Goal: Task Accomplishment & Management: Manage account settings

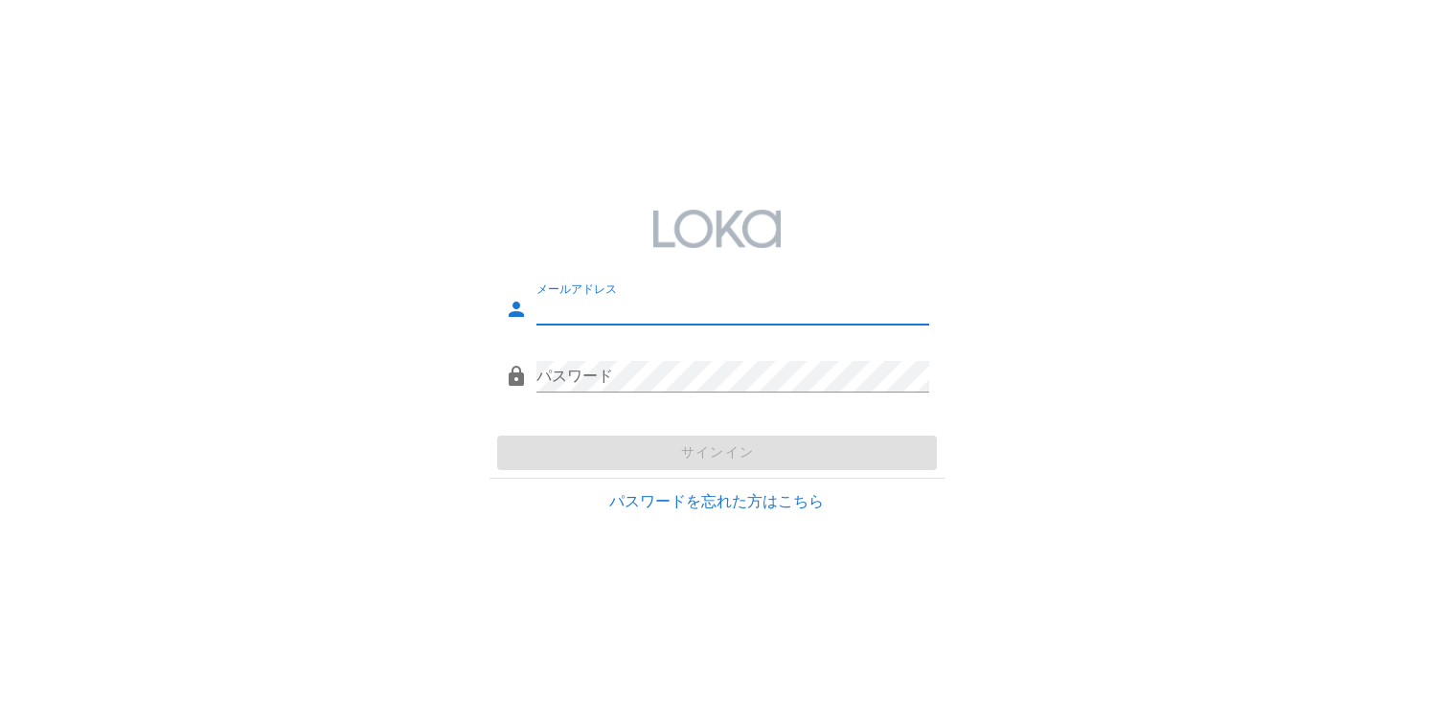
click at [631, 307] on input "メールアドレス" at bounding box center [732, 309] width 393 height 31
type input "[EMAIL_ADDRESS][DOMAIN_NAME]"
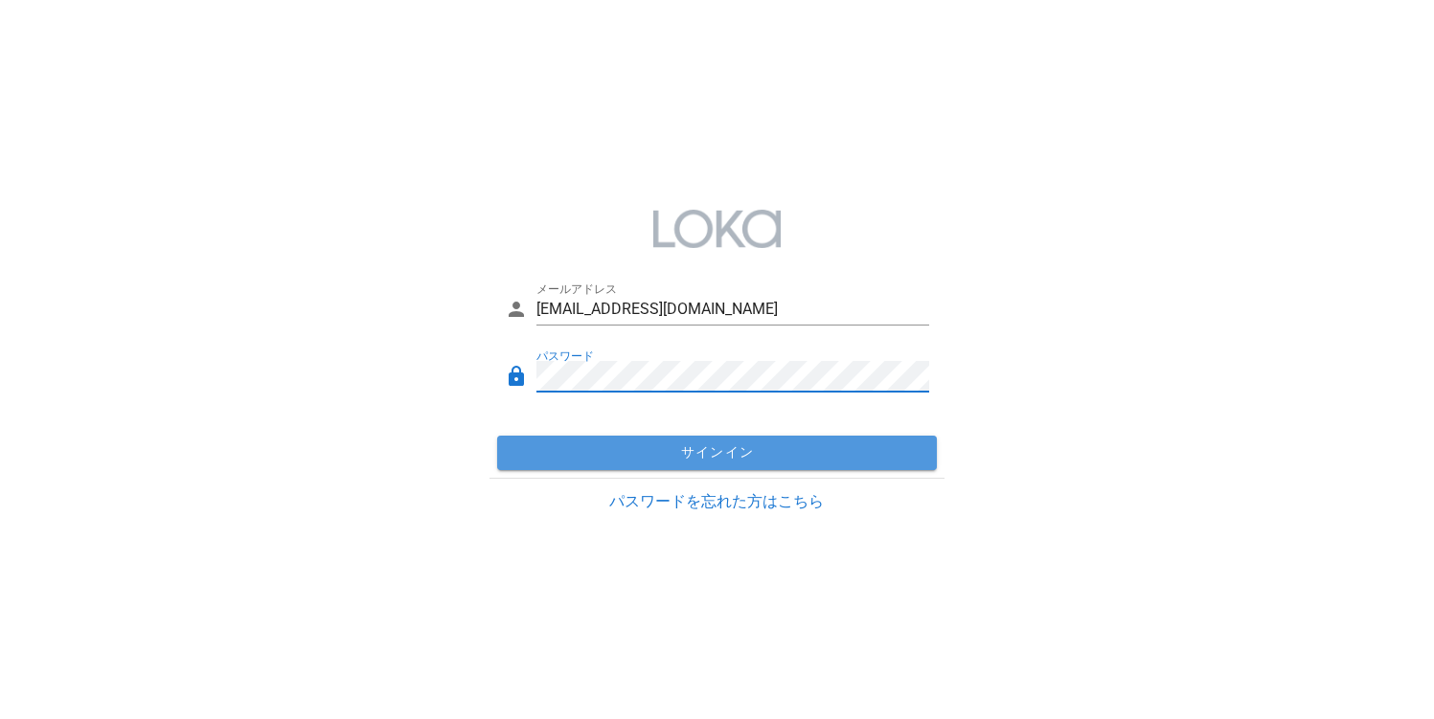
click at [627, 449] on span "サインイン" at bounding box center [717, 452] width 424 height 17
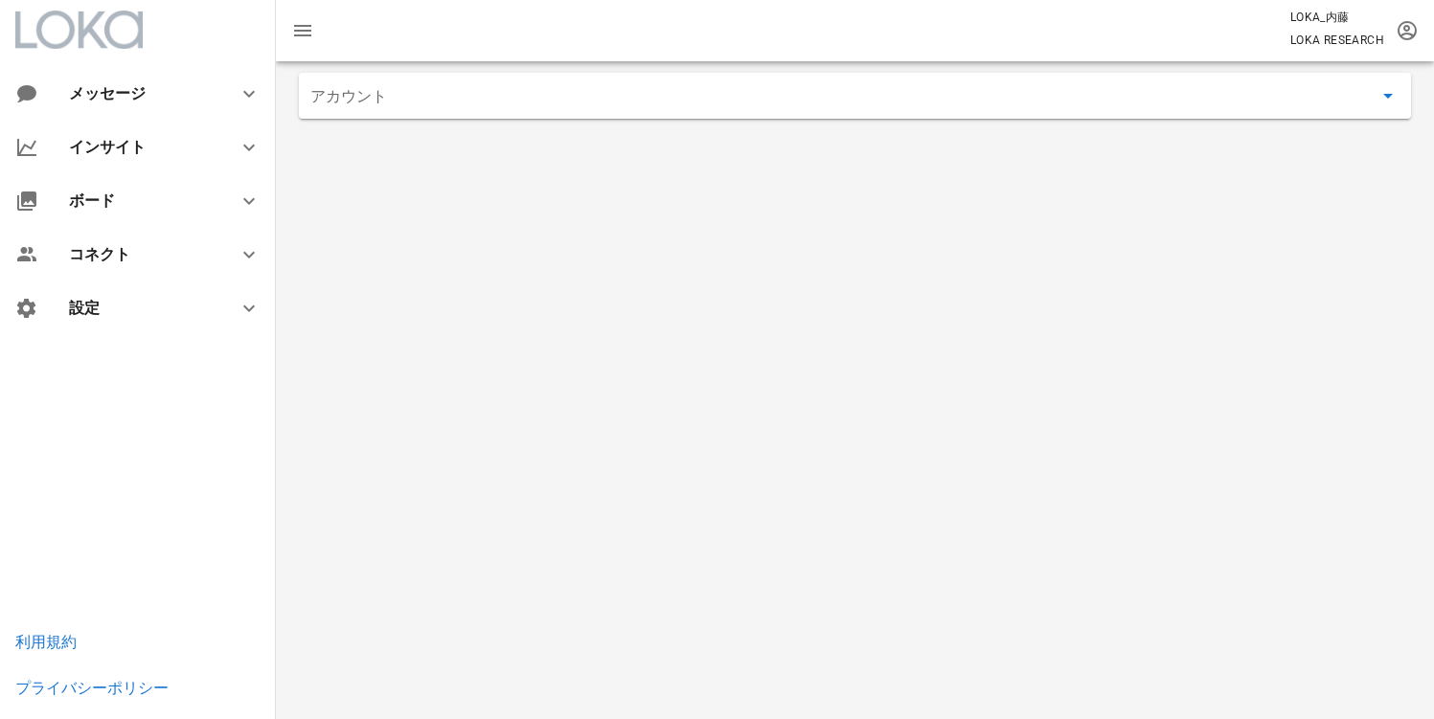
click at [491, 115] on div "アカウント" at bounding box center [855, 96] width 1112 height 46
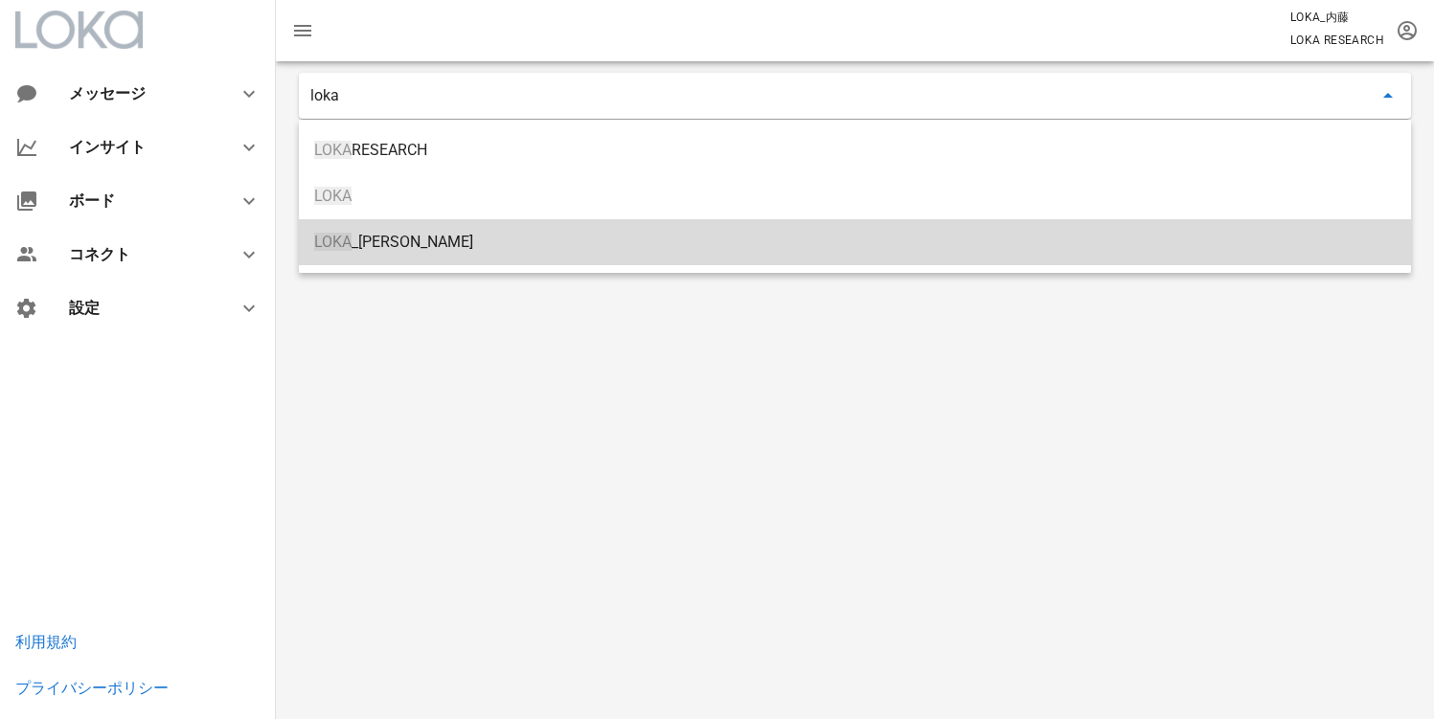
type input "LOKA_内藤"
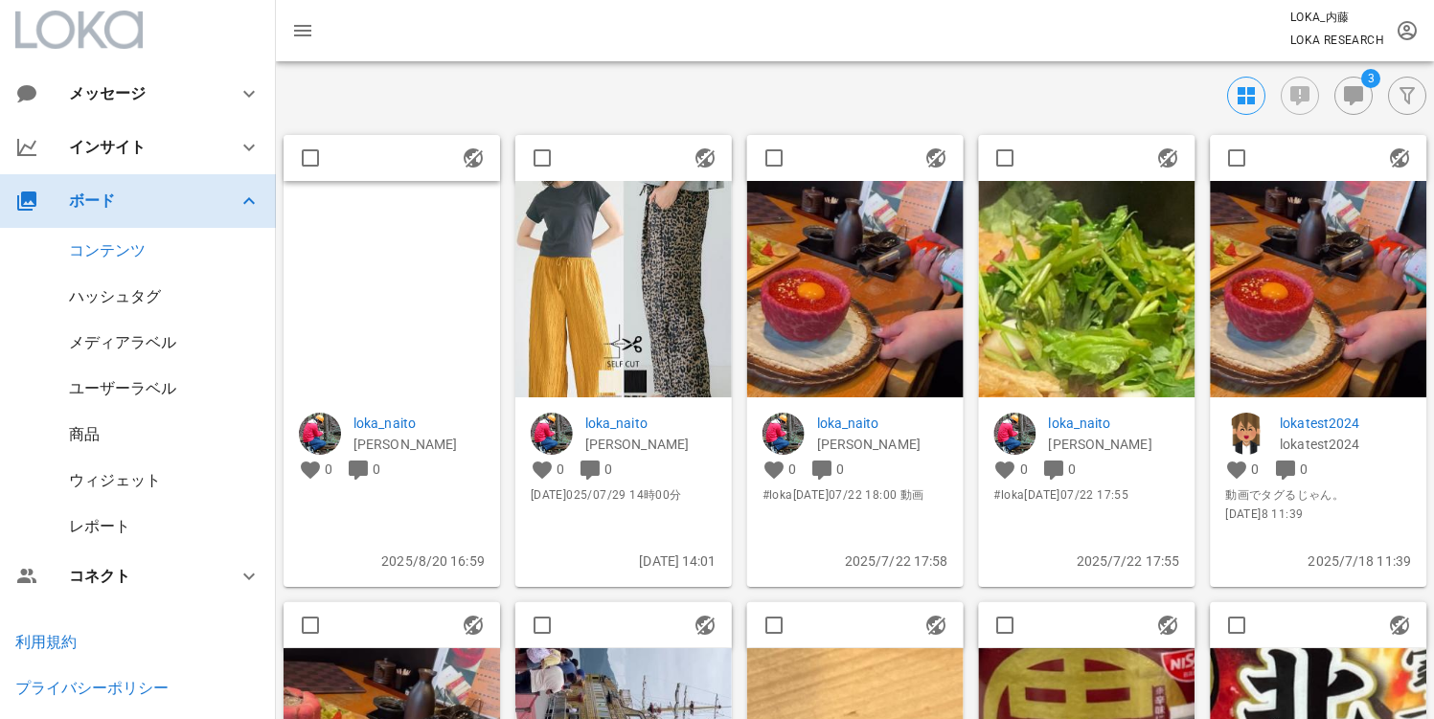
click at [150, 217] on div "ボード" at bounding box center [138, 201] width 276 height 54
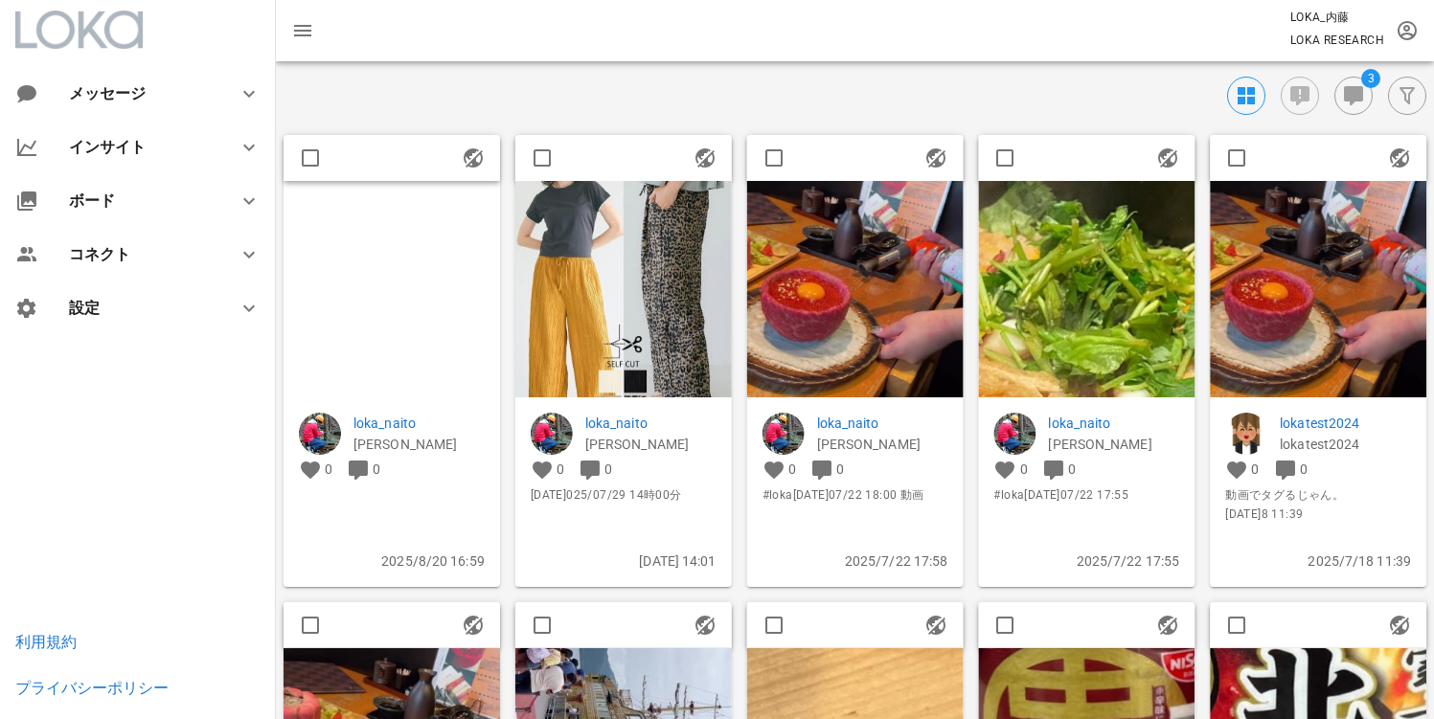
click at [372, 286] on img at bounding box center [392, 289] width 217 height 217
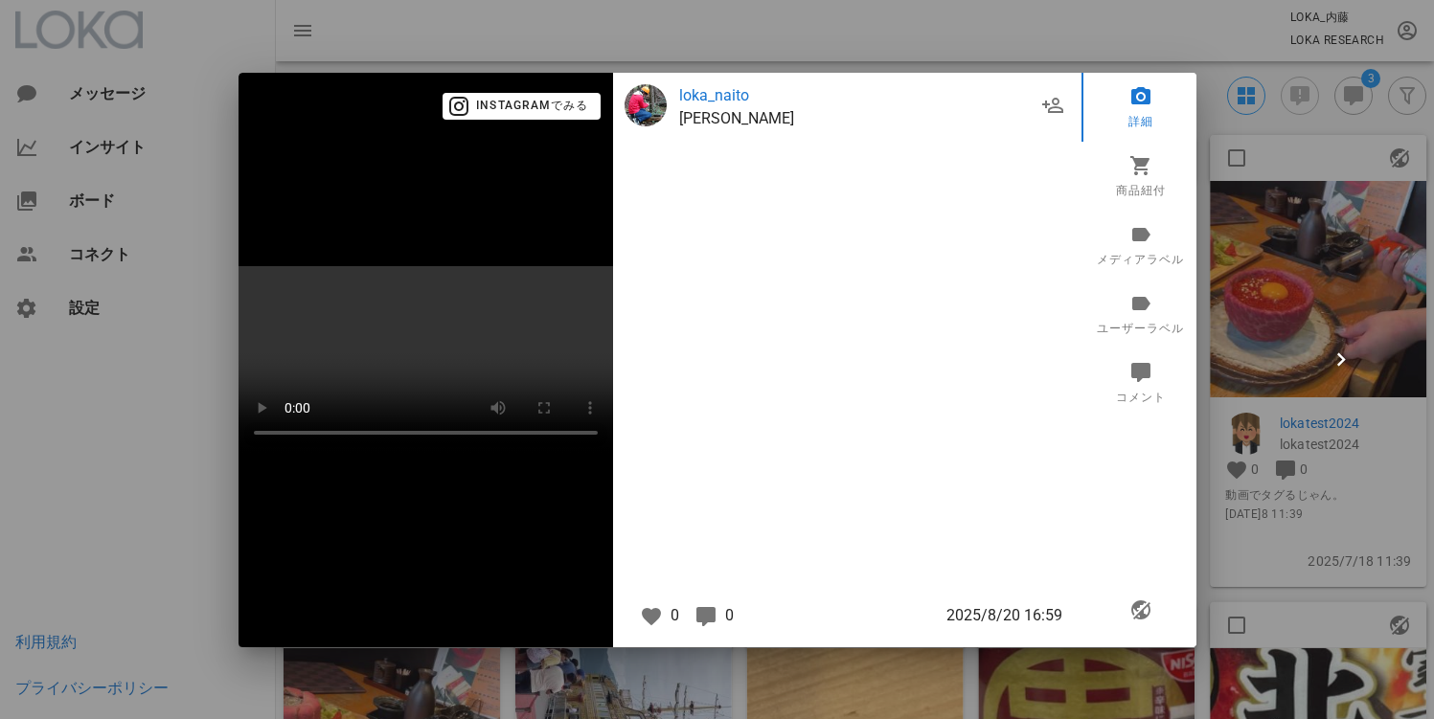
click at [142, 448] on div at bounding box center [717, 359] width 1434 height 719
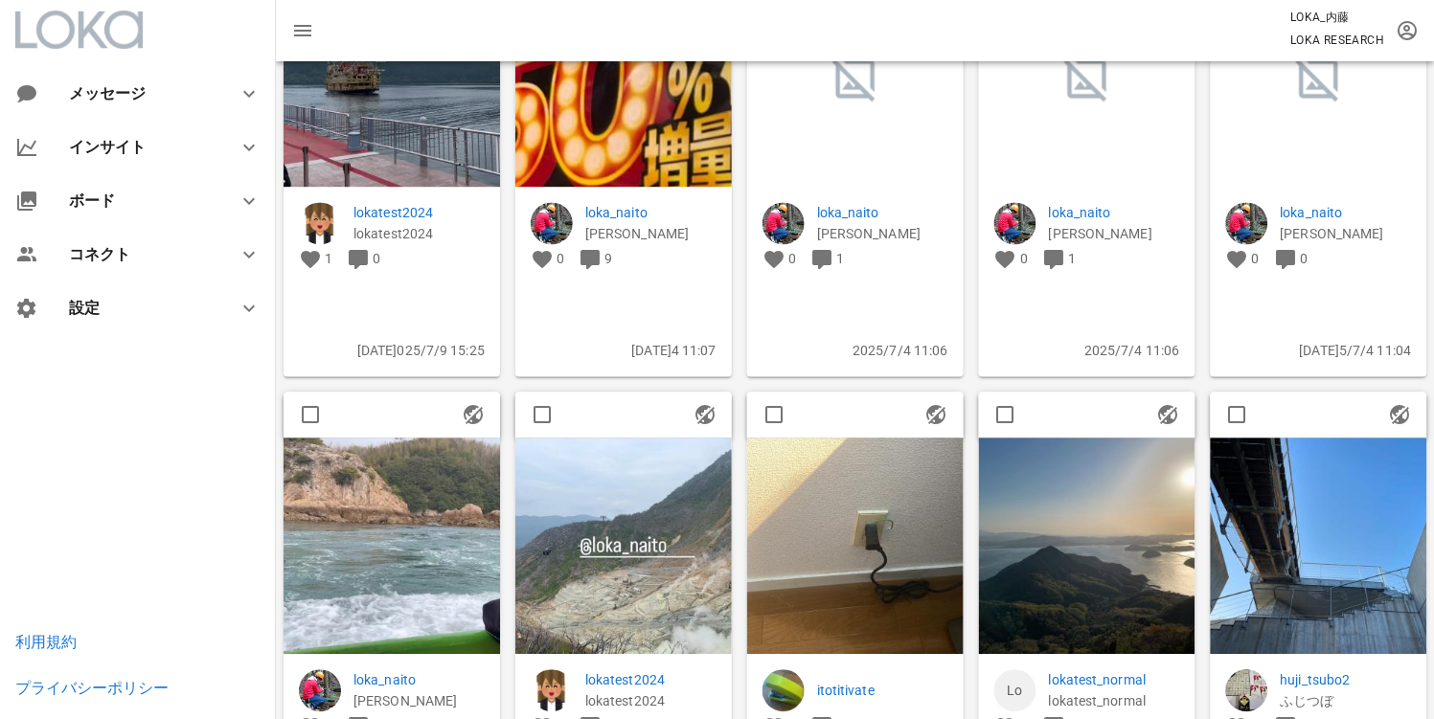
scroll to position [1662, 0]
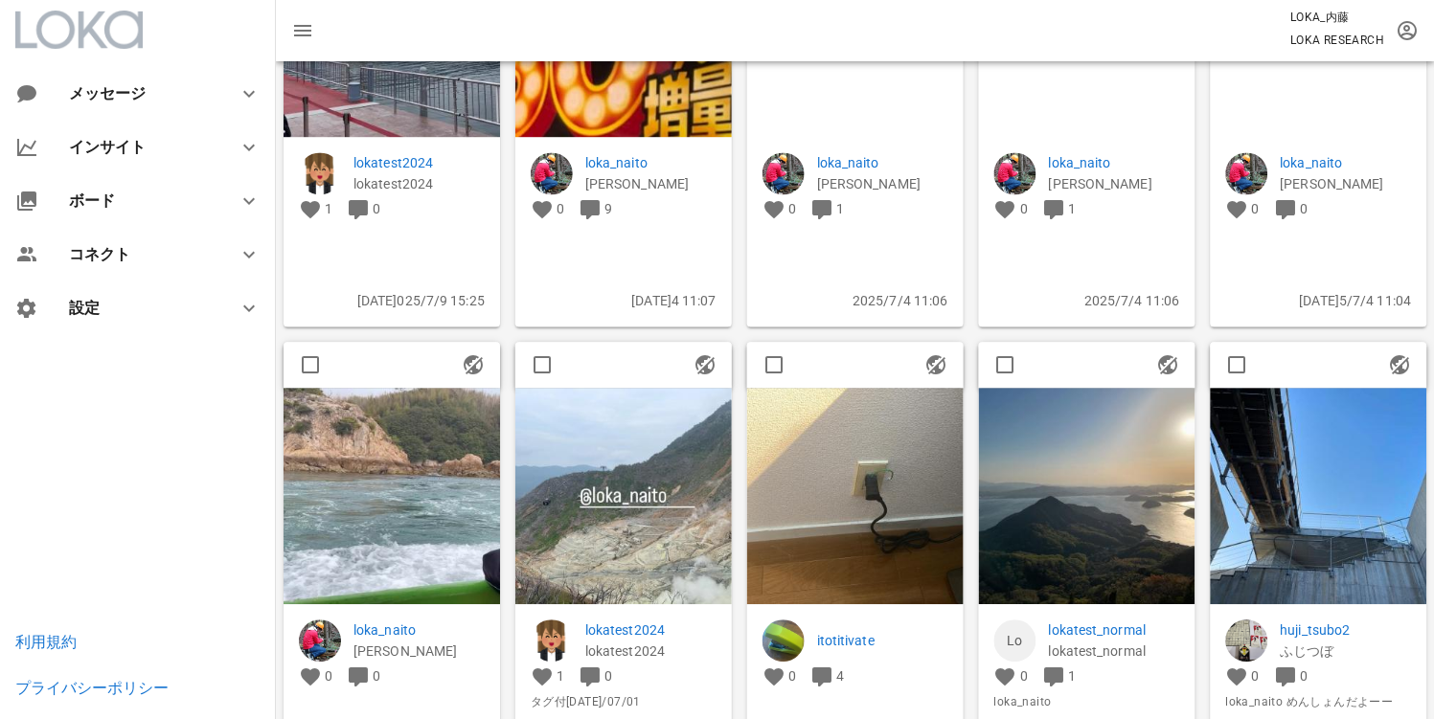
click at [835, 90] on div at bounding box center [855, 28] width 217 height 217
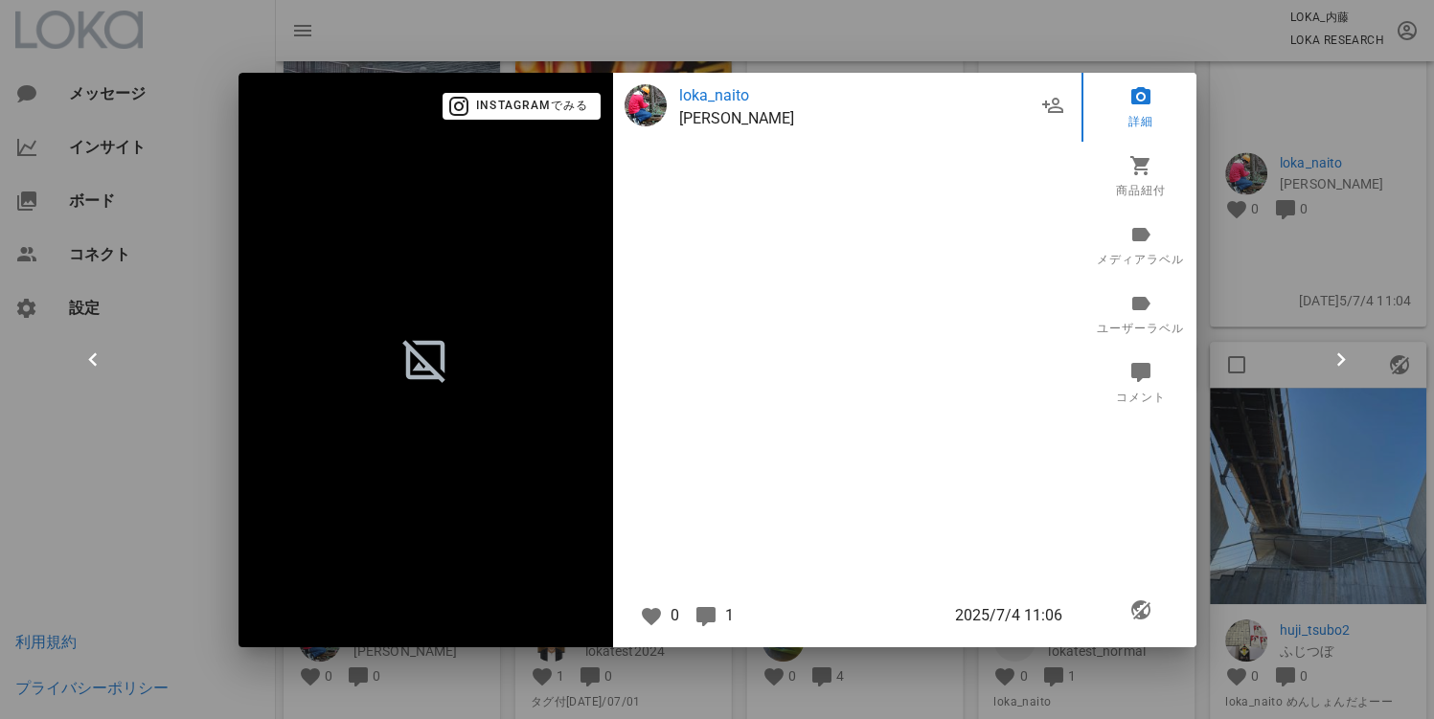
click at [1280, 257] on div at bounding box center [717, 359] width 1434 height 719
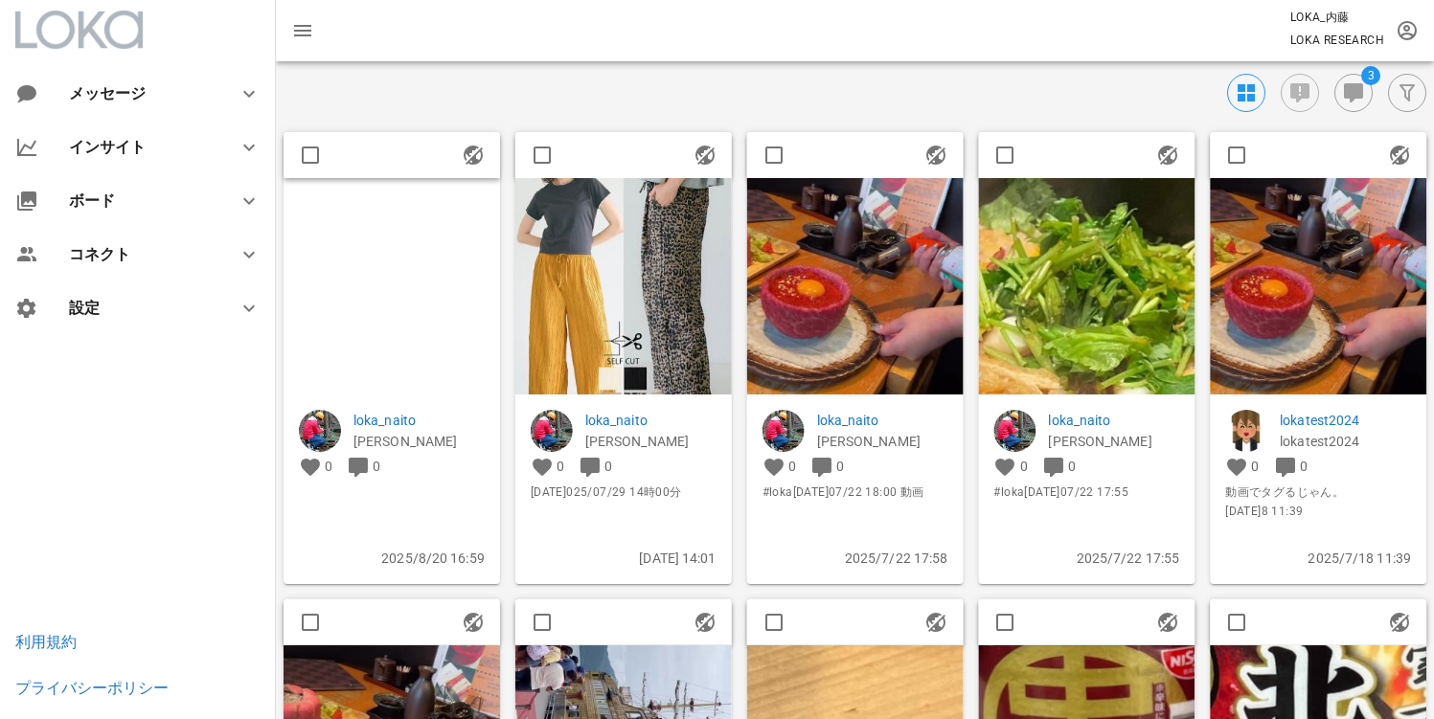
scroll to position [0, 0]
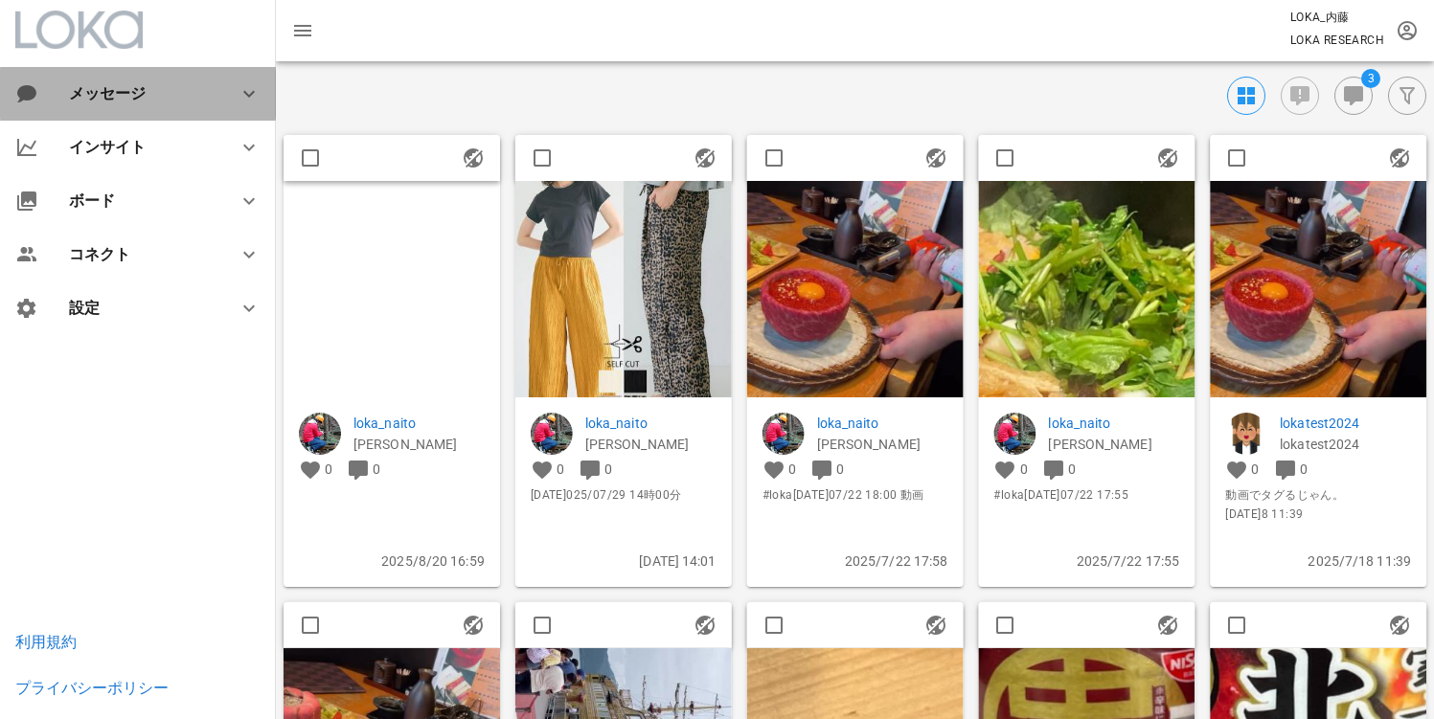
click at [142, 110] on div "メッセージ" at bounding box center [138, 94] width 276 height 54
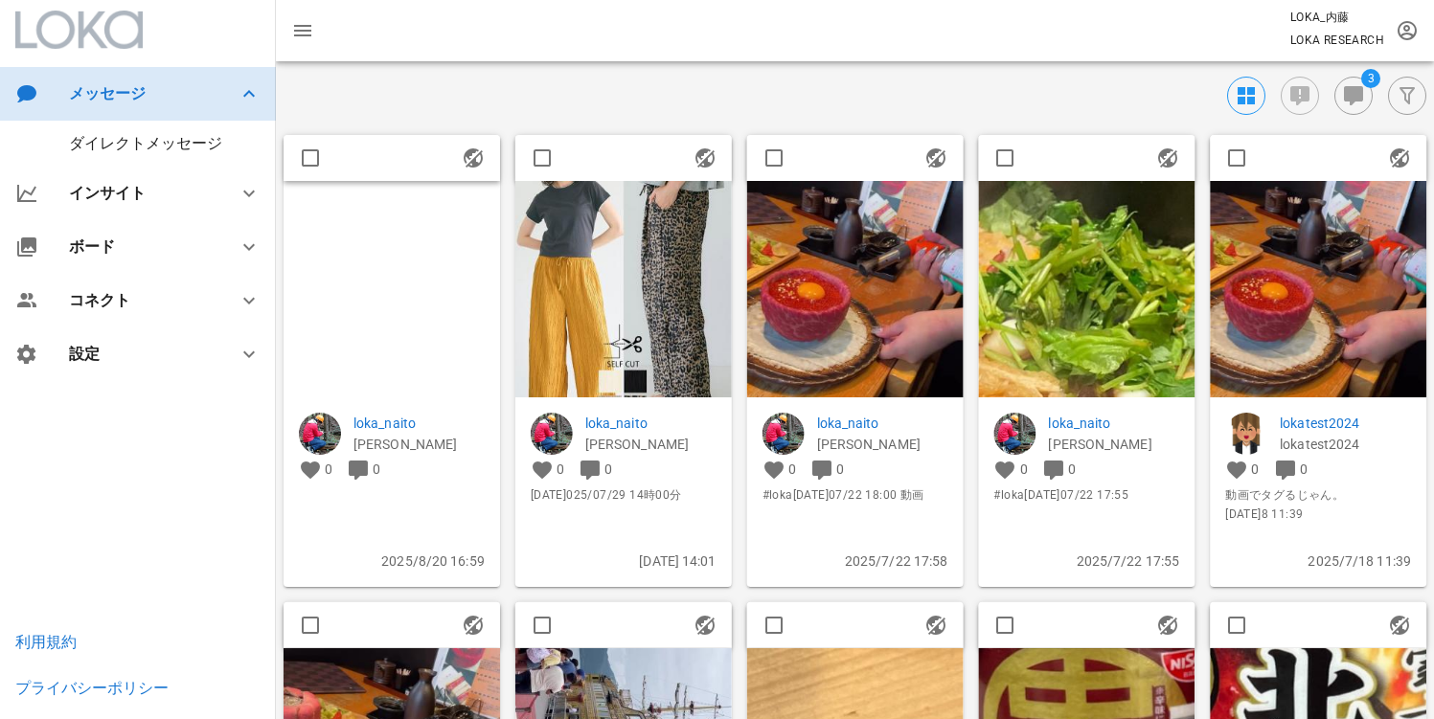
click at [117, 100] on div "メッセージ" at bounding box center [138, 93] width 138 height 18
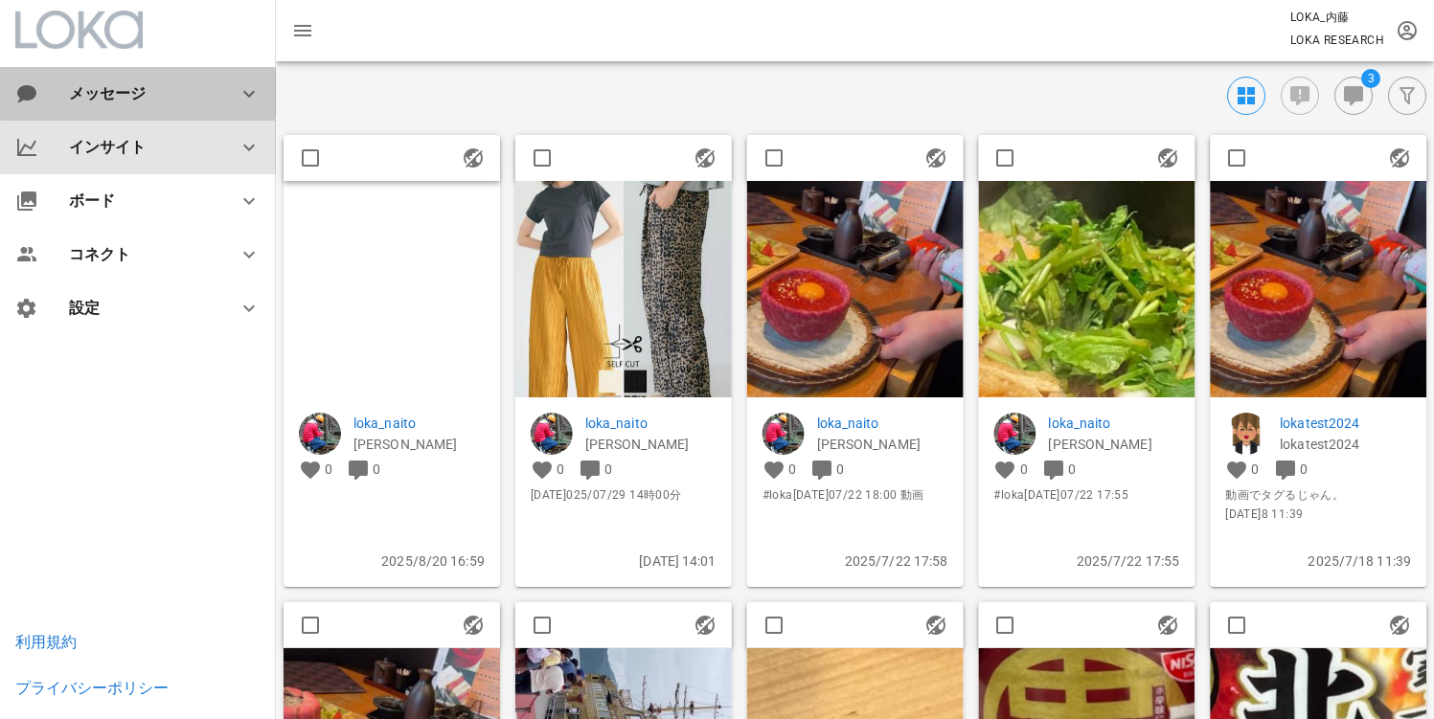
click at [150, 154] on div "インサイト" at bounding box center [142, 147] width 146 height 18
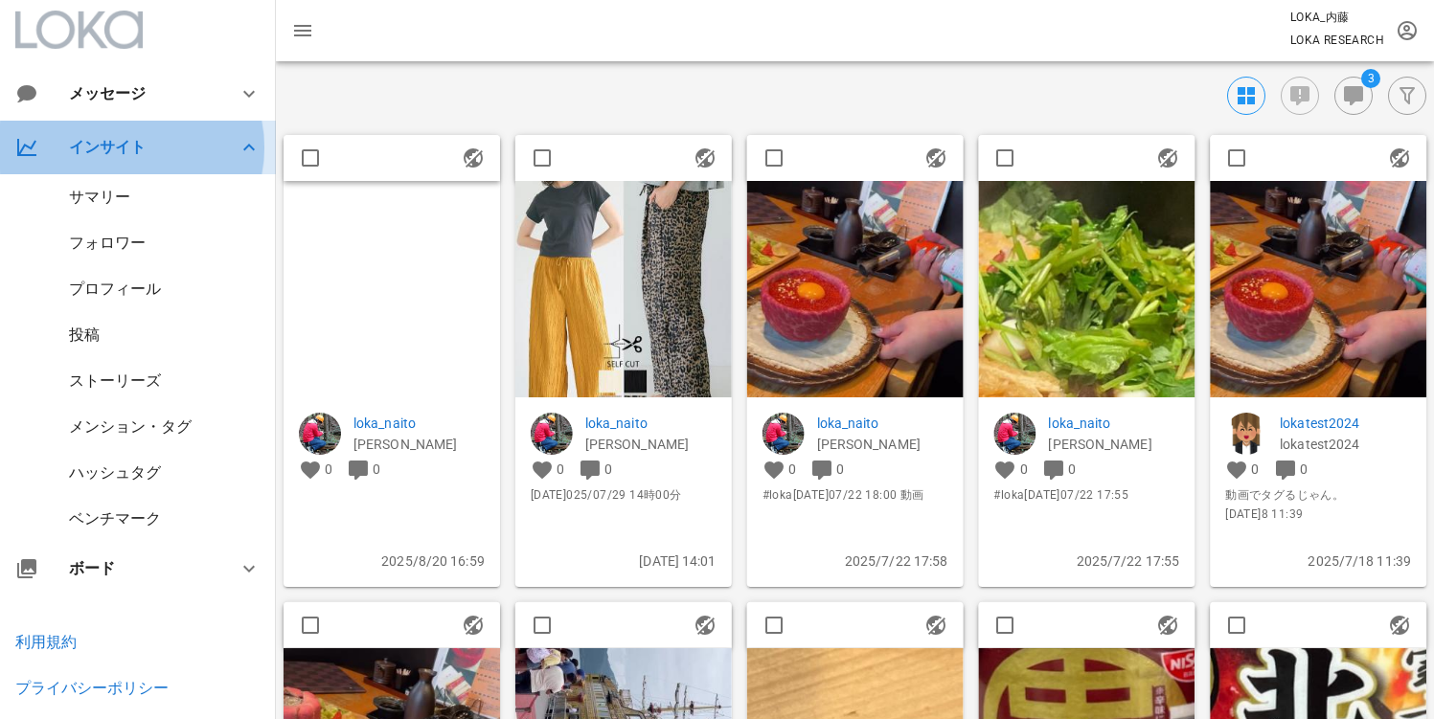
click at [139, 155] on div "インサイト" at bounding box center [142, 147] width 146 height 18
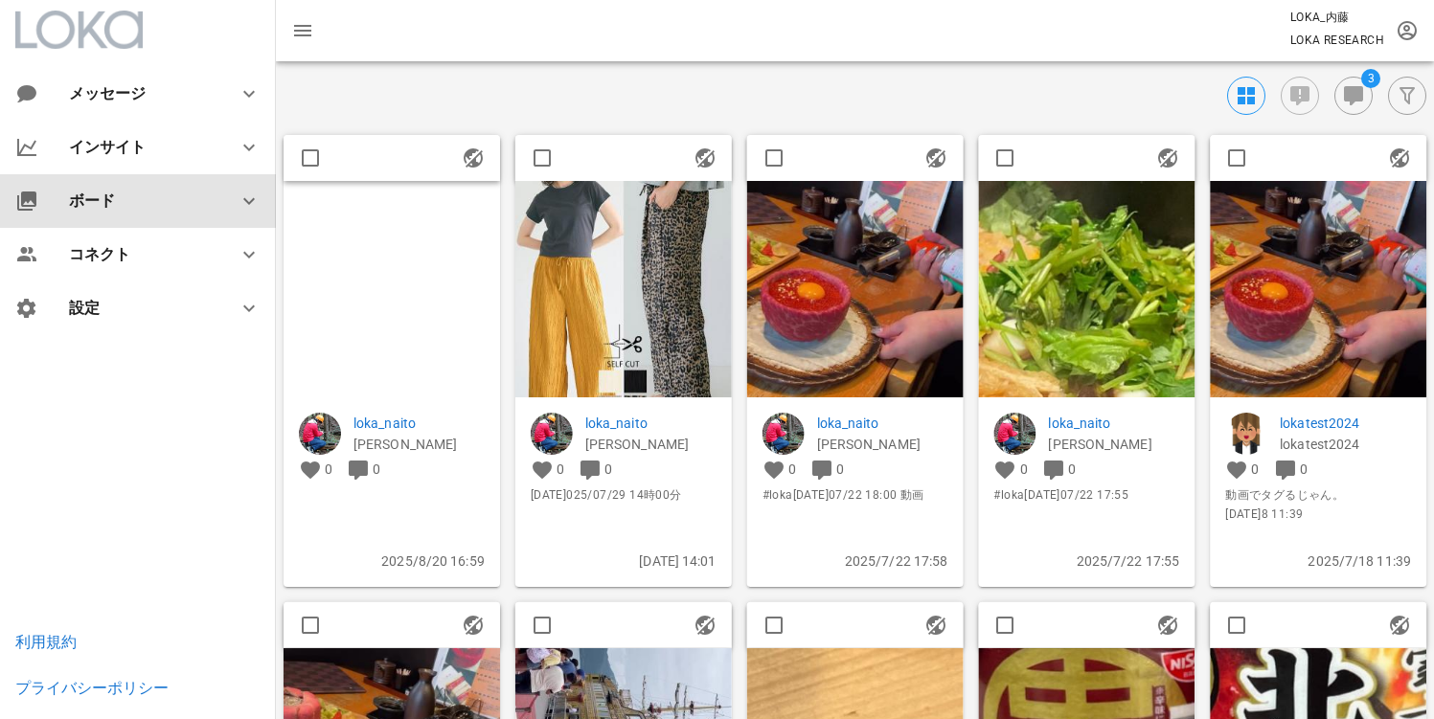
click at [166, 217] on div "ボード" at bounding box center [138, 201] width 276 height 54
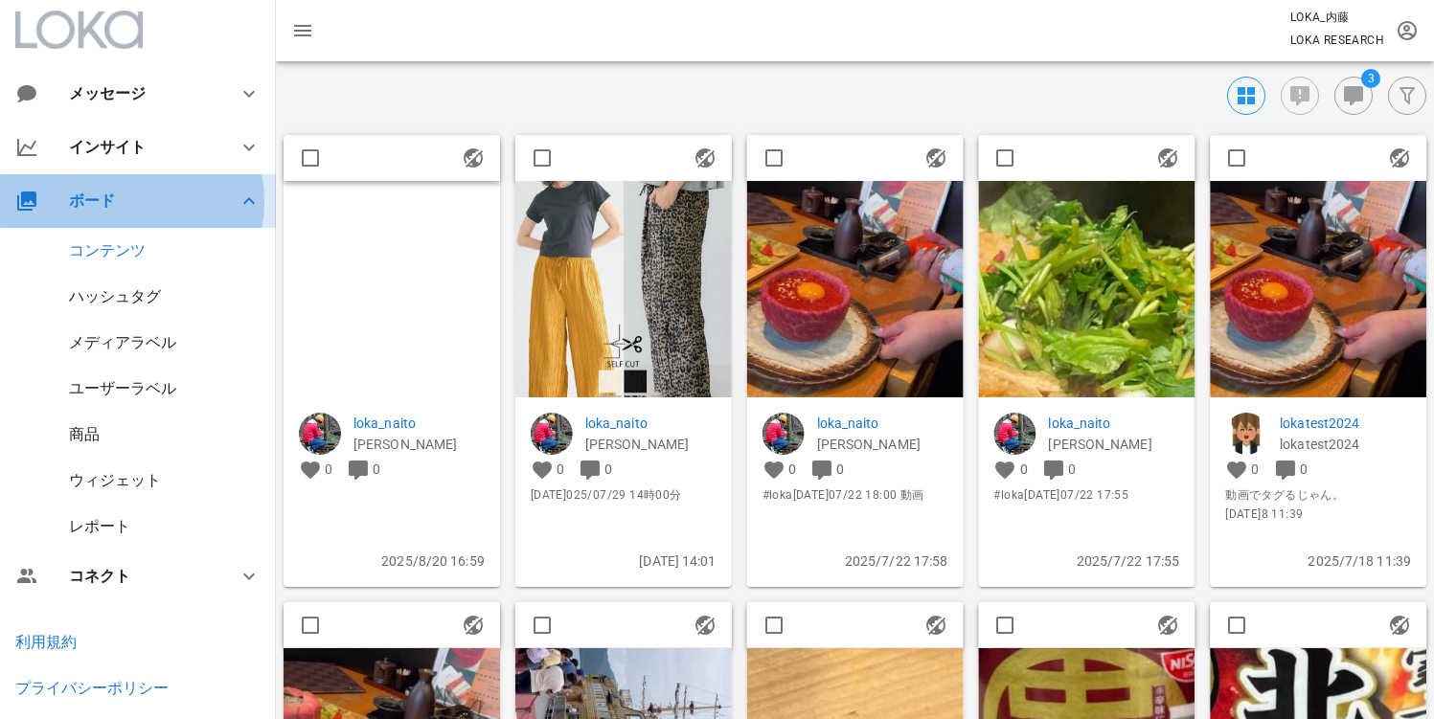
click at [166, 217] on div "ボード" at bounding box center [138, 201] width 276 height 54
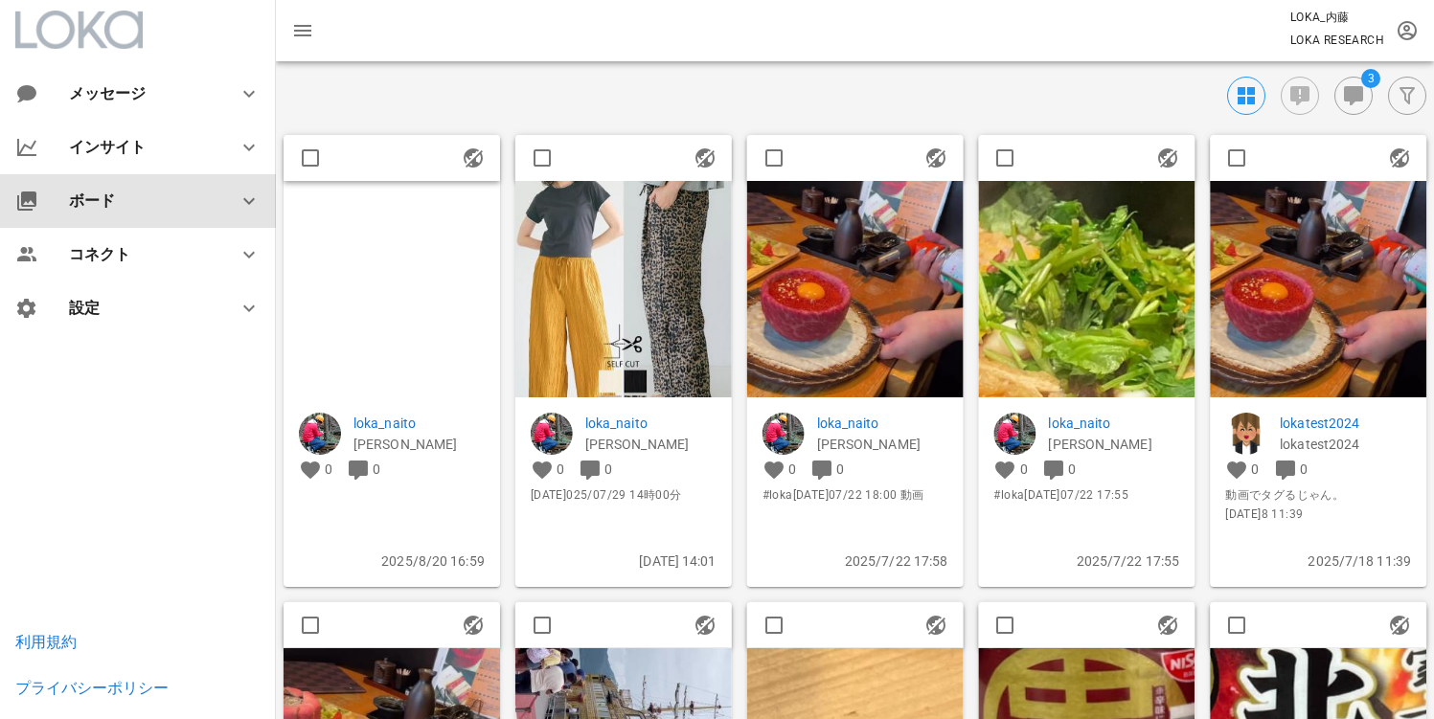
click at [166, 217] on div "ボード" at bounding box center [138, 201] width 276 height 54
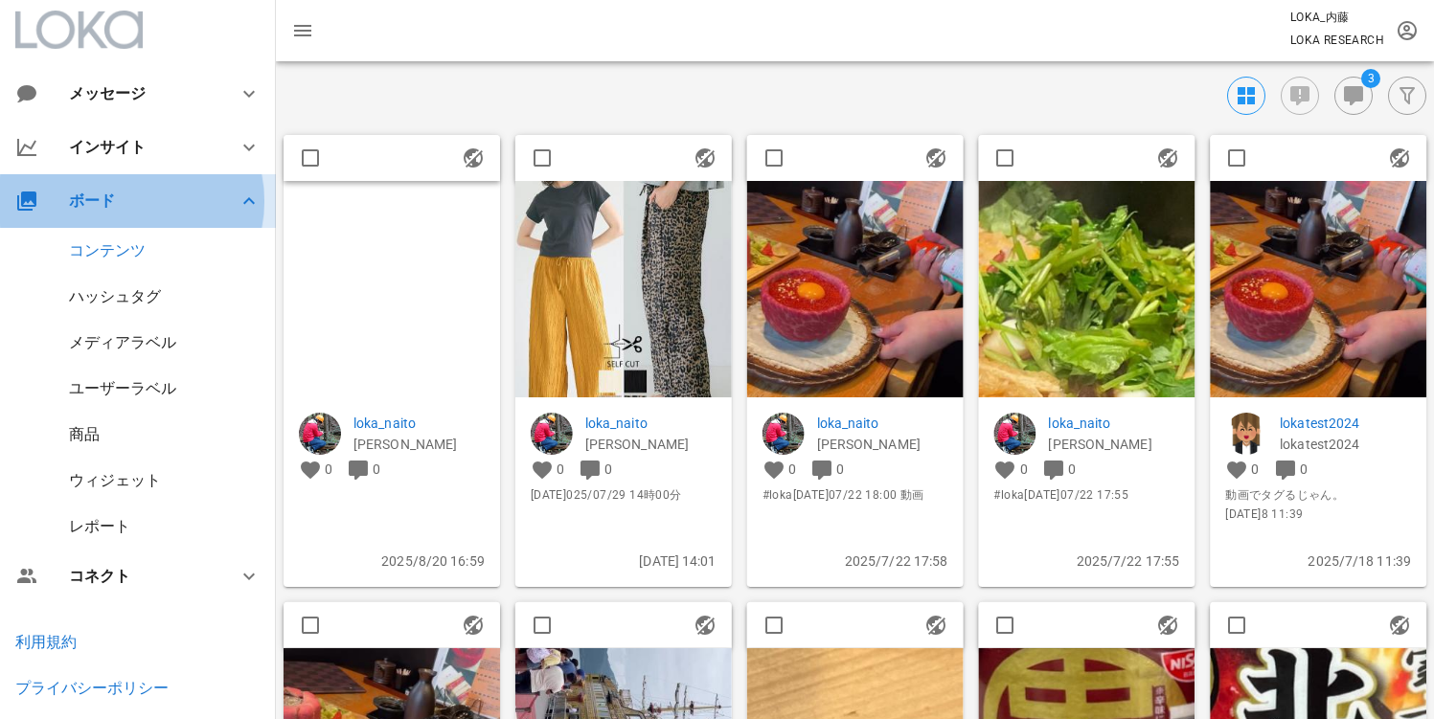
click at [131, 219] on div "ボード" at bounding box center [138, 201] width 276 height 54
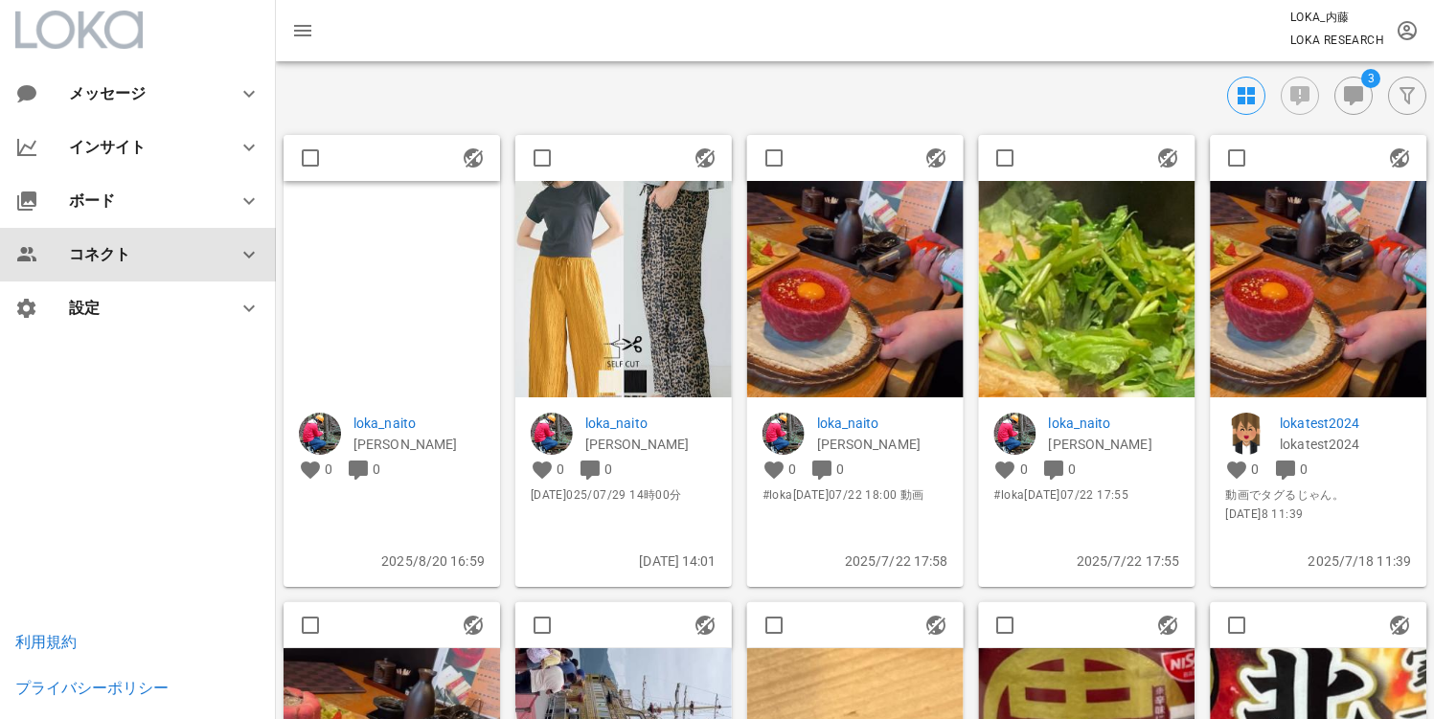
click at [152, 245] on div "コネクト" at bounding box center [142, 254] width 146 height 18
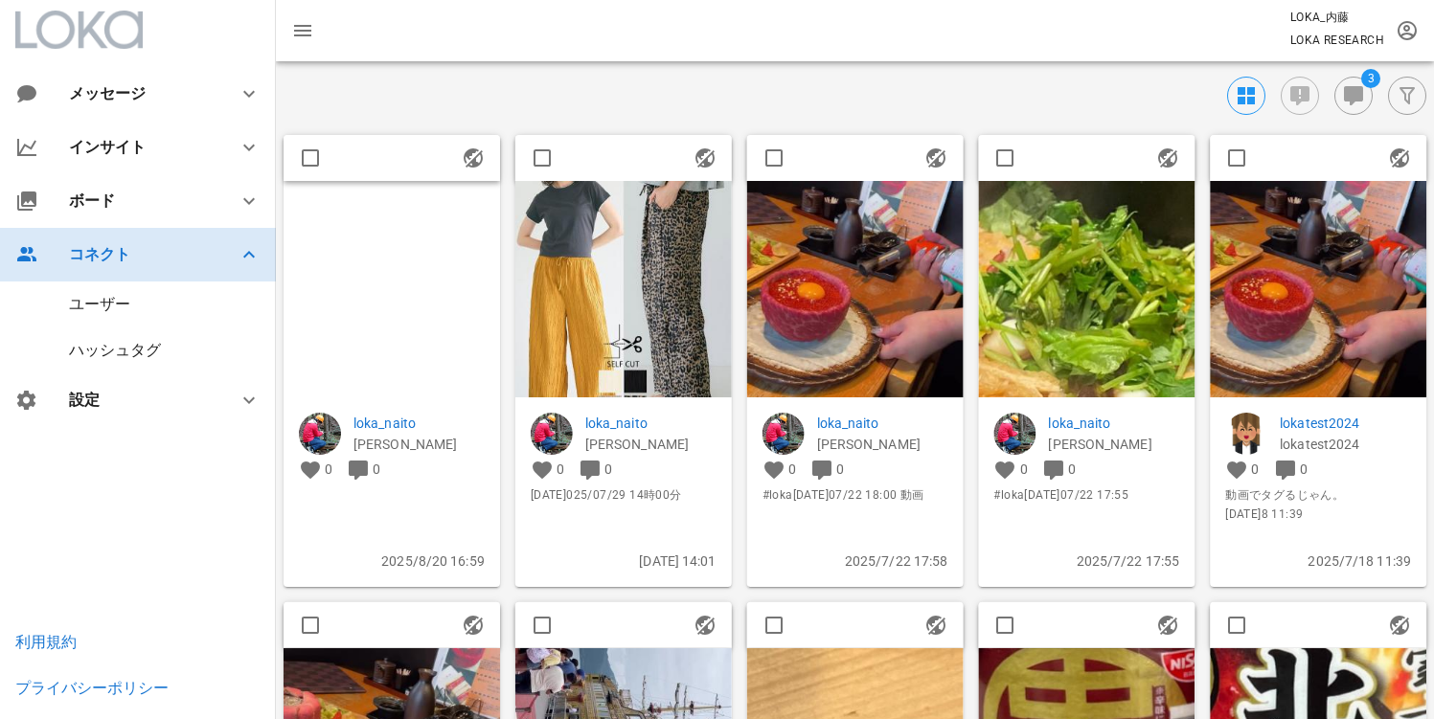
click at [148, 261] on div "コネクト" at bounding box center [142, 254] width 146 height 18
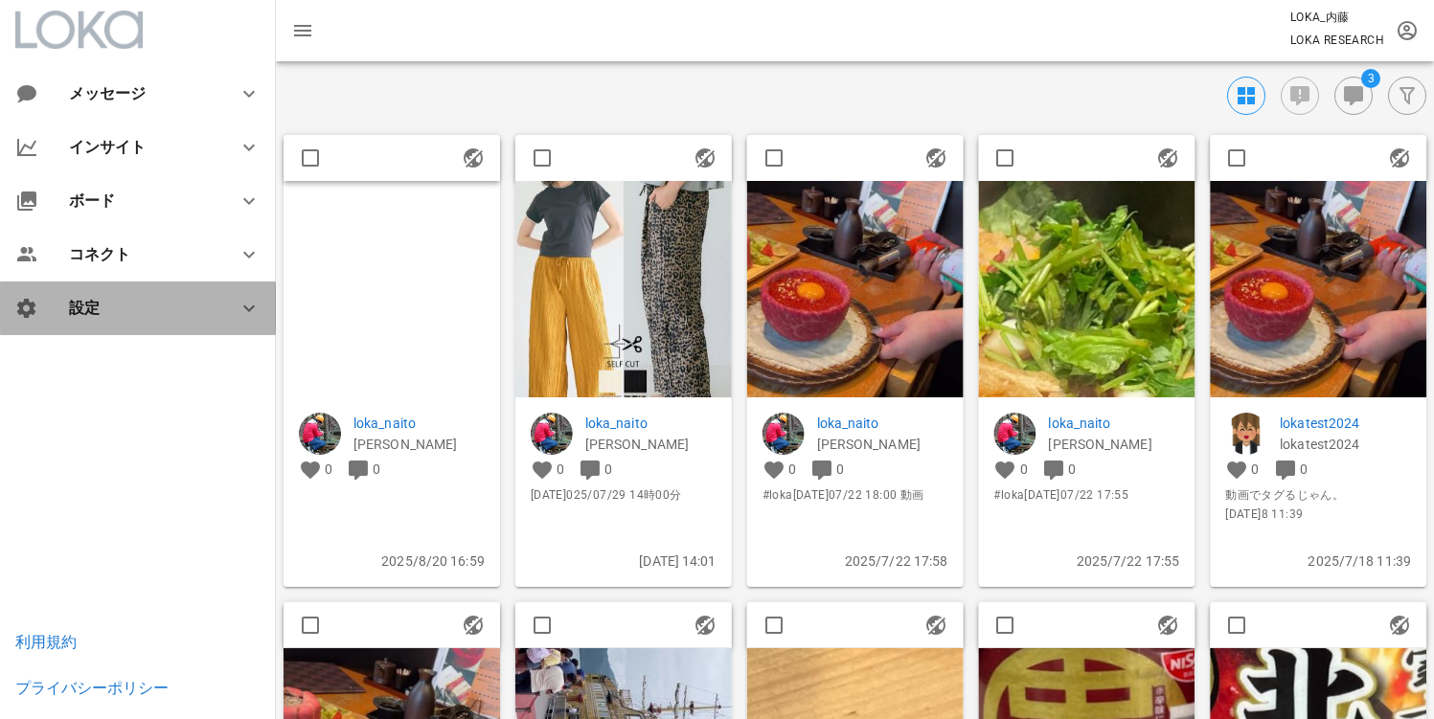
click at [129, 326] on div "設定" at bounding box center [138, 309] width 276 height 54
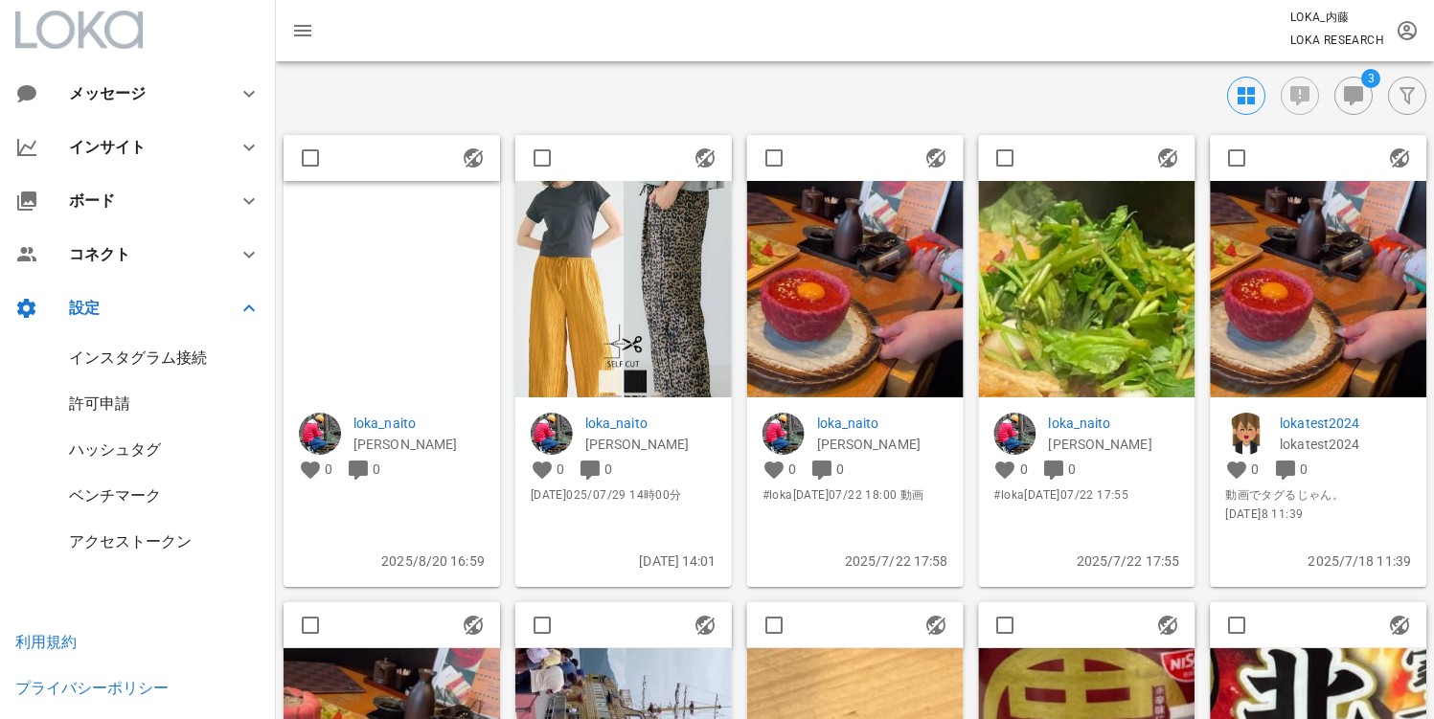
click at [128, 343] on div "インスタグラム接続" at bounding box center [138, 358] width 276 height 46
click at [126, 350] on div "インスタグラム接続" at bounding box center [138, 358] width 138 height 18
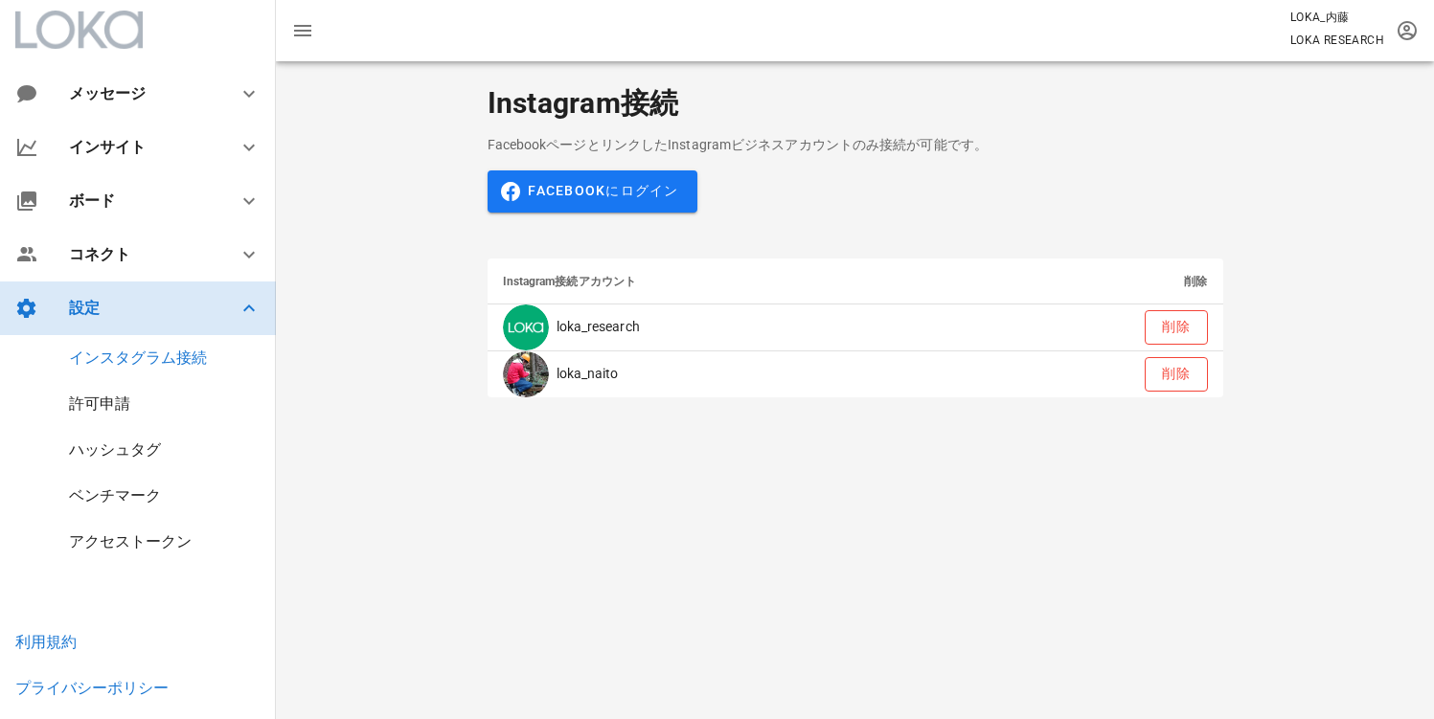
click at [133, 318] on div "設定" at bounding box center [138, 309] width 276 height 54
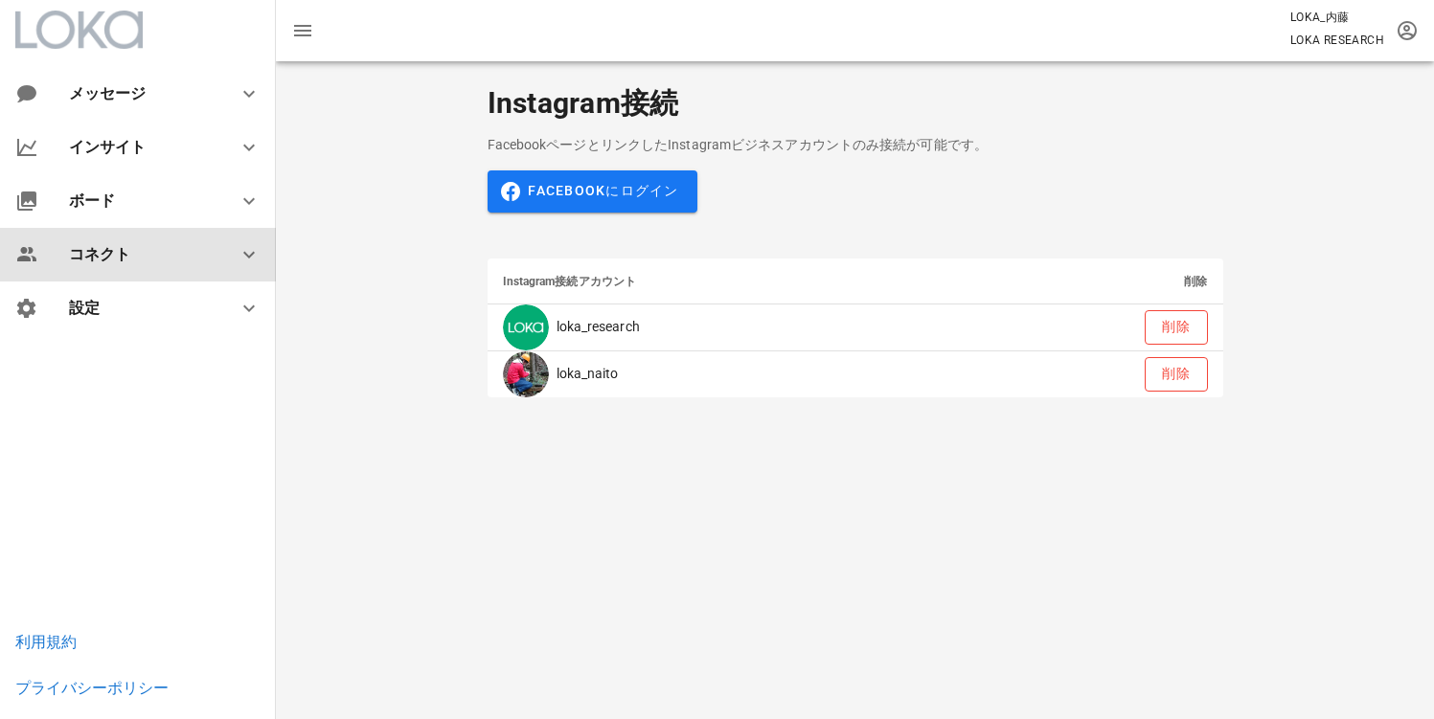
click at [132, 255] on div "コネクト" at bounding box center [142, 254] width 146 height 18
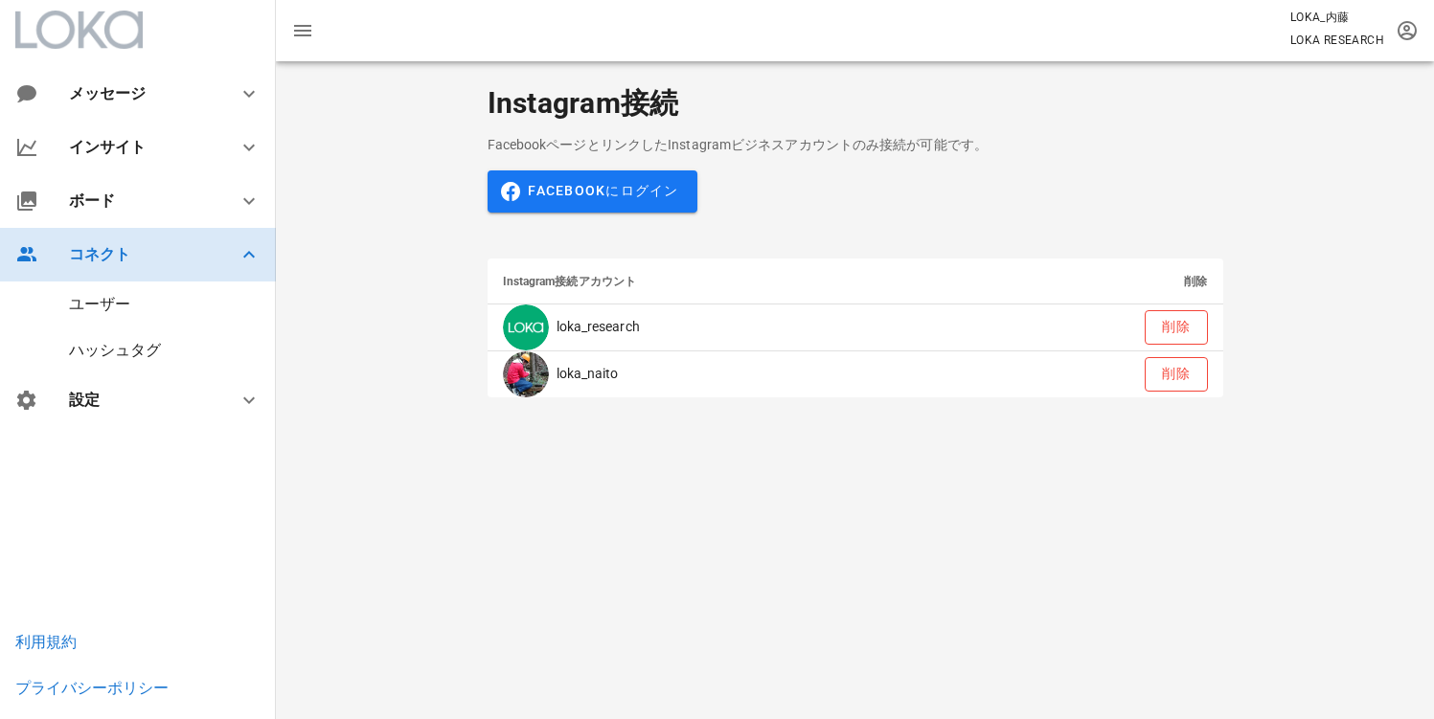
click at [132, 254] on div "コネクト" at bounding box center [142, 254] width 146 height 18
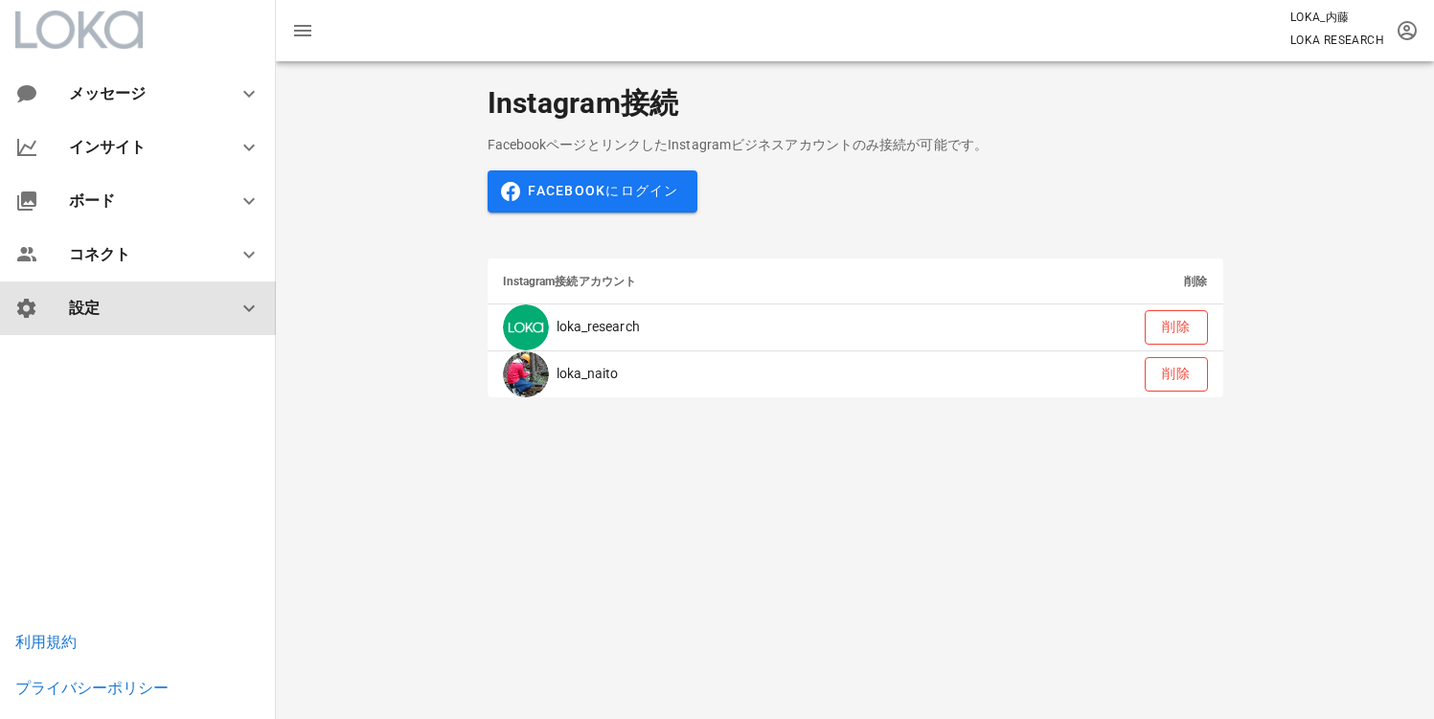
click at [117, 308] on div "設定" at bounding box center [142, 308] width 146 height 18
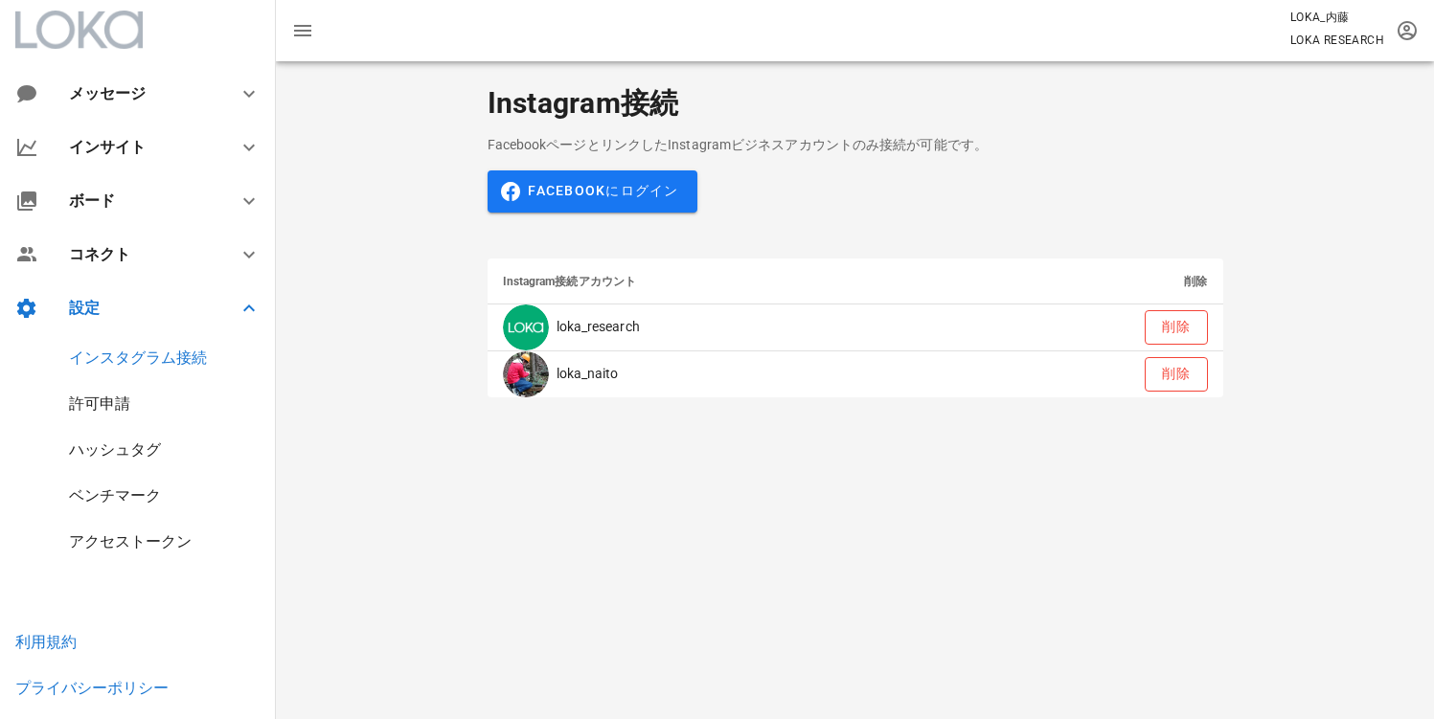
click at [133, 455] on div "ハッシュタグ" at bounding box center [115, 450] width 92 height 18
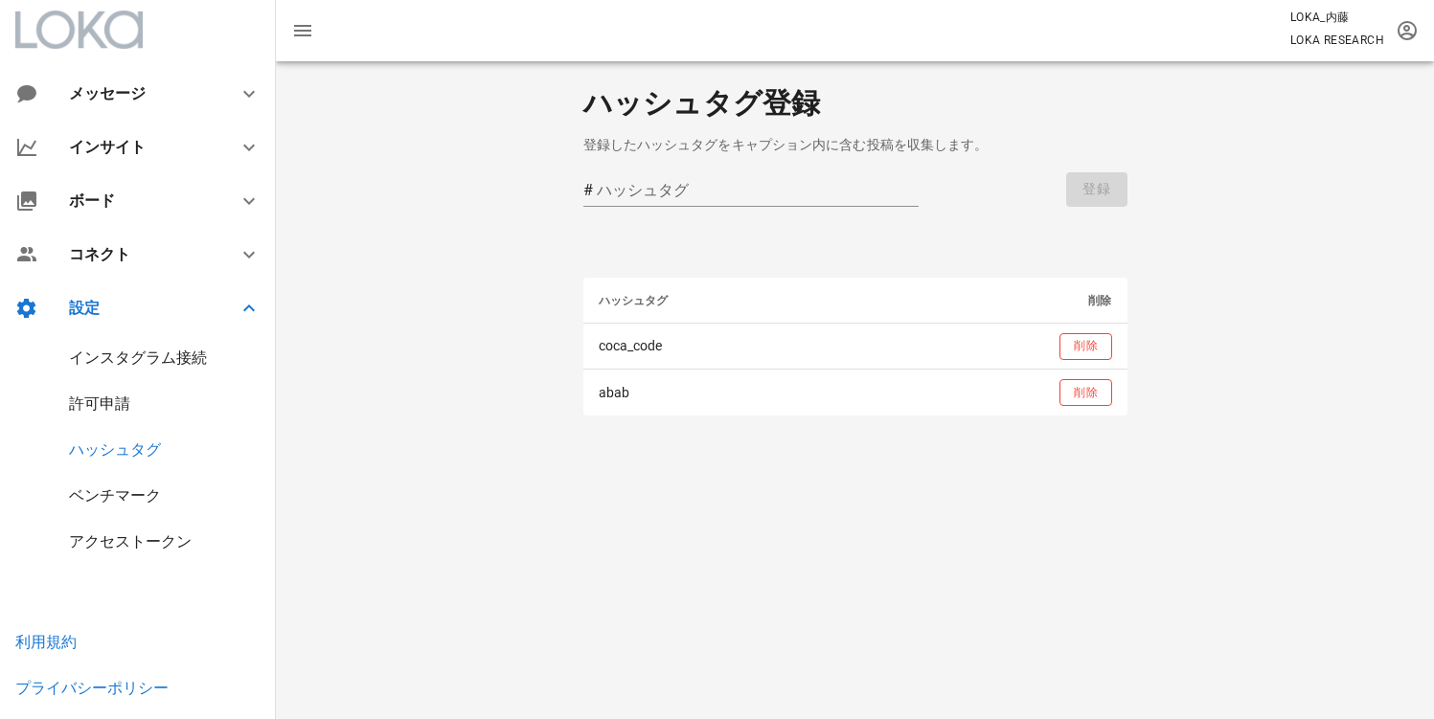
click at [126, 483] on div "ベンチマーク" at bounding box center [138, 496] width 276 height 46
click at [125, 491] on div "ベンチマーク" at bounding box center [115, 496] width 92 height 18
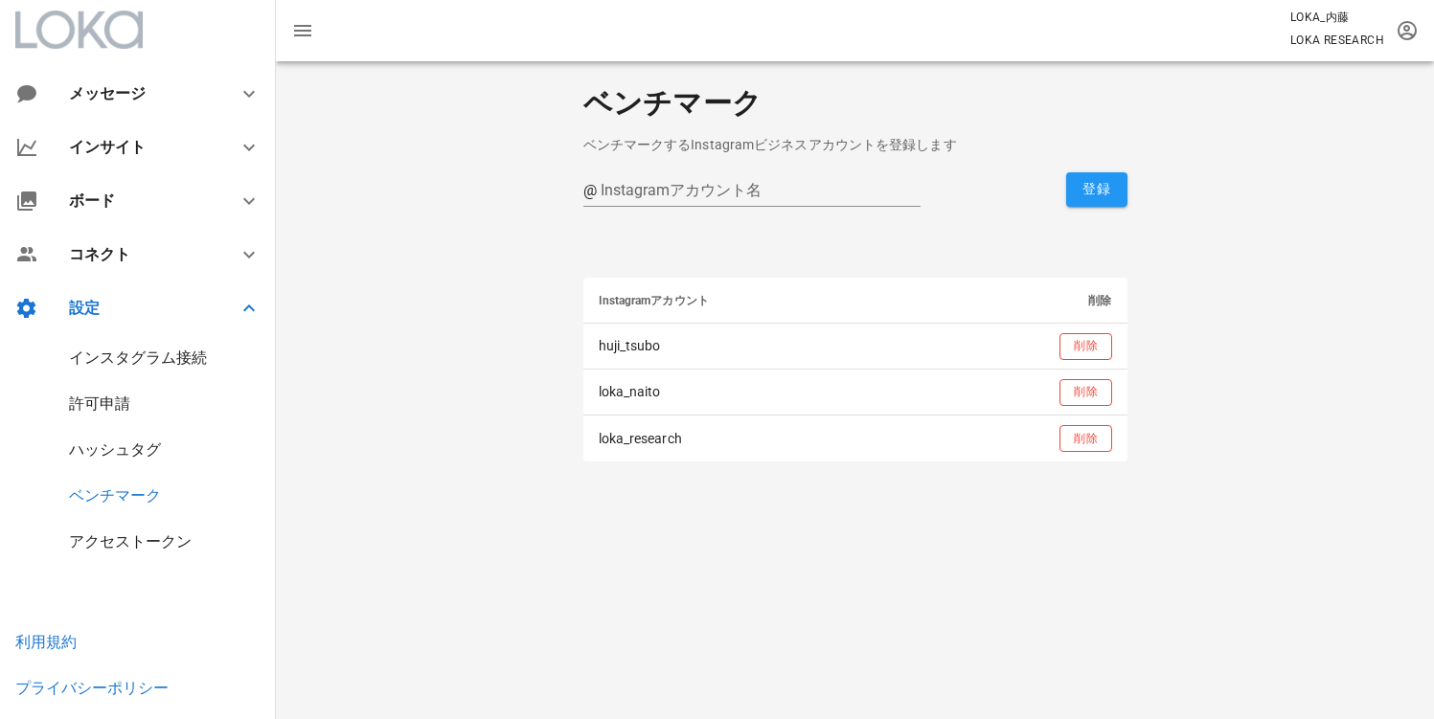
click at [110, 525] on div "アクセストークン" at bounding box center [138, 542] width 276 height 46
click at [107, 540] on div "アクセストークン" at bounding box center [130, 542] width 123 height 18
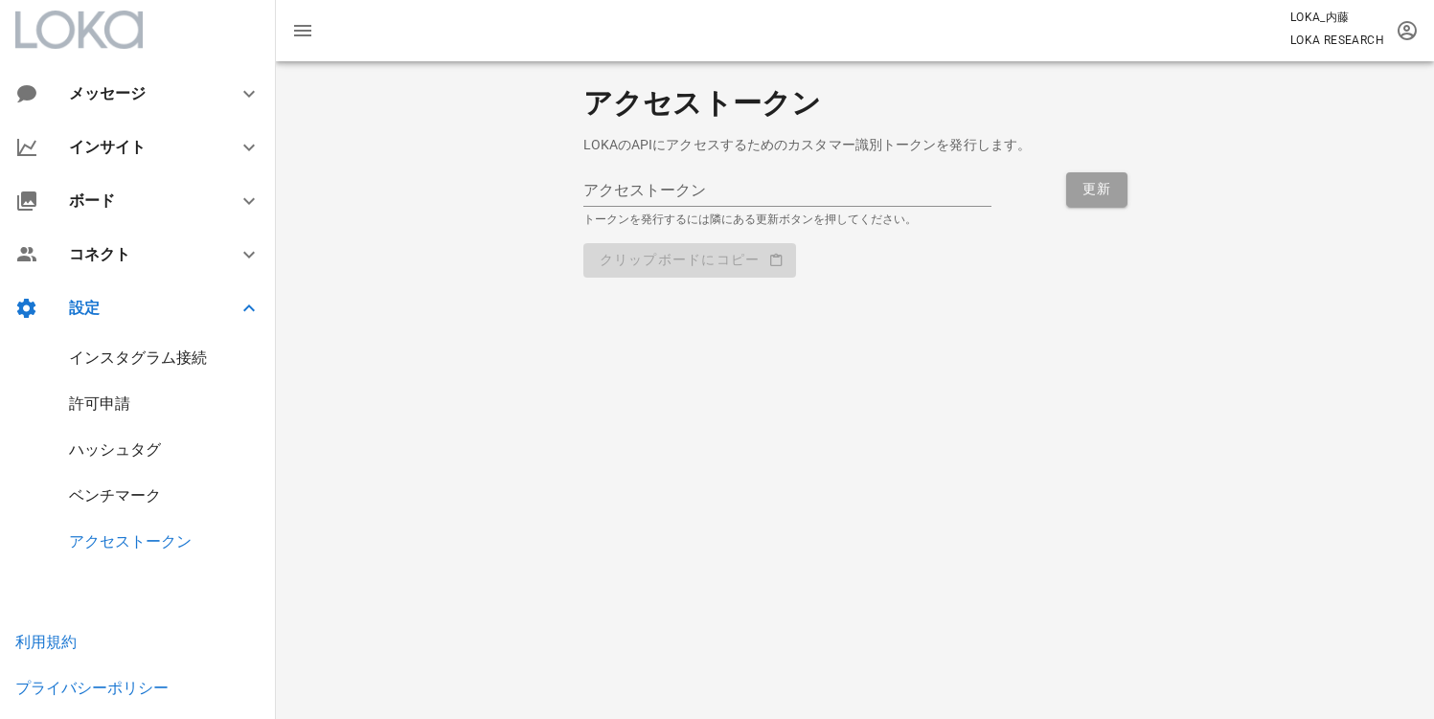
click at [109, 356] on div "インスタグラム接続" at bounding box center [138, 358] width 138 height 18
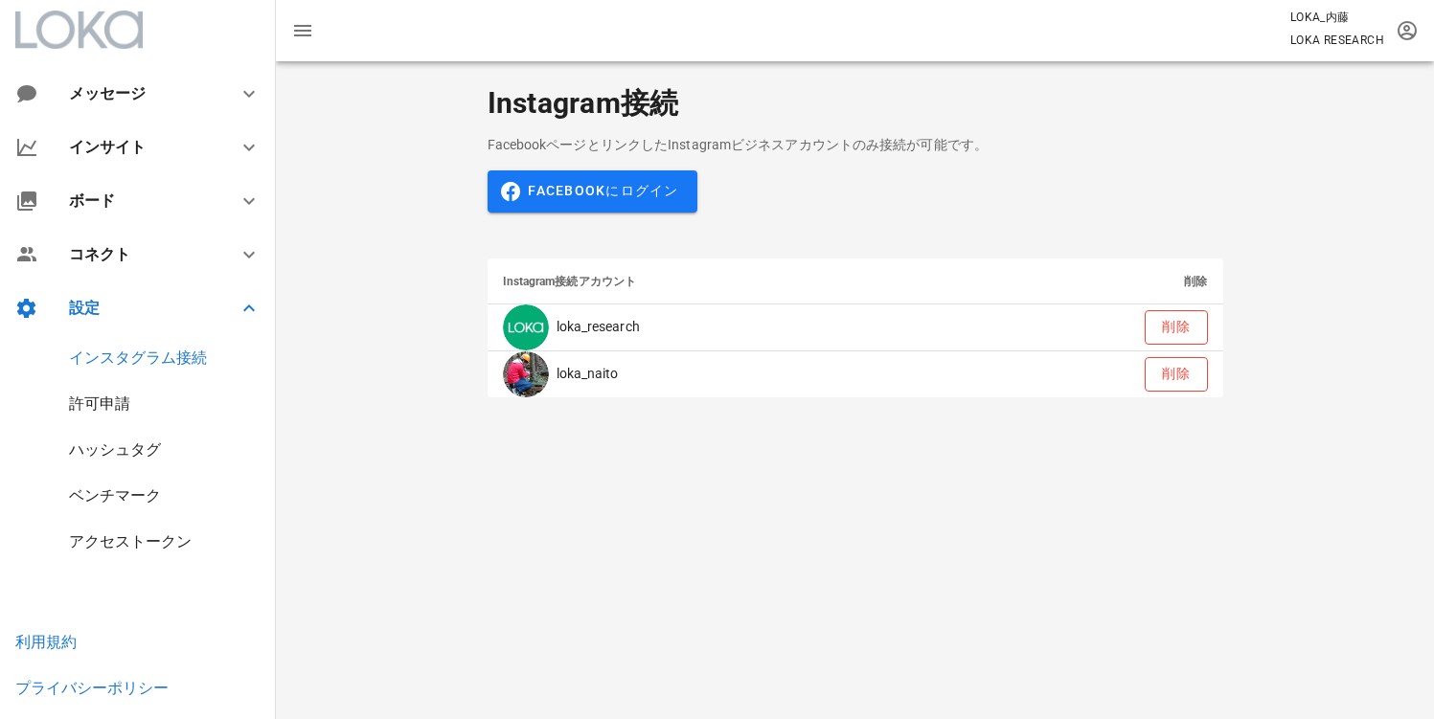
click at [106, 387] on div "許可申請" at bounding box center [138, 404] width 276 height 46
click at [106, 402] on div "許可申請" at bounding box center [99, 404] width 61 height 18
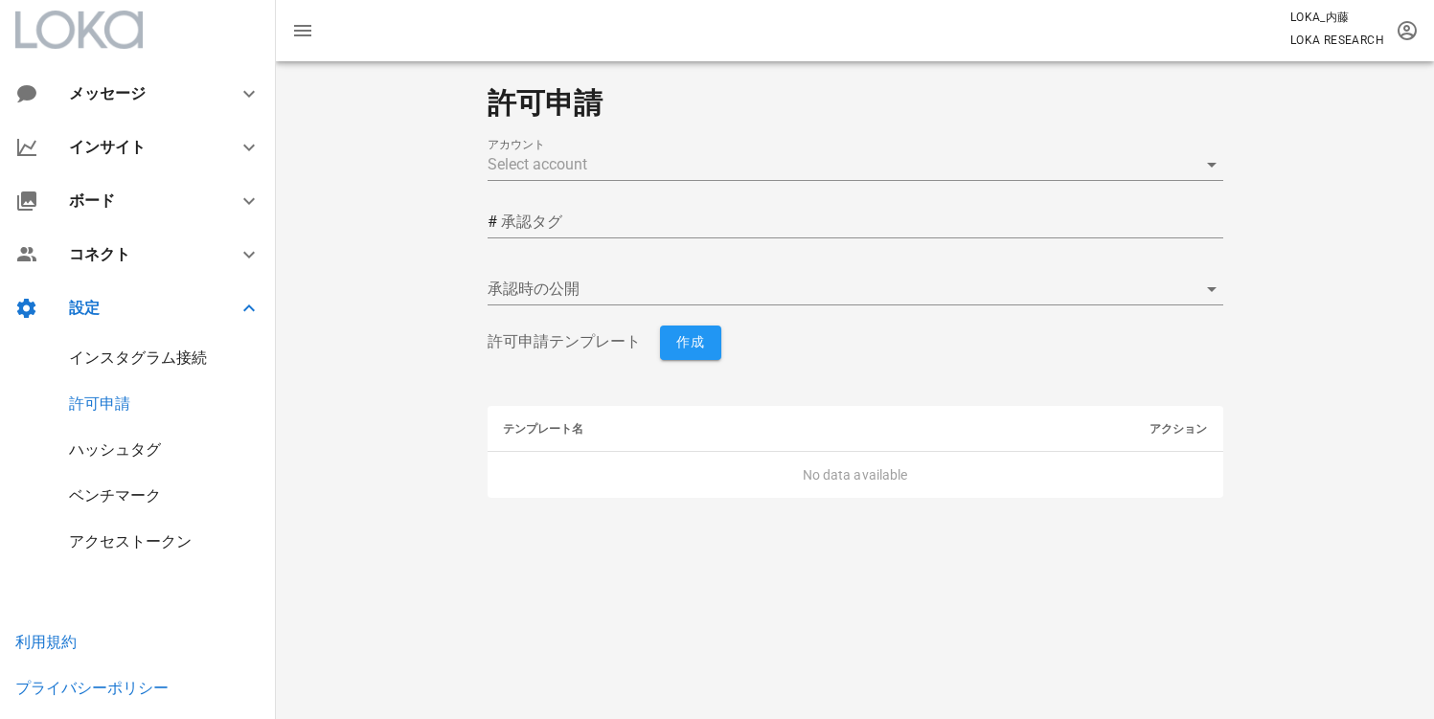
type input "yes"
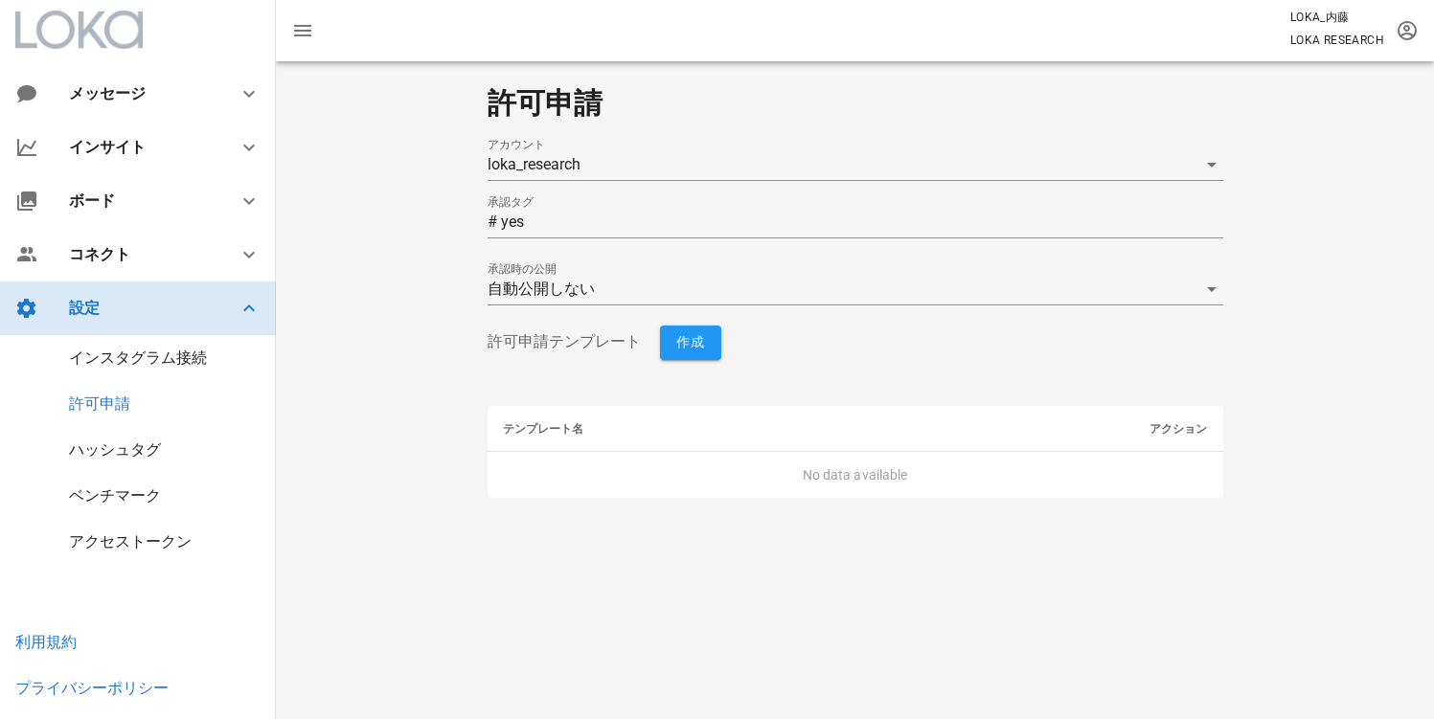
click at [142, 291] on div "設定" at bounding box center [138, 309] width 276 height 54
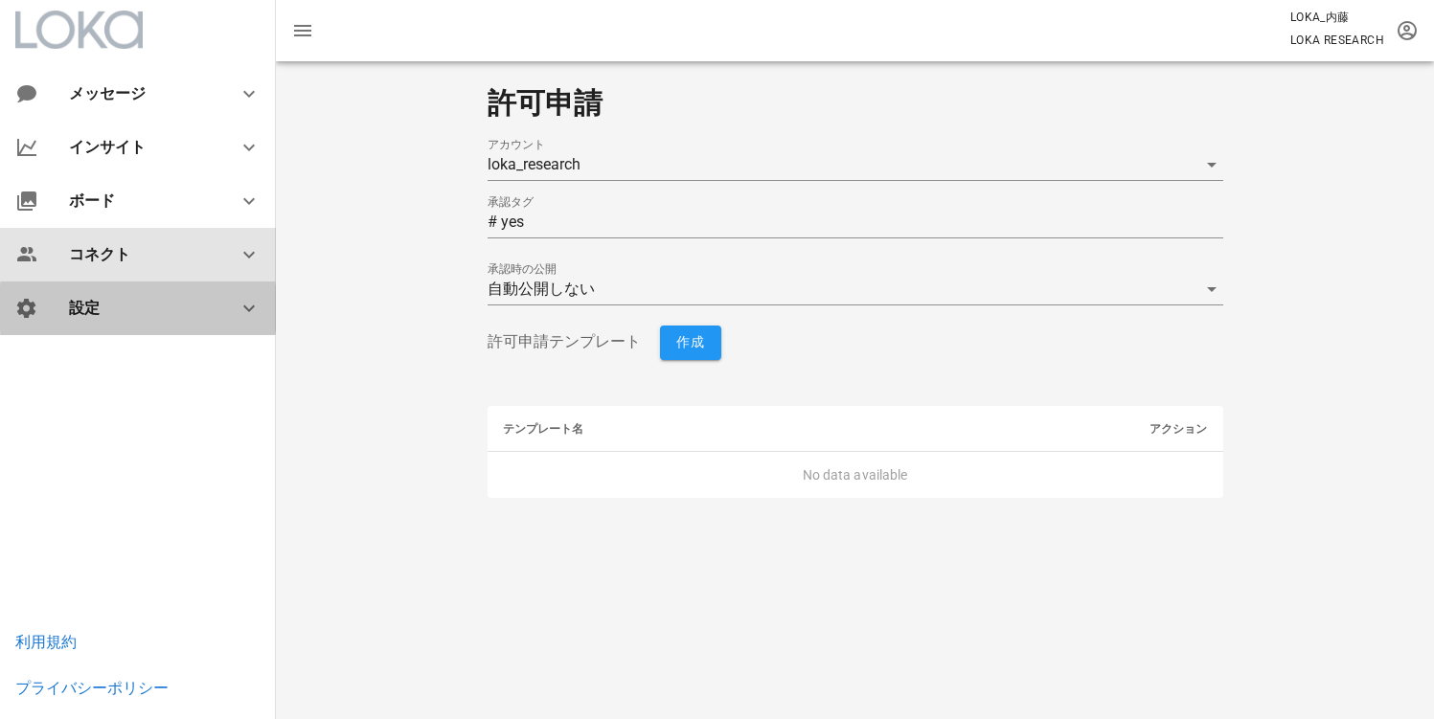
click at [151, 257] on div "コネクト" at bounding box center [142, 254] width 146 height 18
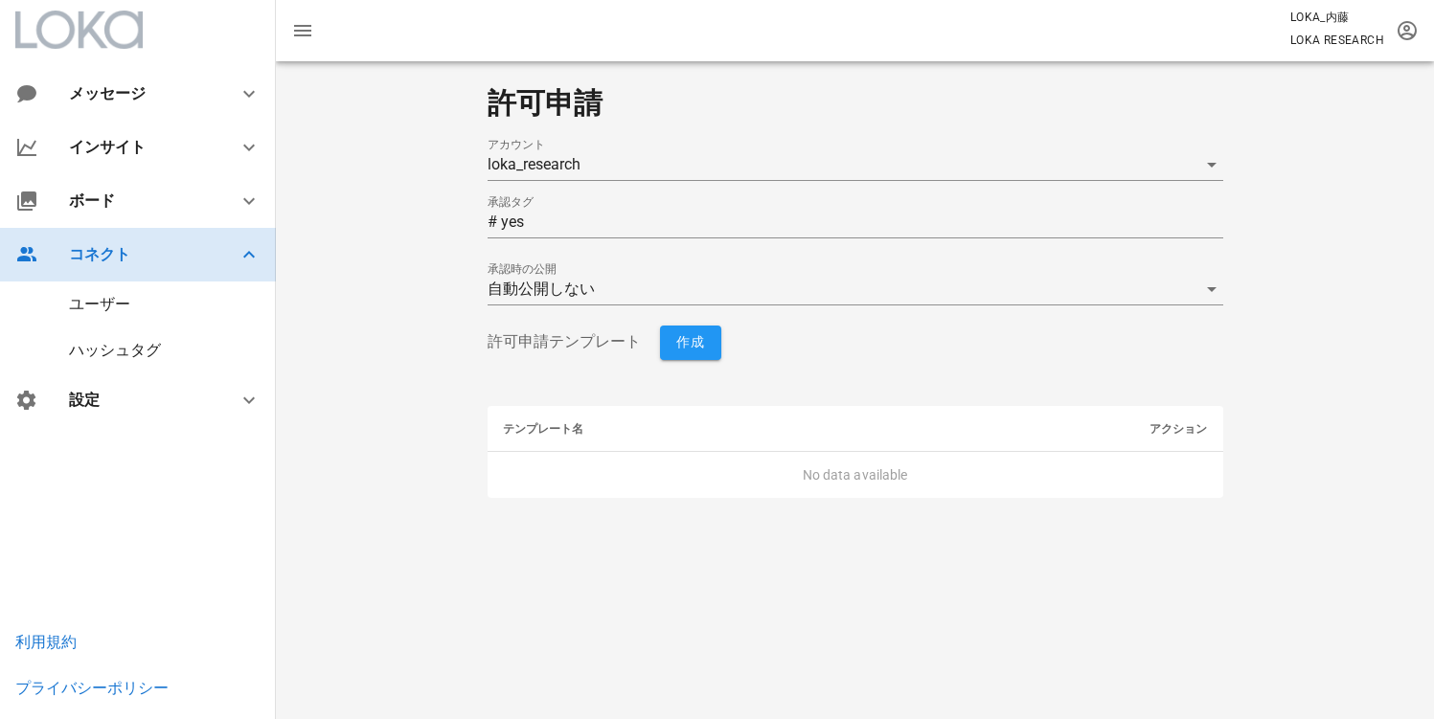
click at [151, 257] on div "コネクト" at bounding box center [142, 254] width 146 height 18
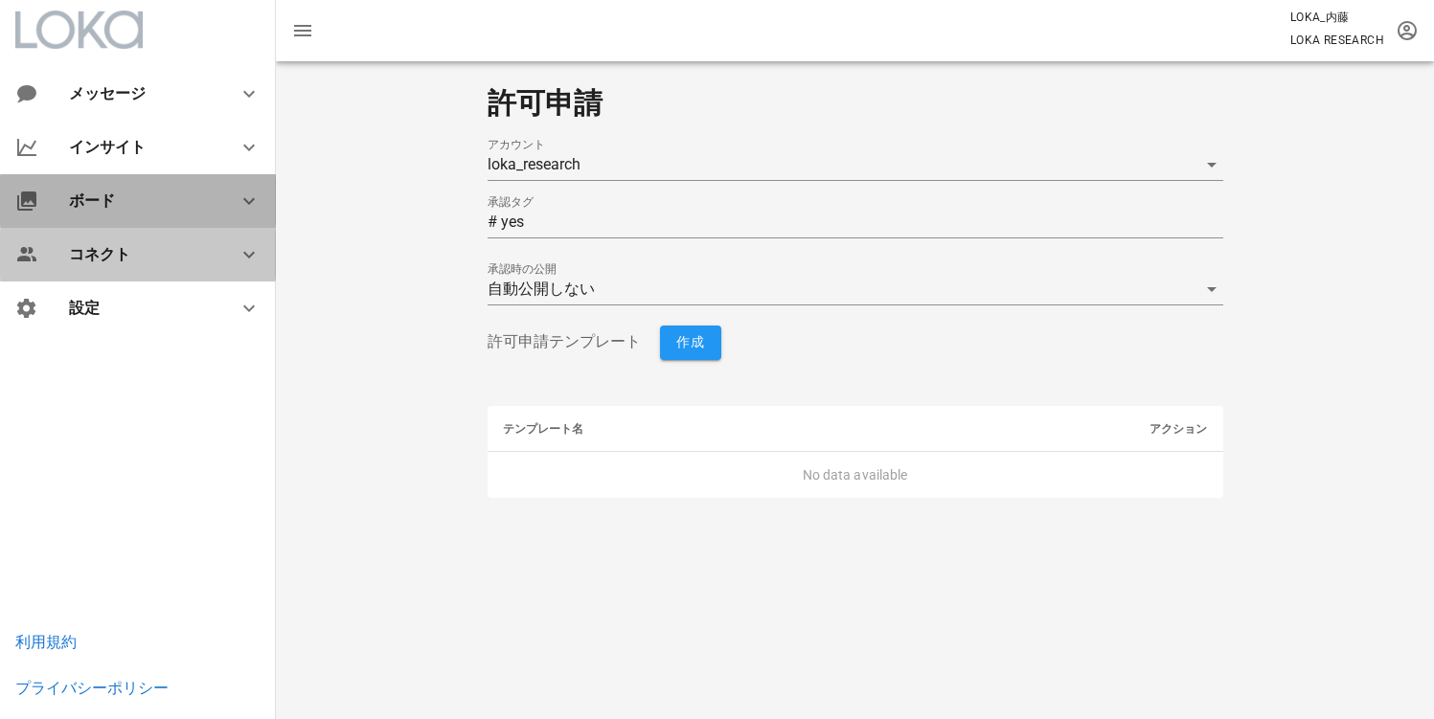
click at [152, 213] on div "ボード" at bounding box center [138, 201] width 276 height 54
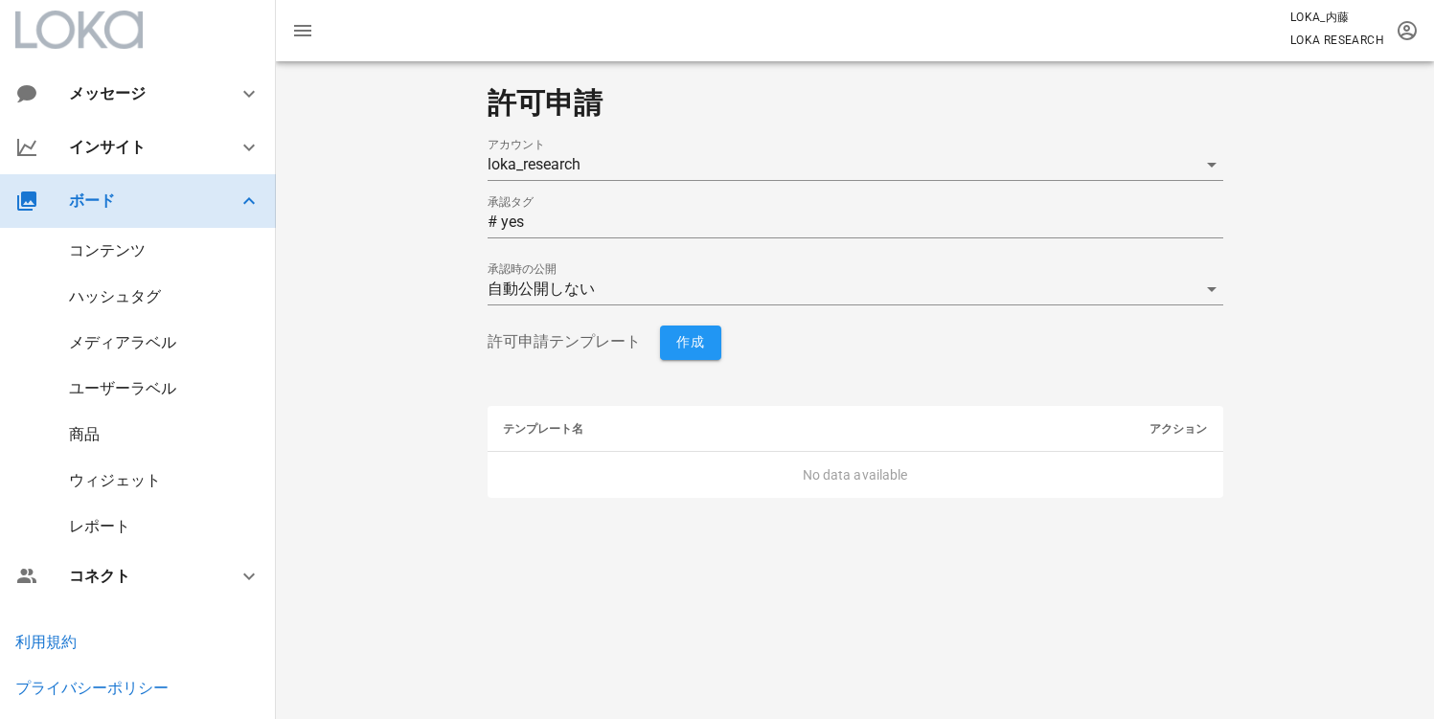
click at [152, 213] on div "ボード" at bounding box center [138, 201] width 276 height 54
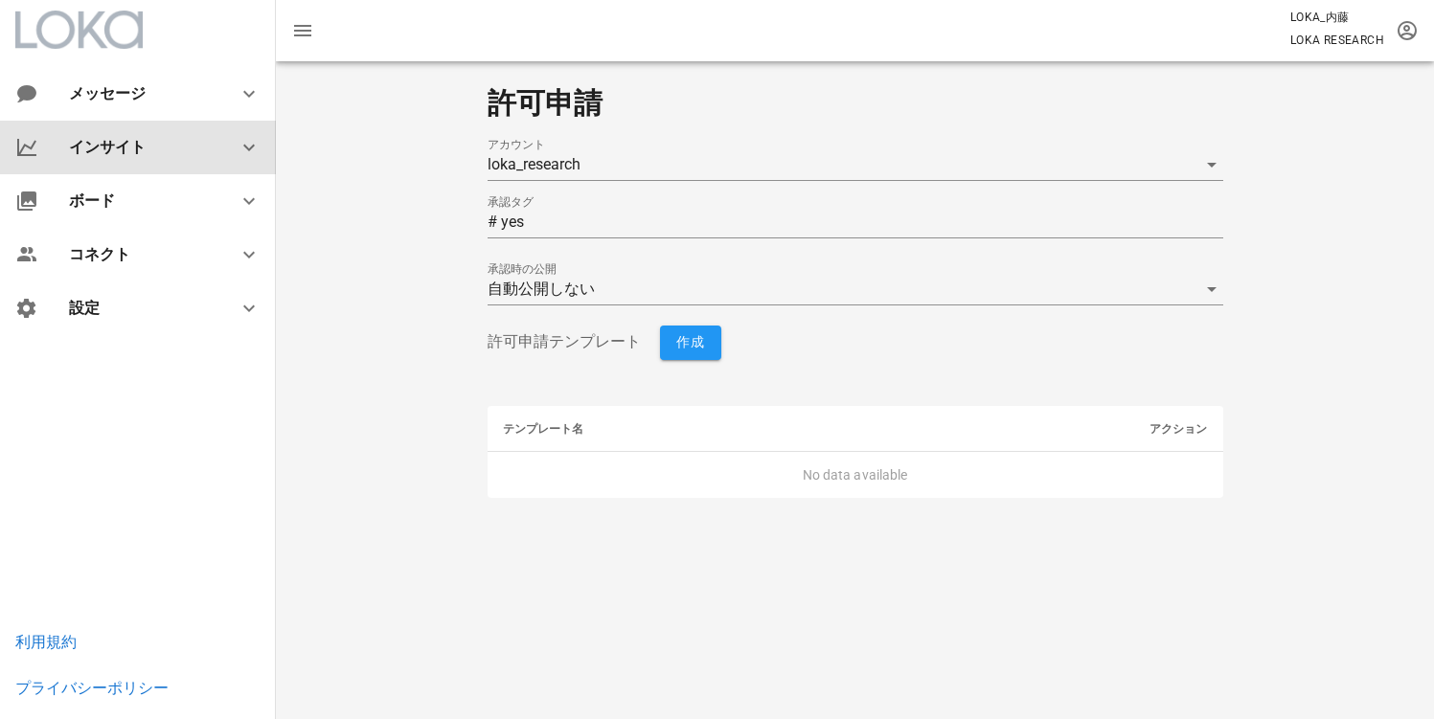
click at [152, 161] on div "インサイト" at bounding box center [138, 148] width 276 height 54
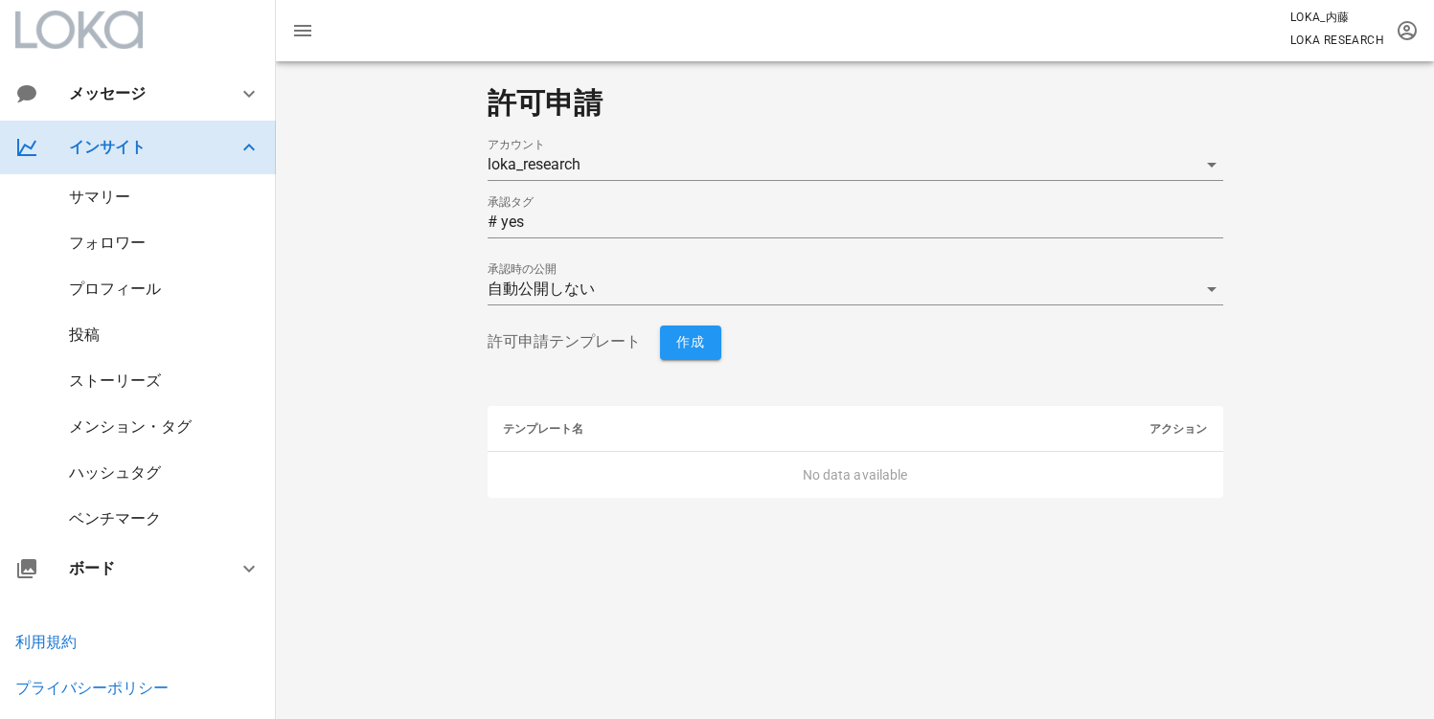
click at [152, 161] on div "インサイト" at bounding box center [138, 148] width 276 height 54
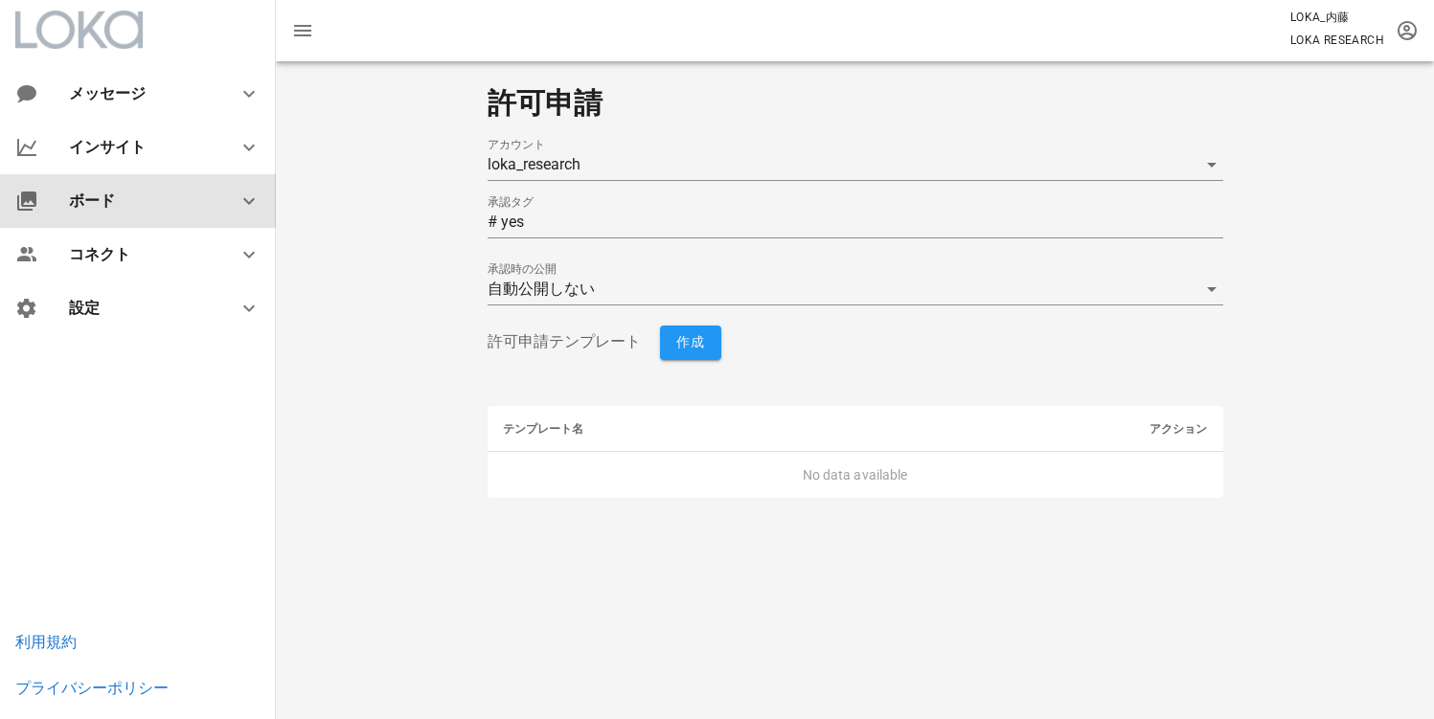
click at [151, 194] on div "ボード" at bounding box center [142, 201] width 146 height 18
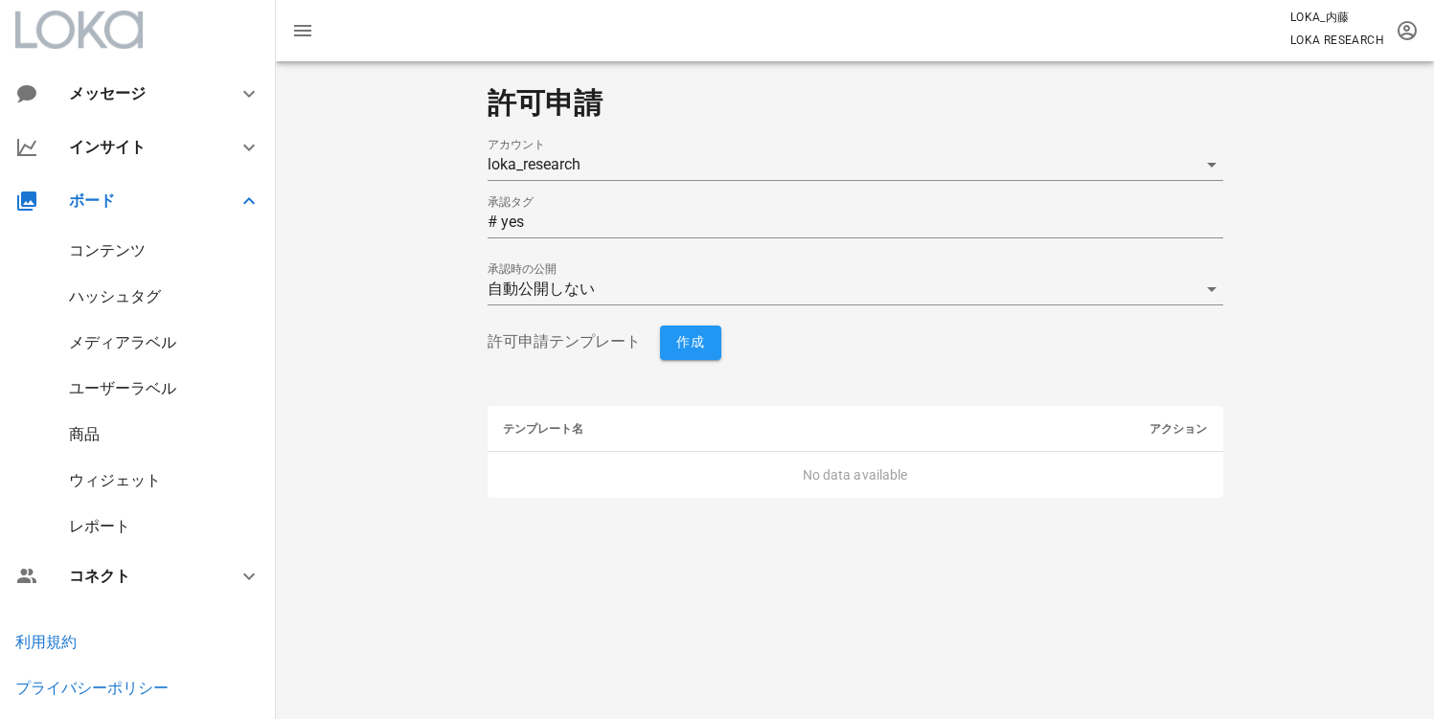
click at [93, 434] on div "商品" at bounding box center [84, 434] width 31 height 18
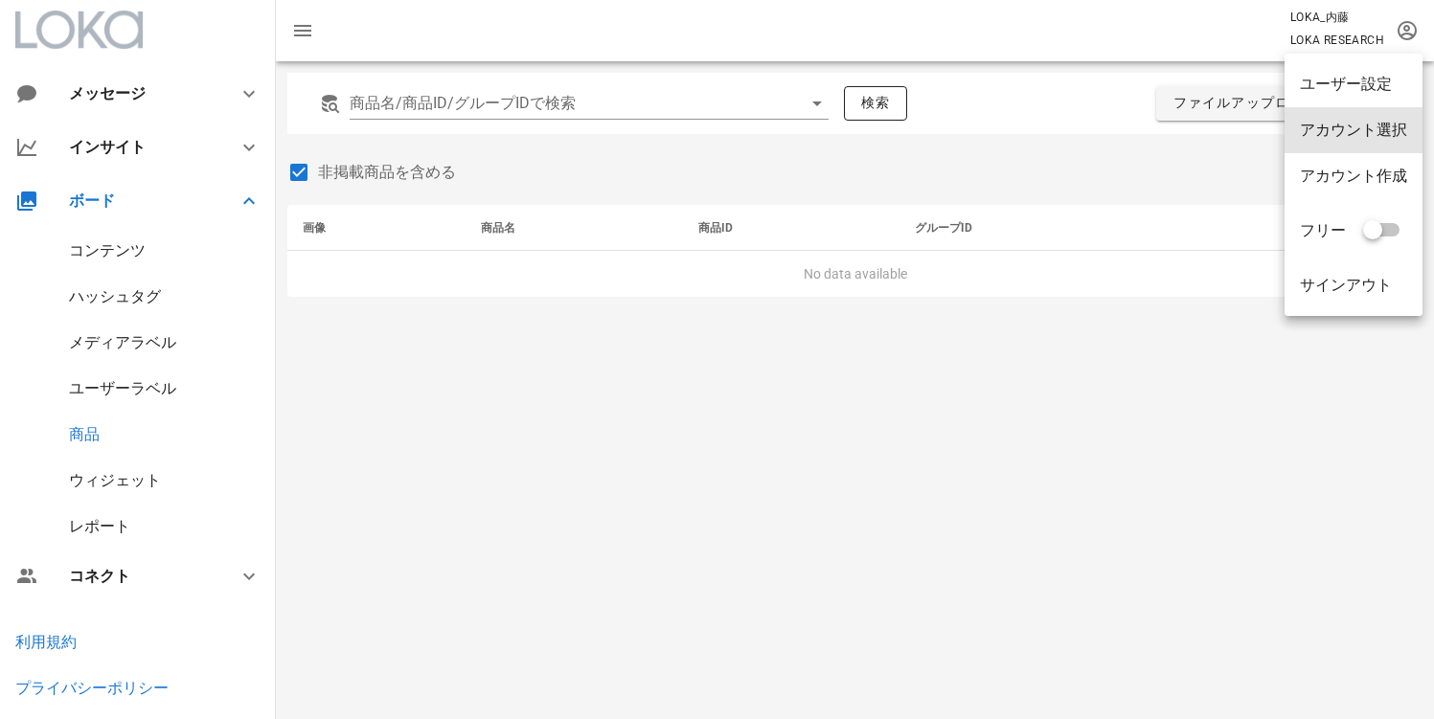
click at [1401, 146] on div "アカウント選択" at bounding box center [1354, 130] width 138 height 46
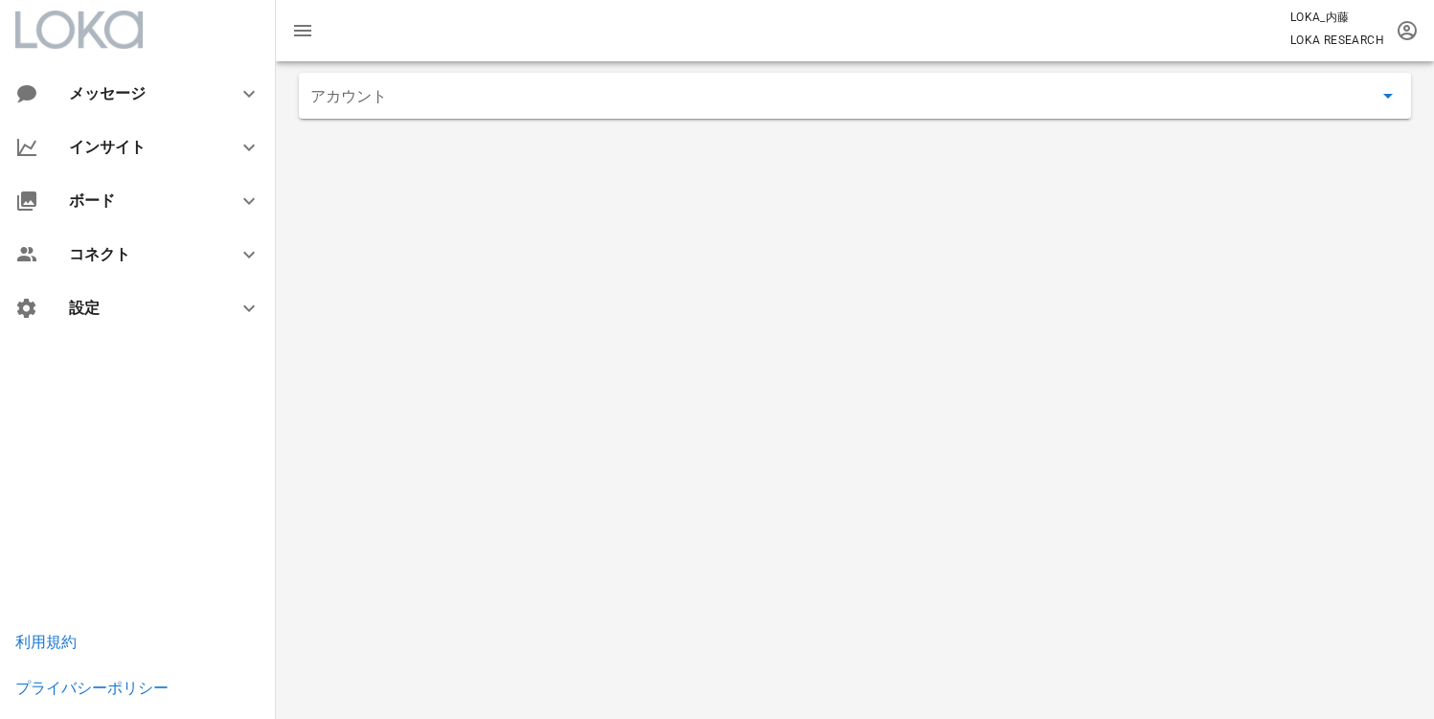
click at [643, 101] on input "アカウント" at bounding box center [841, 95] width 1062 height 31
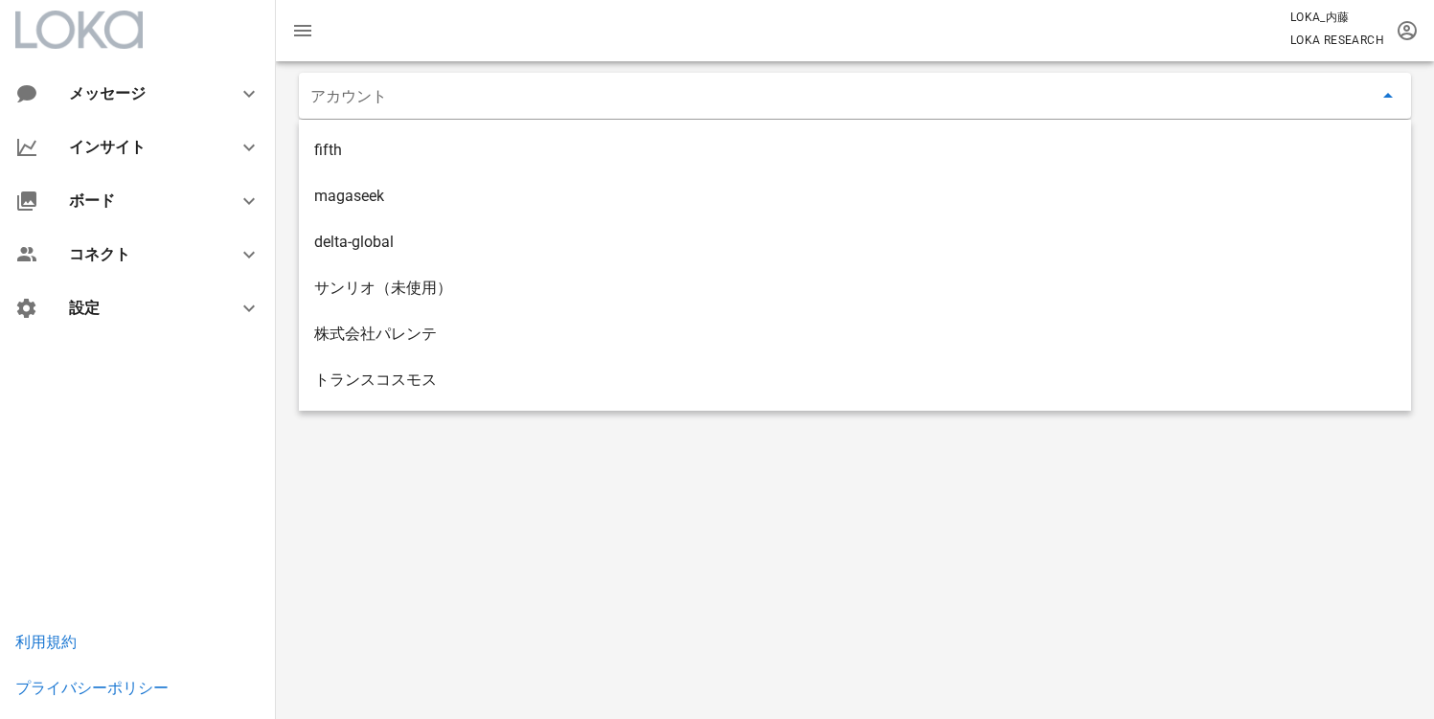
type input "c"
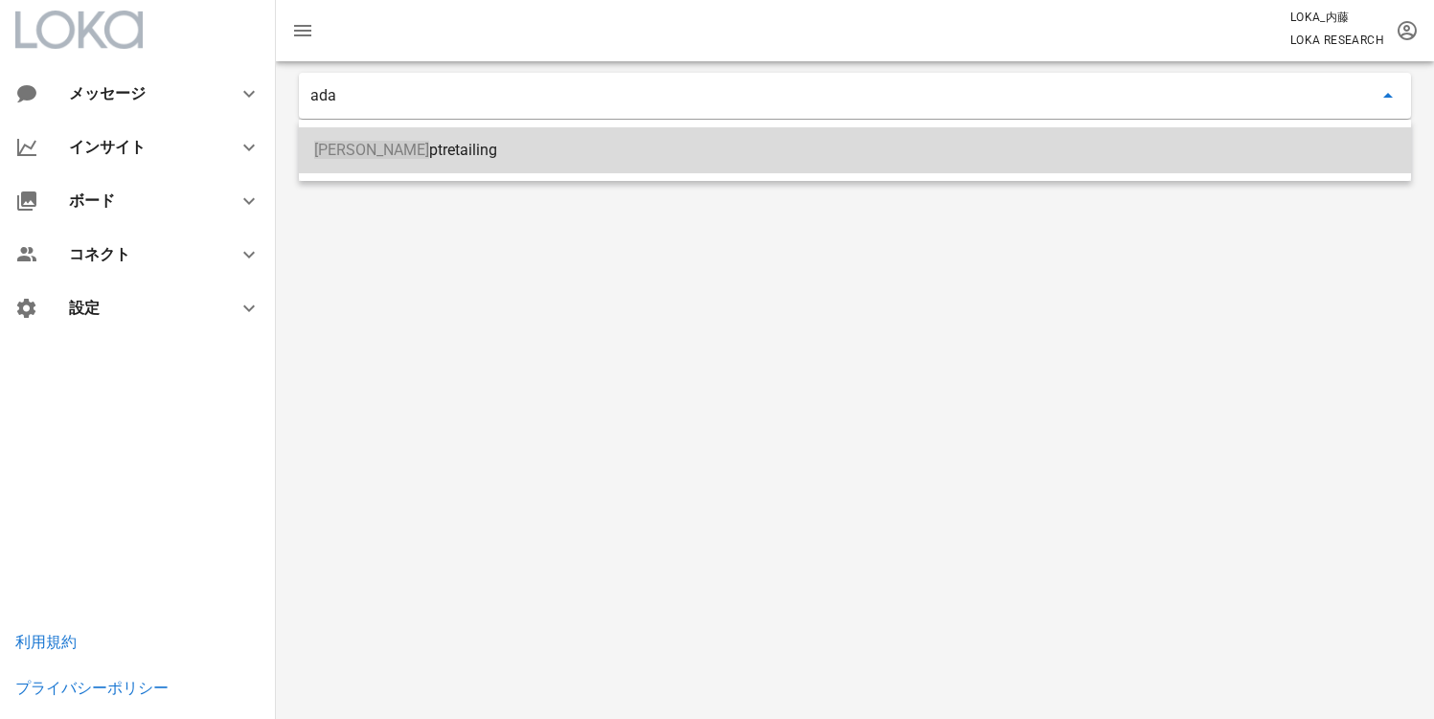
click at [564, 134] on div "Ada ptretailing" at bounding box center [855, 149] width 1082 height 41
type input "Adaptretailing"
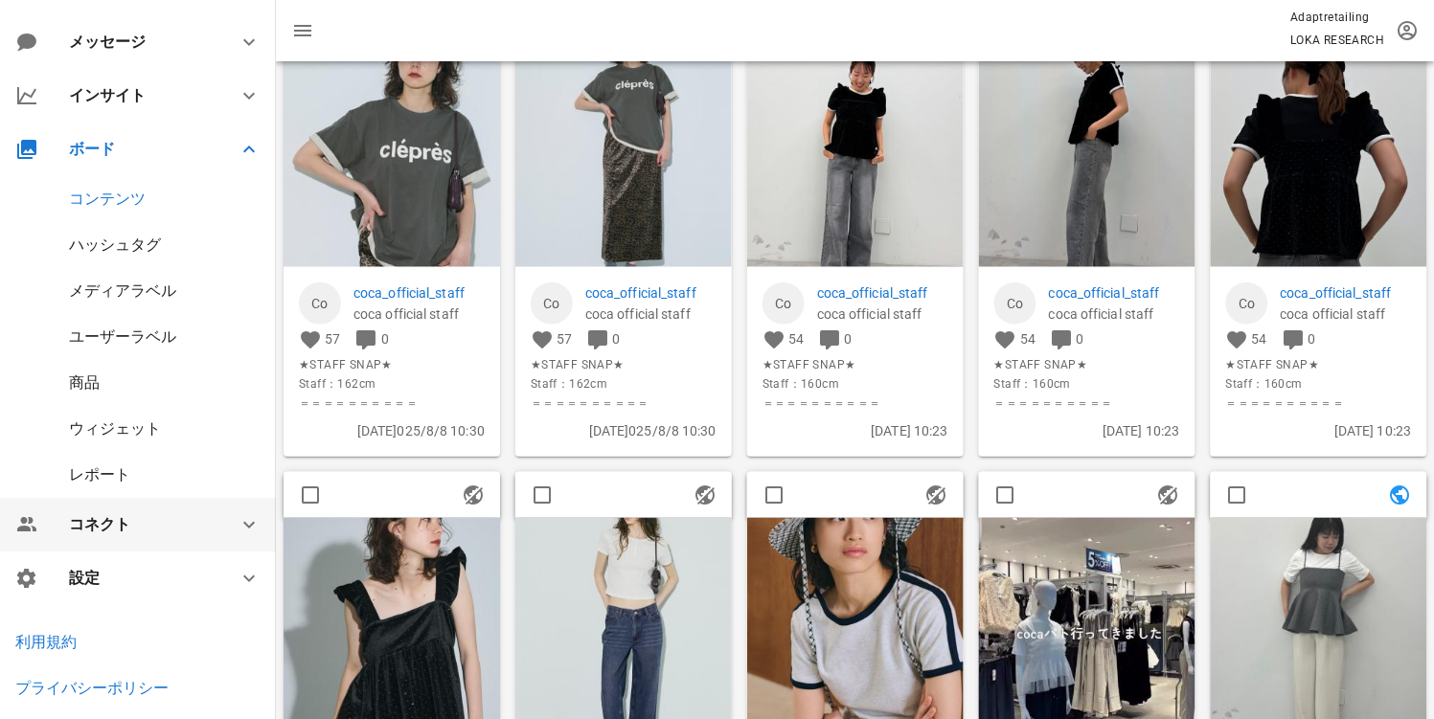
scroll to position [600, 0]
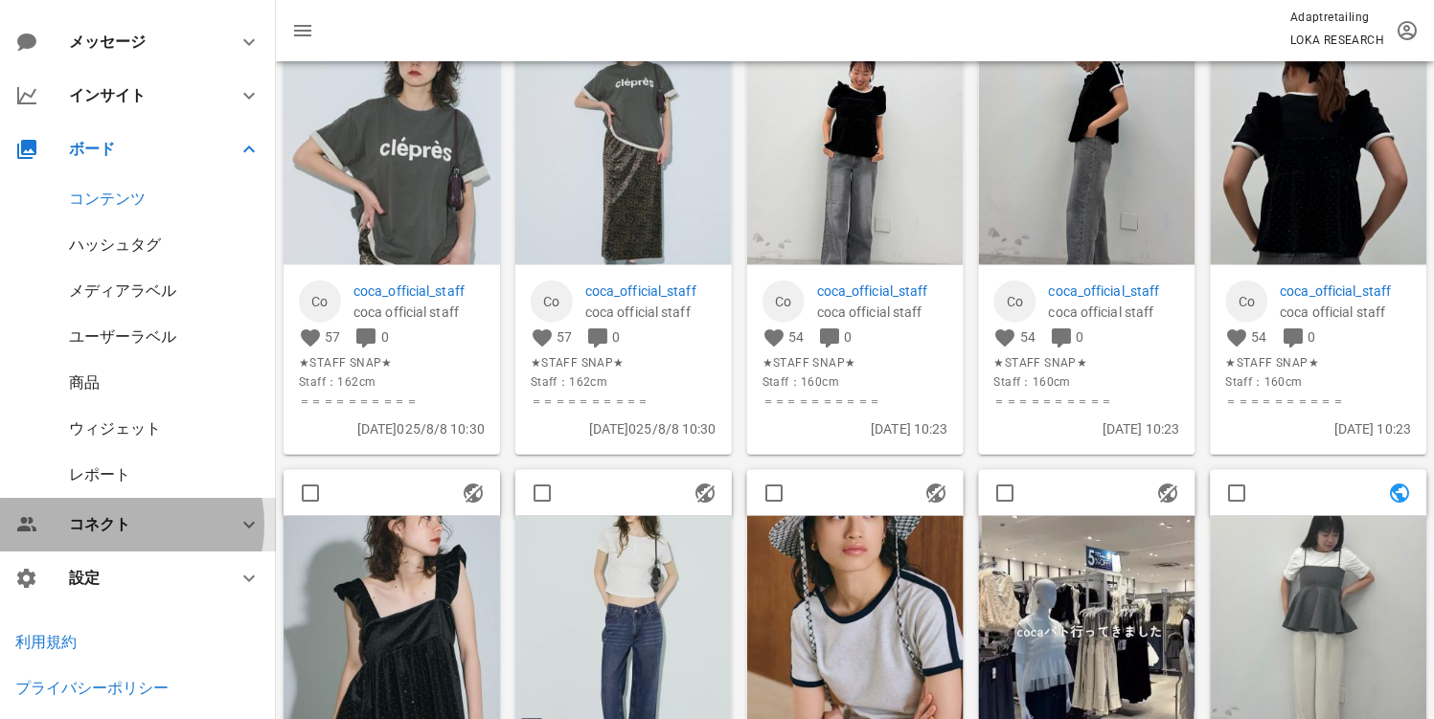
click at [80, 528] on div "コネクト" at bounding box center [142, 524] width 146 height 18
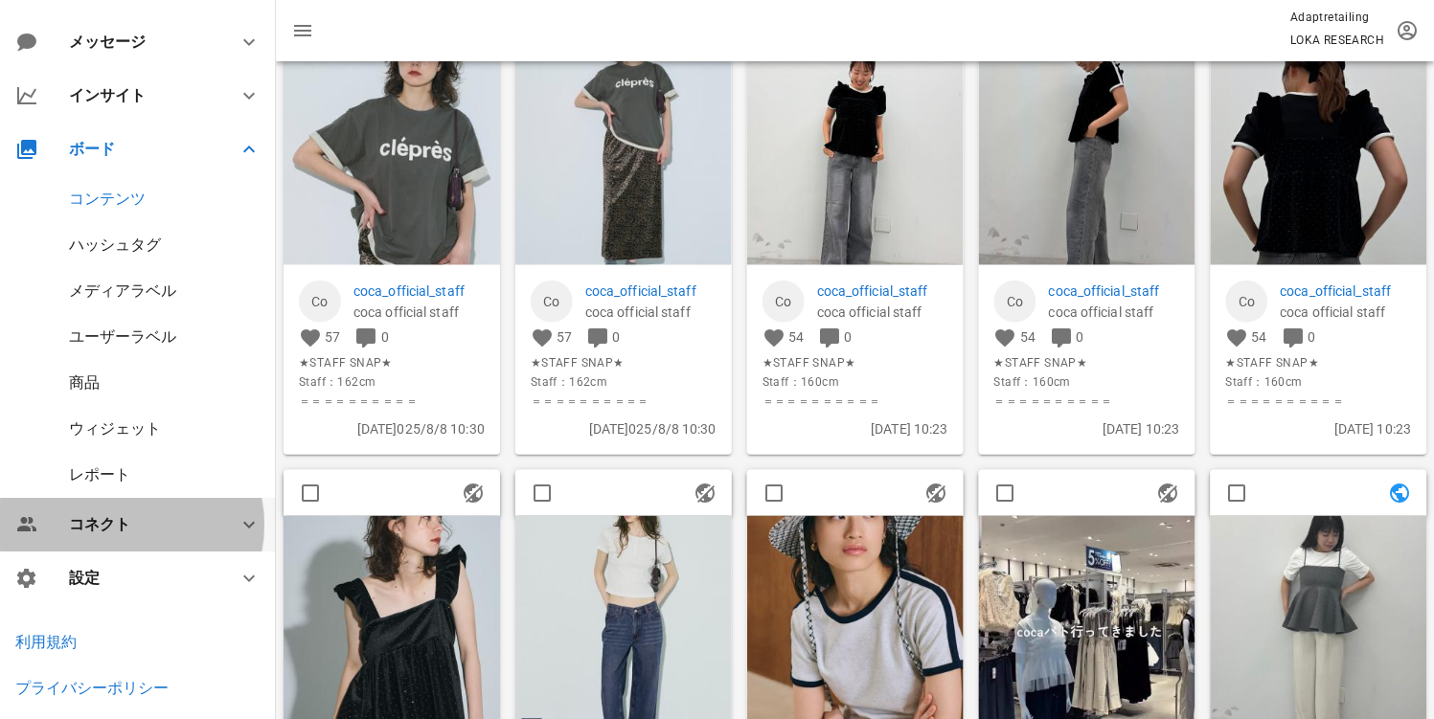
scroll to position [0, 0]
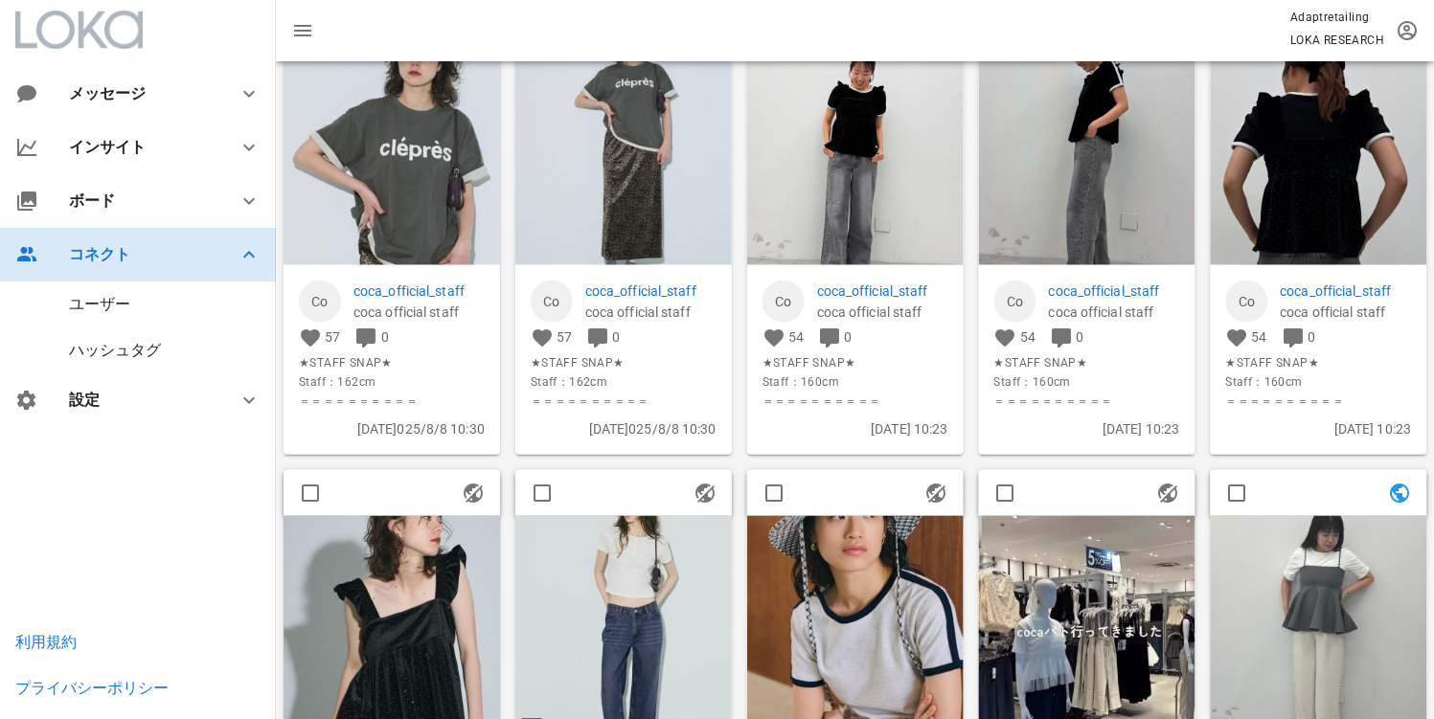
click at [94, 244] on div "コネクト" at bounding box center [138, 255] width 276 height 54
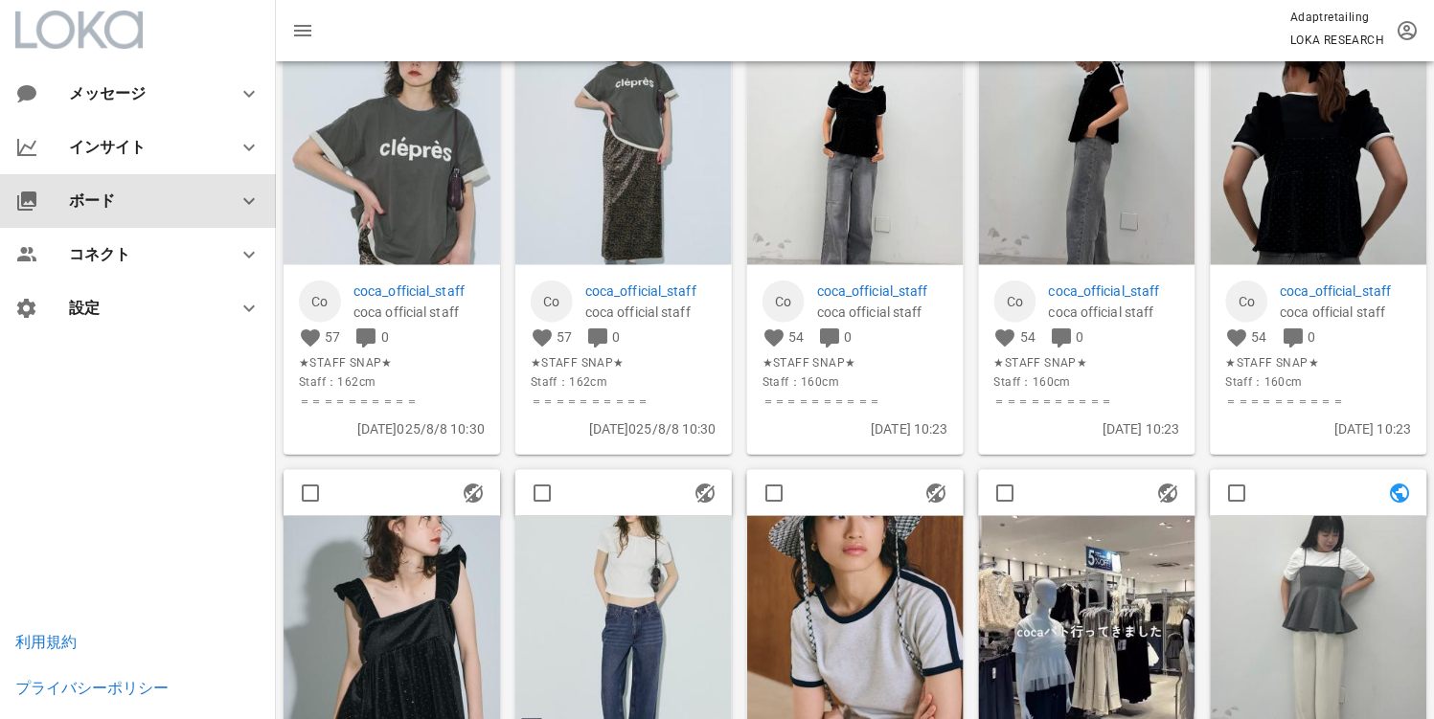
click at [147, 194] on div "ボード" at bounding box center [142, 201] width 146 height 18
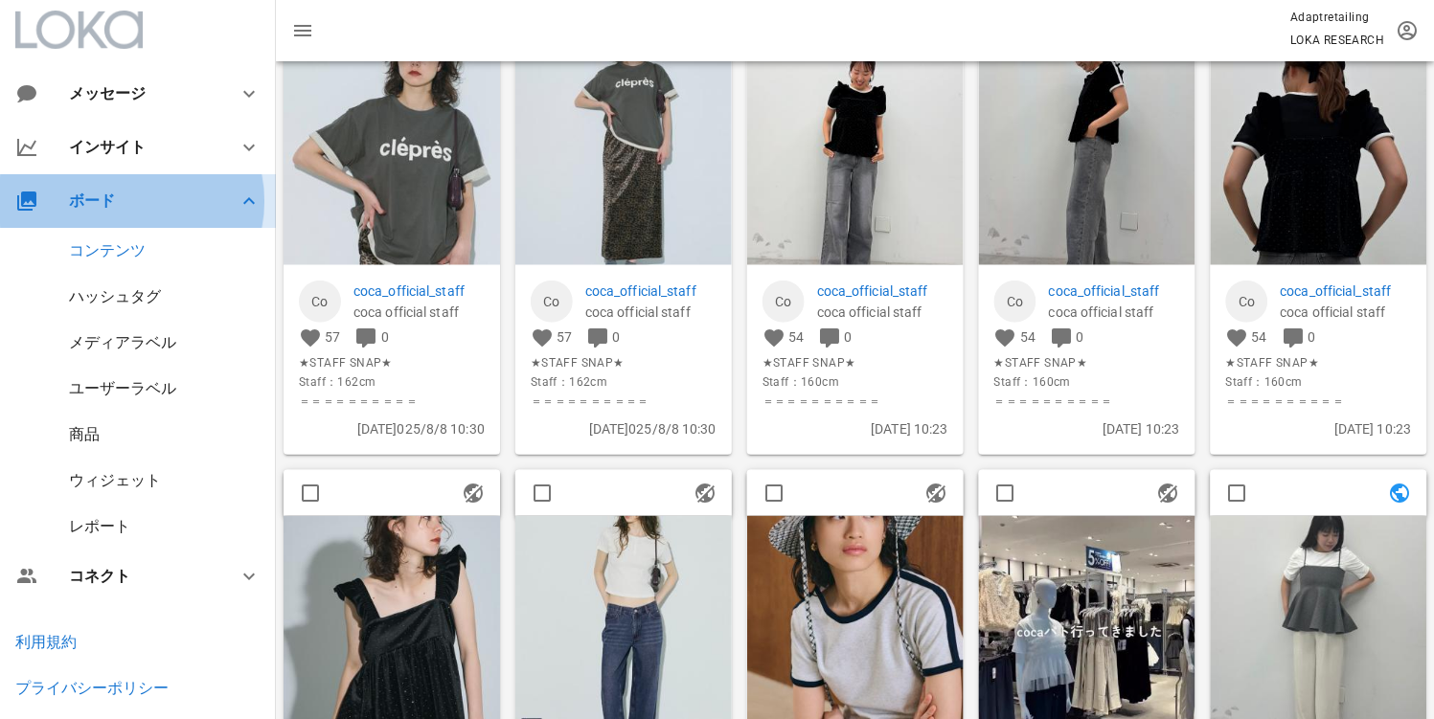
click at [136, 196] on div "ボード" at bounding box center [142, 201] width 146 height 18
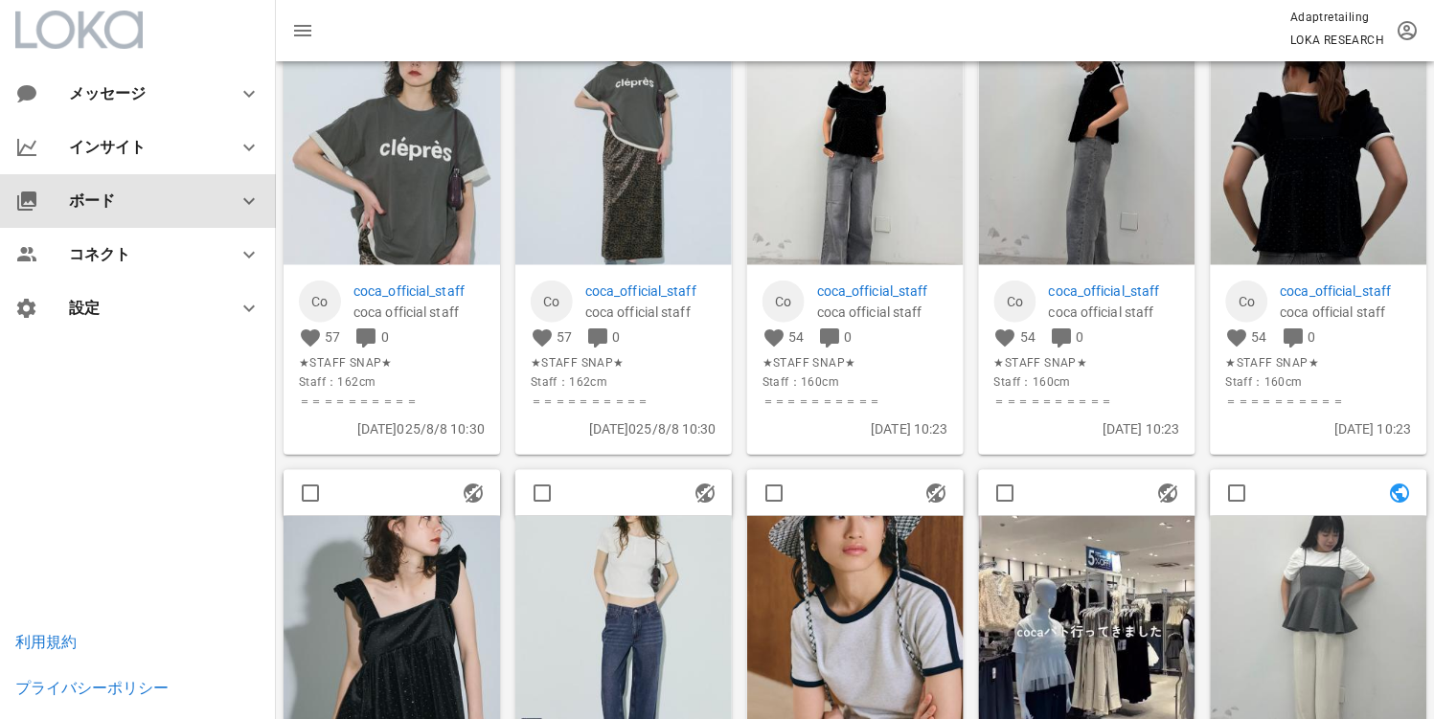
click at [136, 196] on div "ボード" at bounding box center [142, 201] width 146 height 18
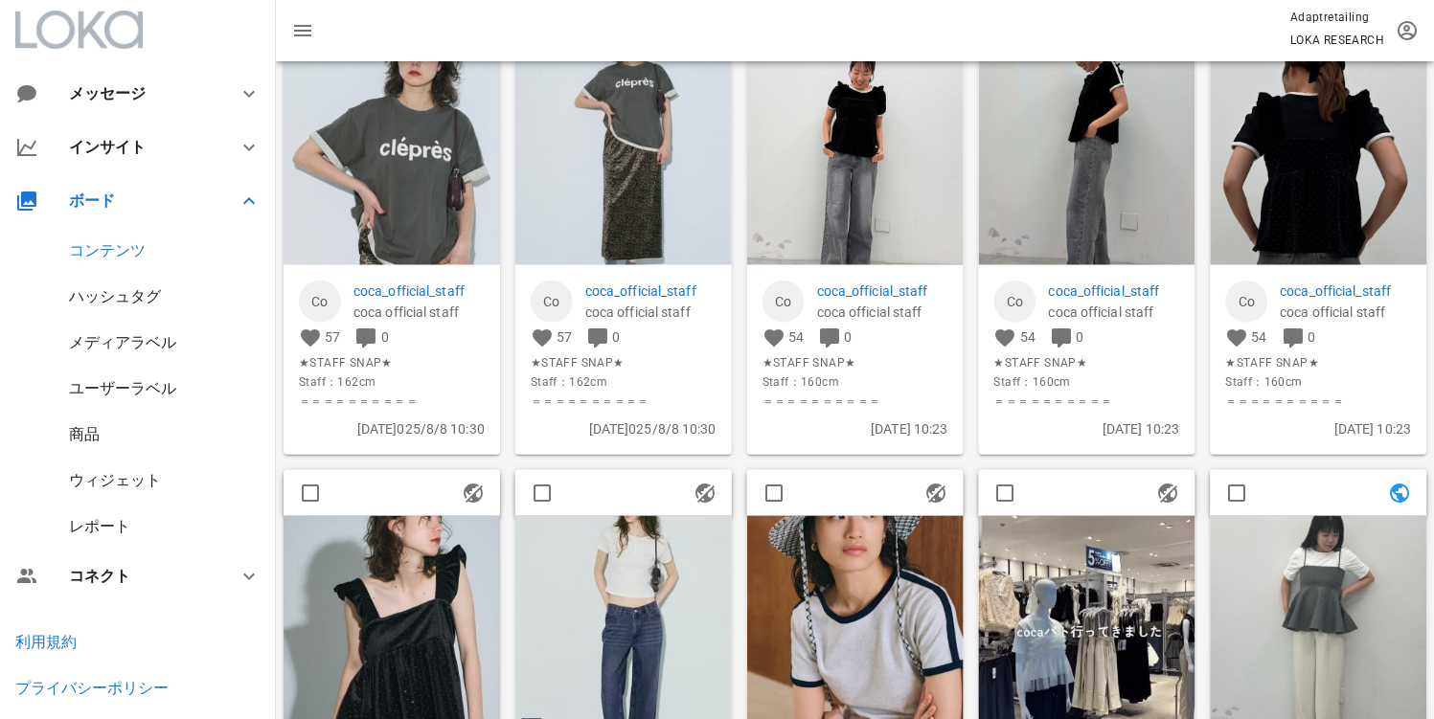
click at [97, 429] on div "商品" at bounding box center [84, 434] width 31 height 18
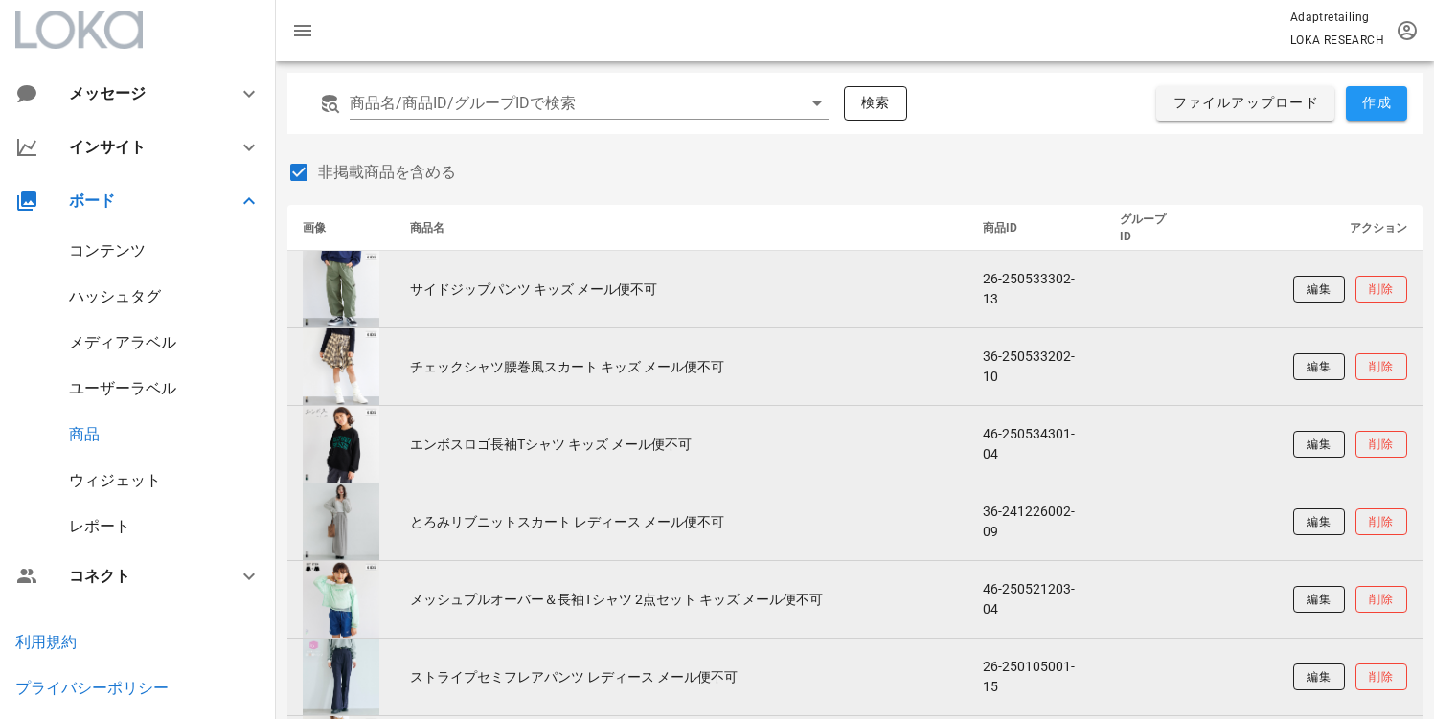
click at [99, 483] on div "ウィジェット" at bounding box center [115, 480] width 92 height 18
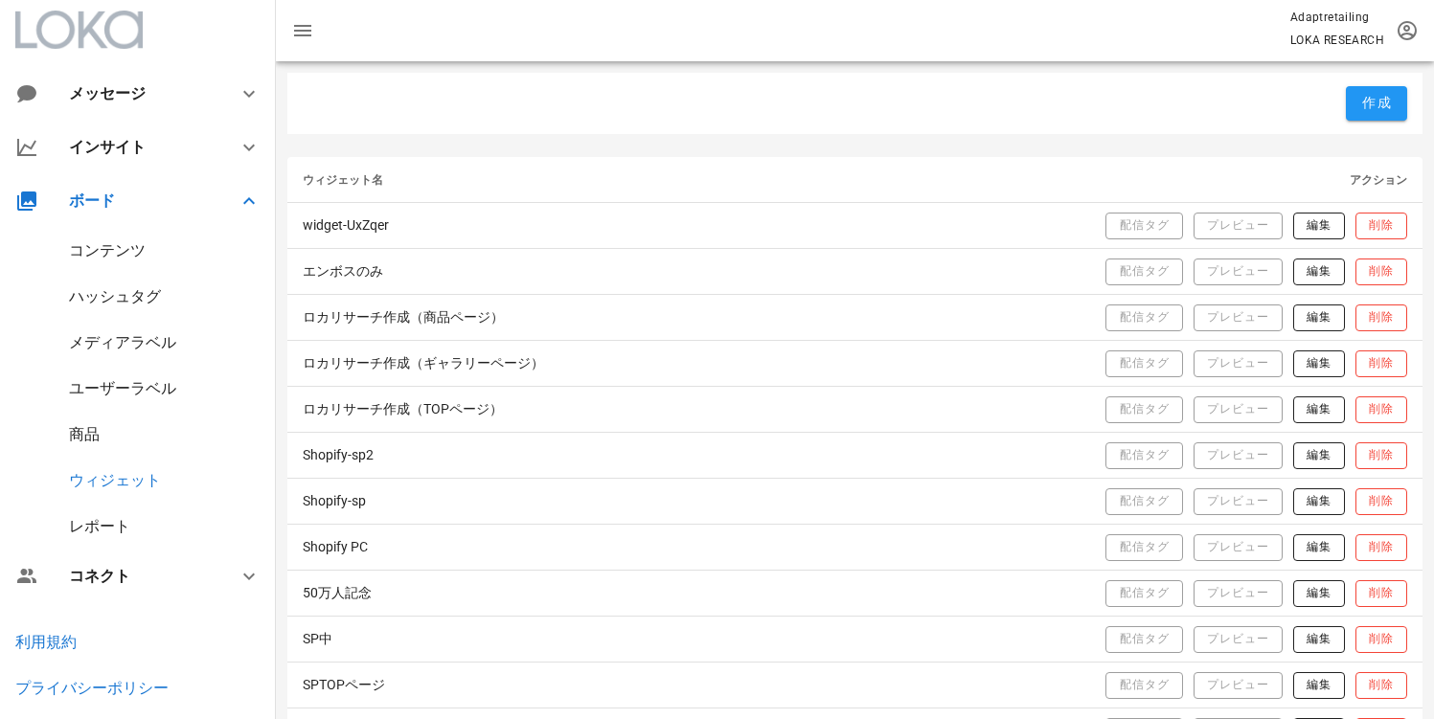
click at [90, 439] on div "商品" at bounding box center [84, 434] width 31 height 18
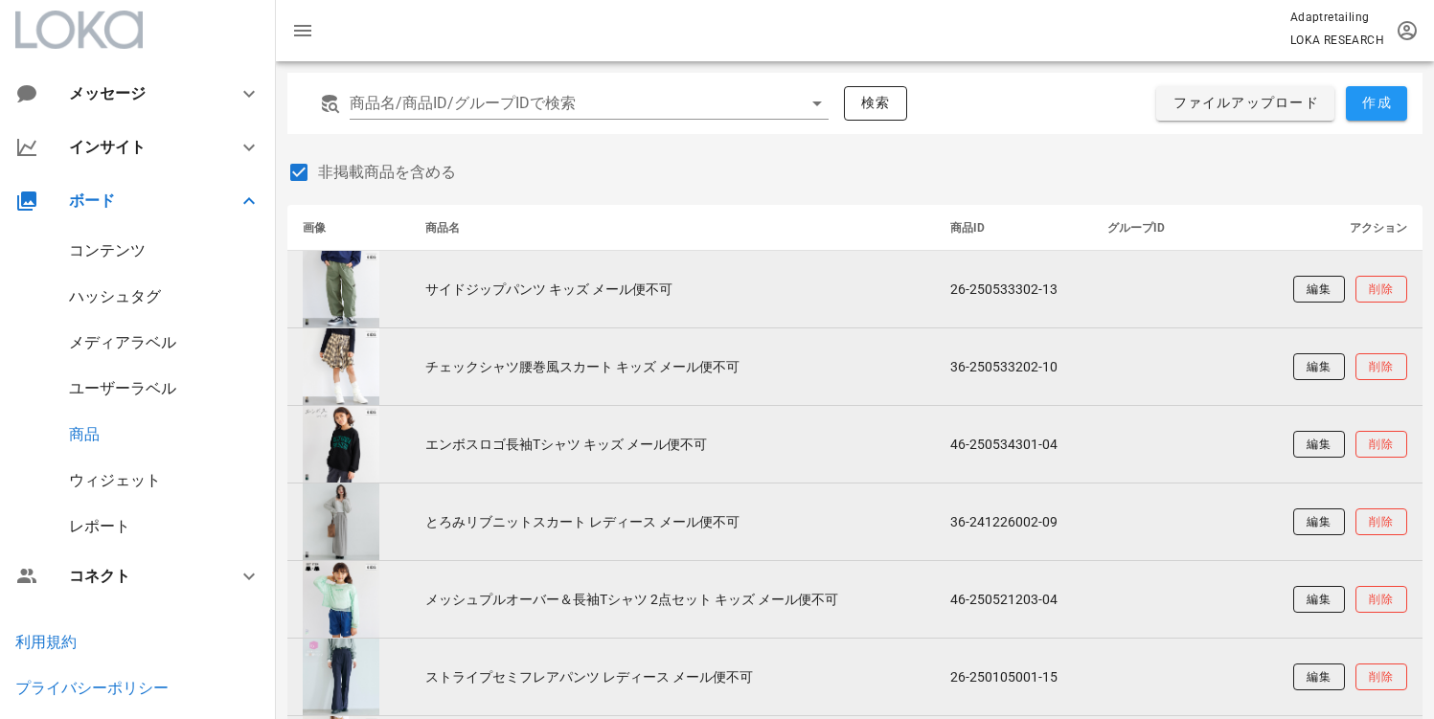
click at [96, 458] on div "ウィジェット" at bounding box center [138, 481] width 276 height 46
click at [94, 482] on div "ウィジェット" at bounding box center [115, 480] width 92 height 18
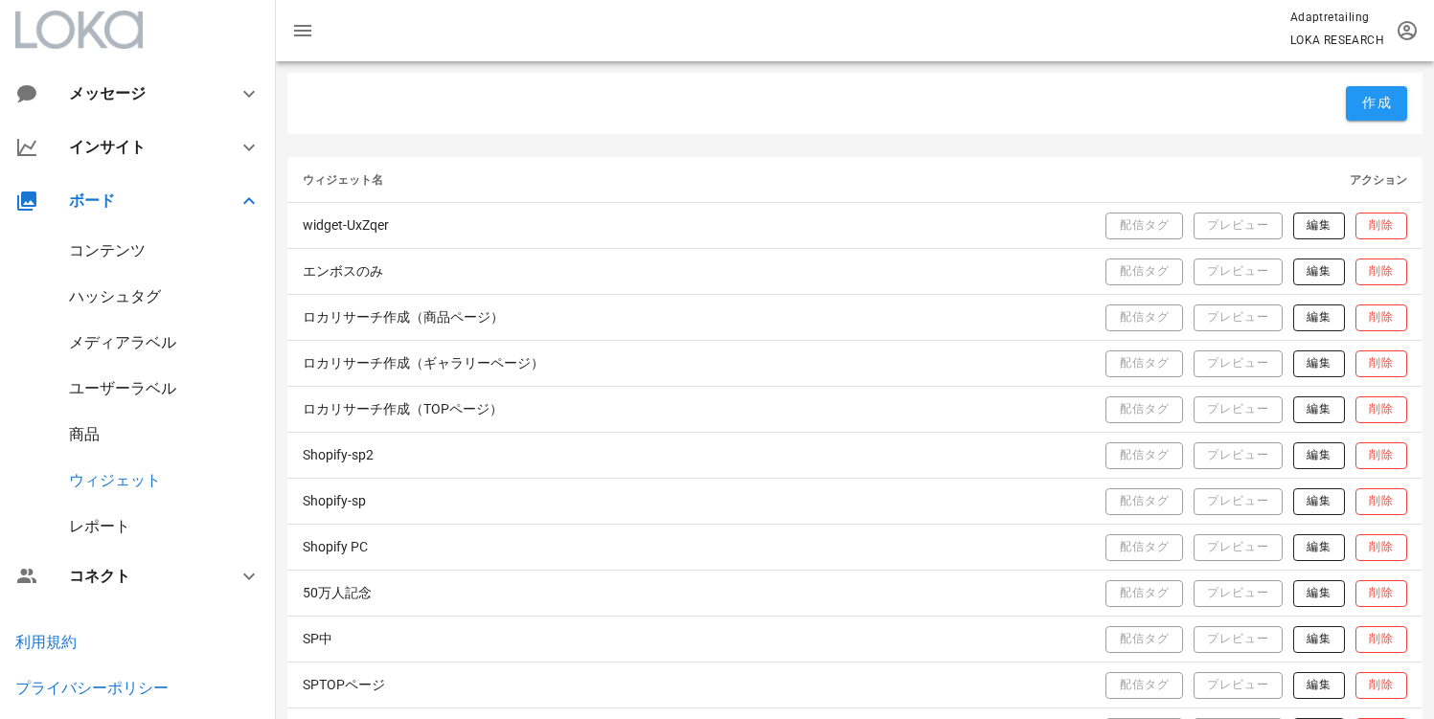
click at [100, 512] on div "レポート" at bounding box center [138, 527] width 276 height 46
click at [99, 517] on div "レポート" at bounding box center [99, 526] width 61 height 18
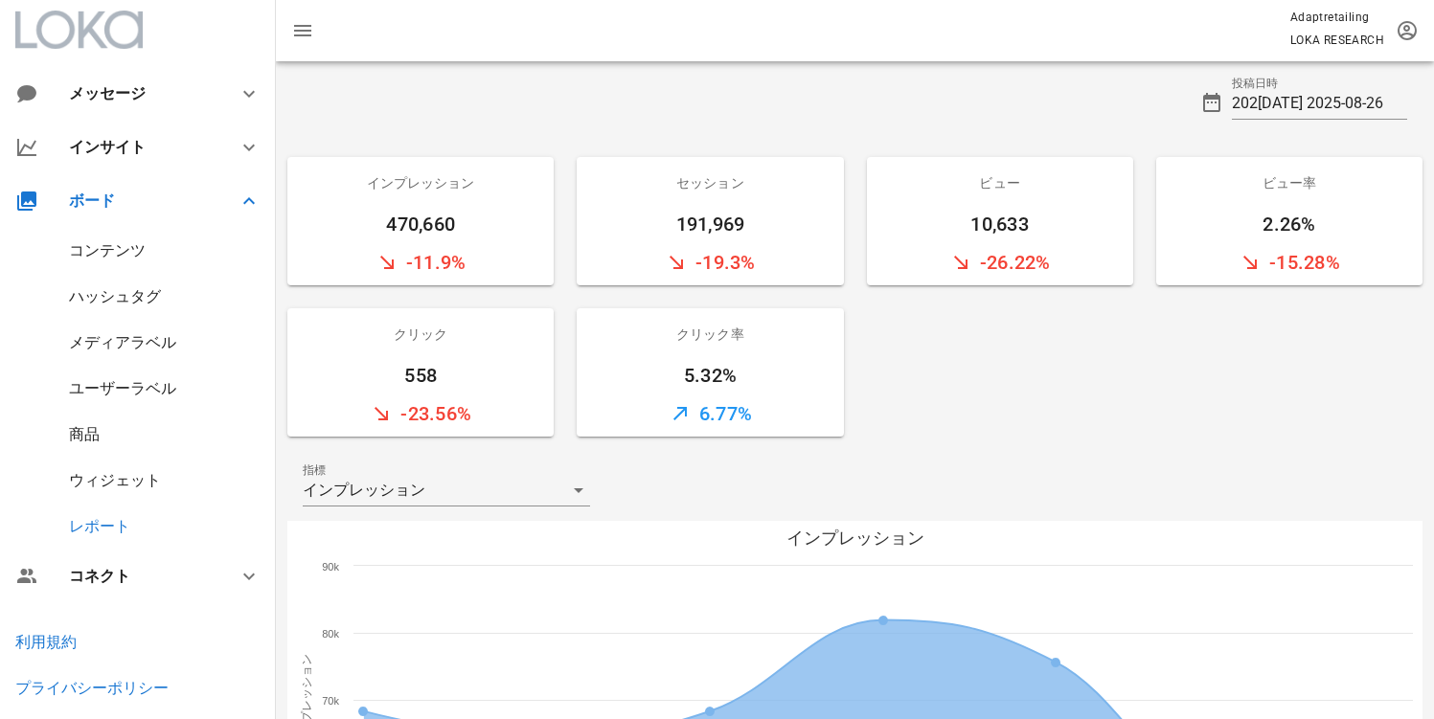
click at [127, 475] on div "ウィジェット" at bounding box center [115, 480] width 92 height 18
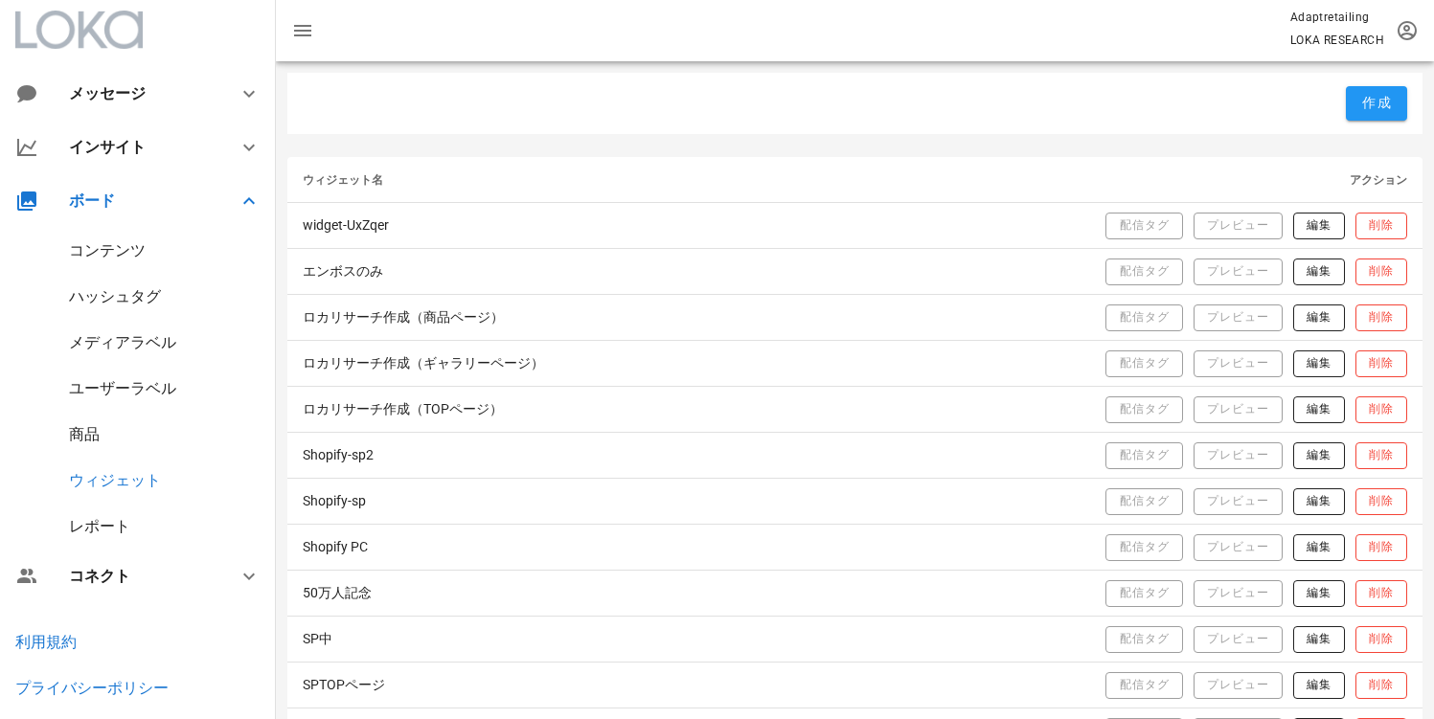
click at [79, 439] on div "商品" at bounding box center [84, 434] width 31 height 18
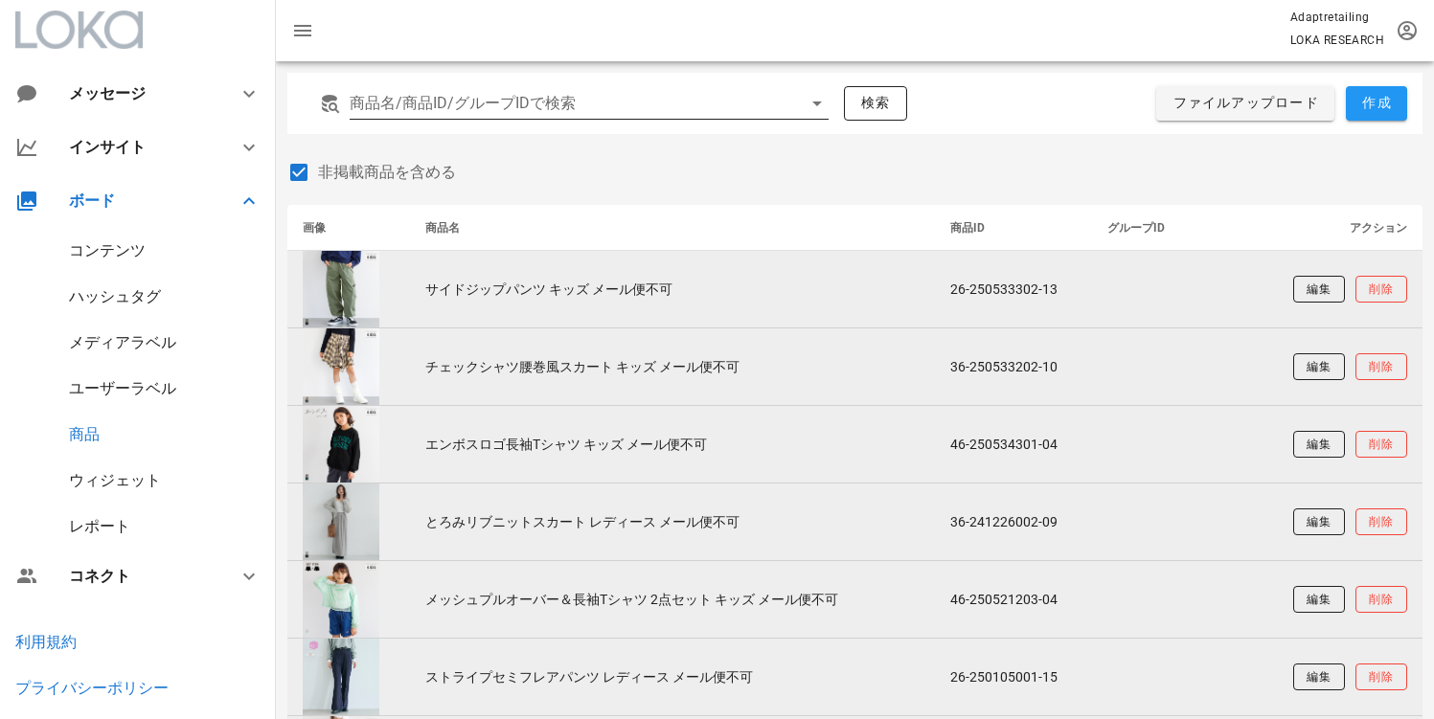
click at [787, 106] on div at bounding box center [790, 103] width 23 height 23
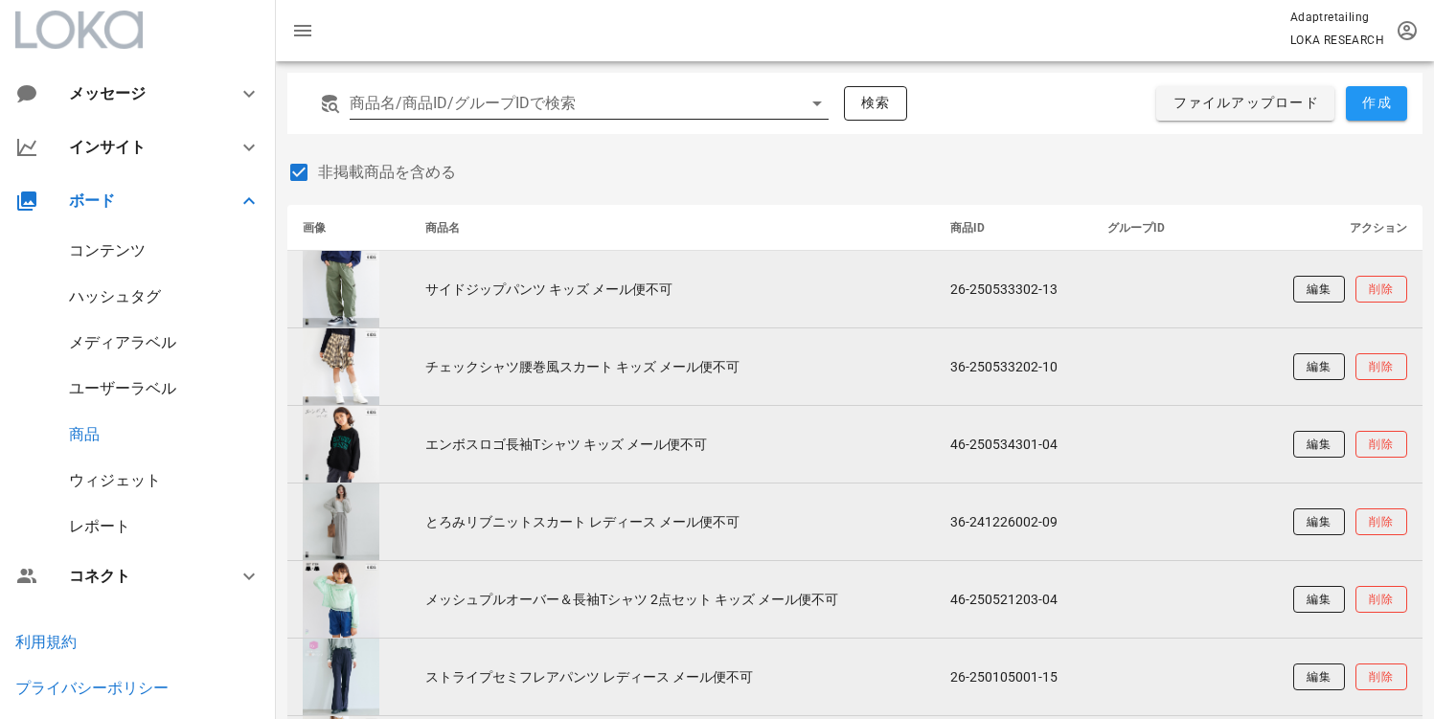
click at [806, 95] on icon at bounding box center [817, 103] width 23 height 23
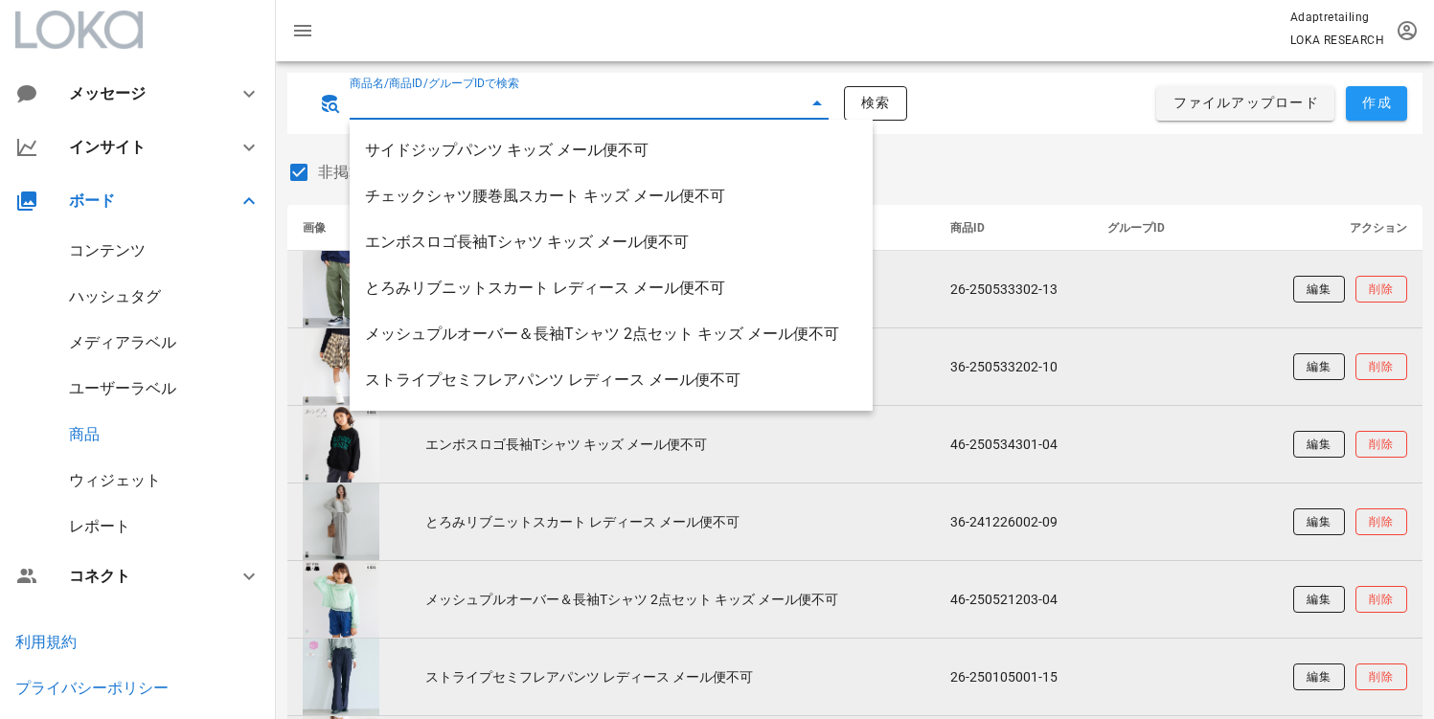
click at [977, 165] on label "非掲載商品を含める" at bounding box center [870, 172] width 1105 height 19
checkbox input "false"
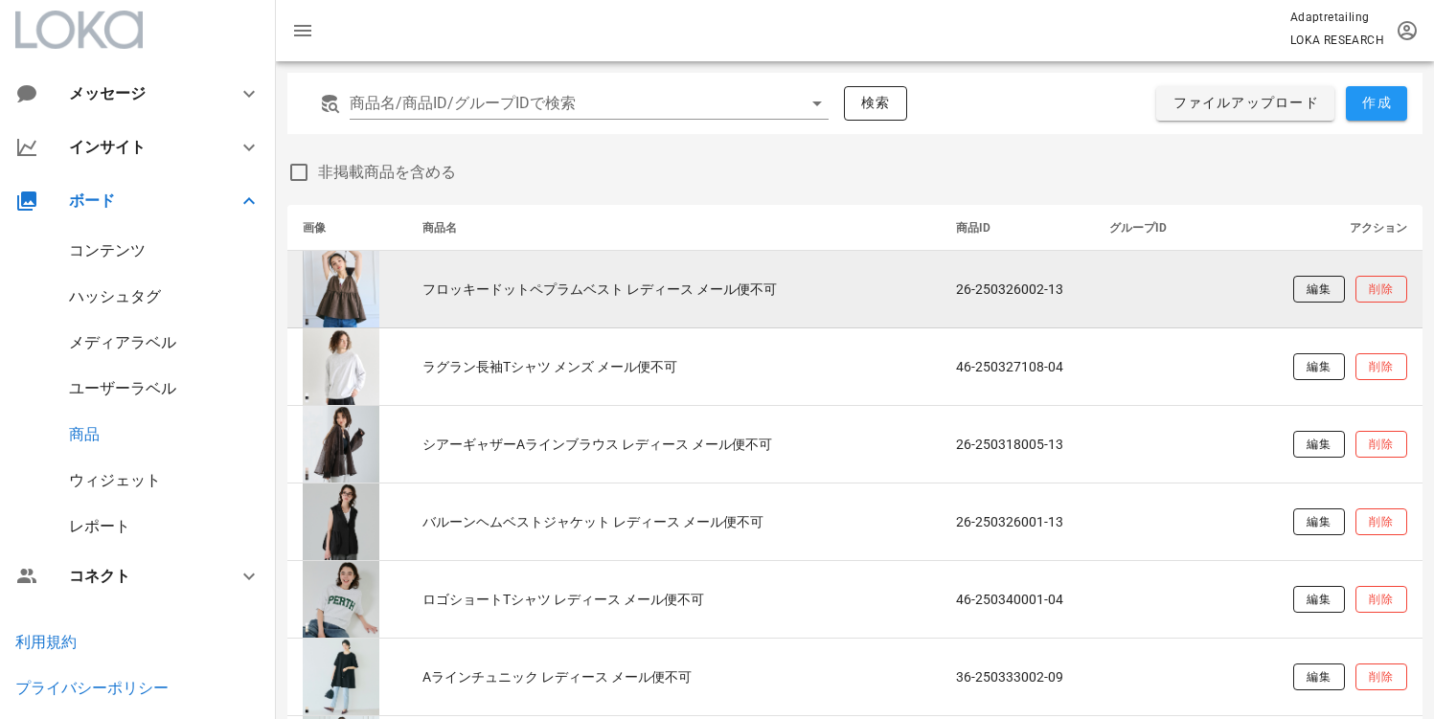
click at [576, 285] on td "フロッキードットペプラムベスト レディース メール便不可" at bounding box center [674, 290] width 534 height 78
click at [1297, 287] on button "編集" at bounding box center [1319, 289] width 52 height 27
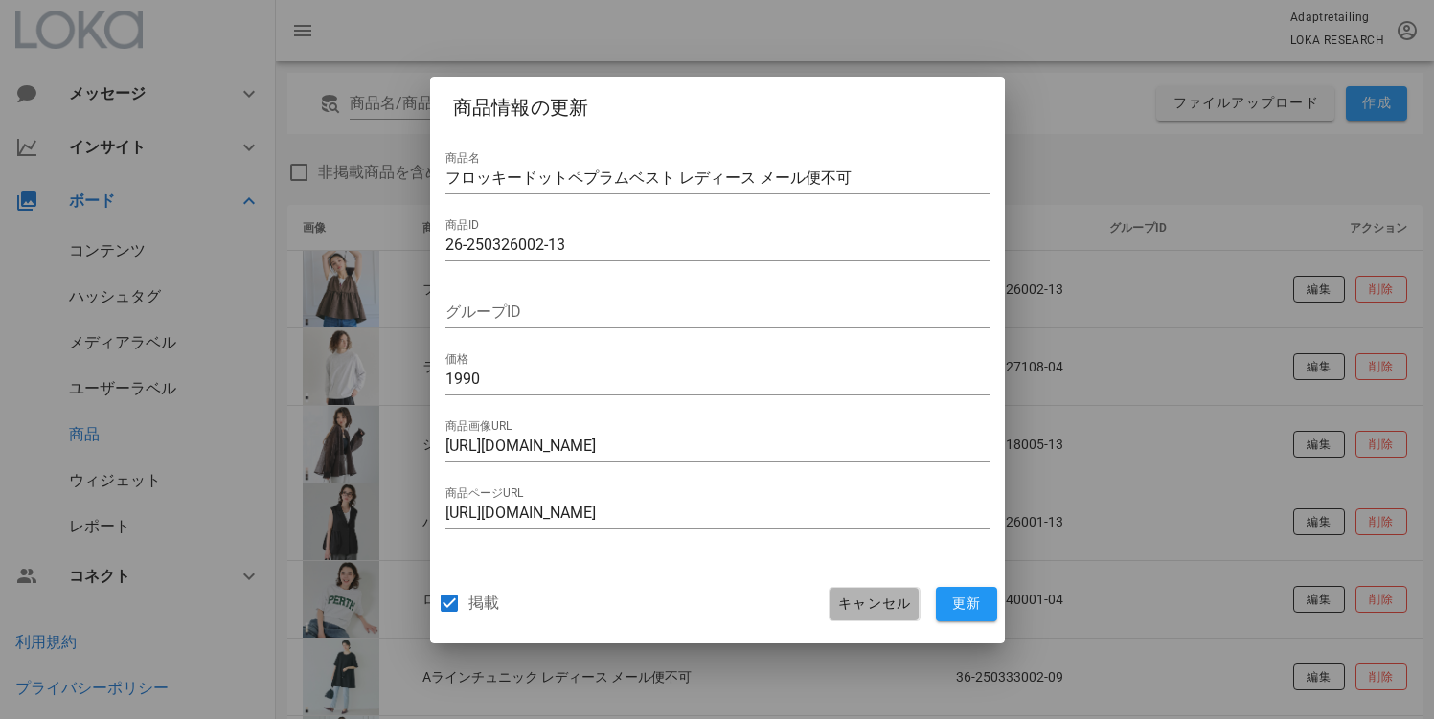
click at [878, 614] on button "キャンセル" at bounding box center [874, 604] width 91 height 34
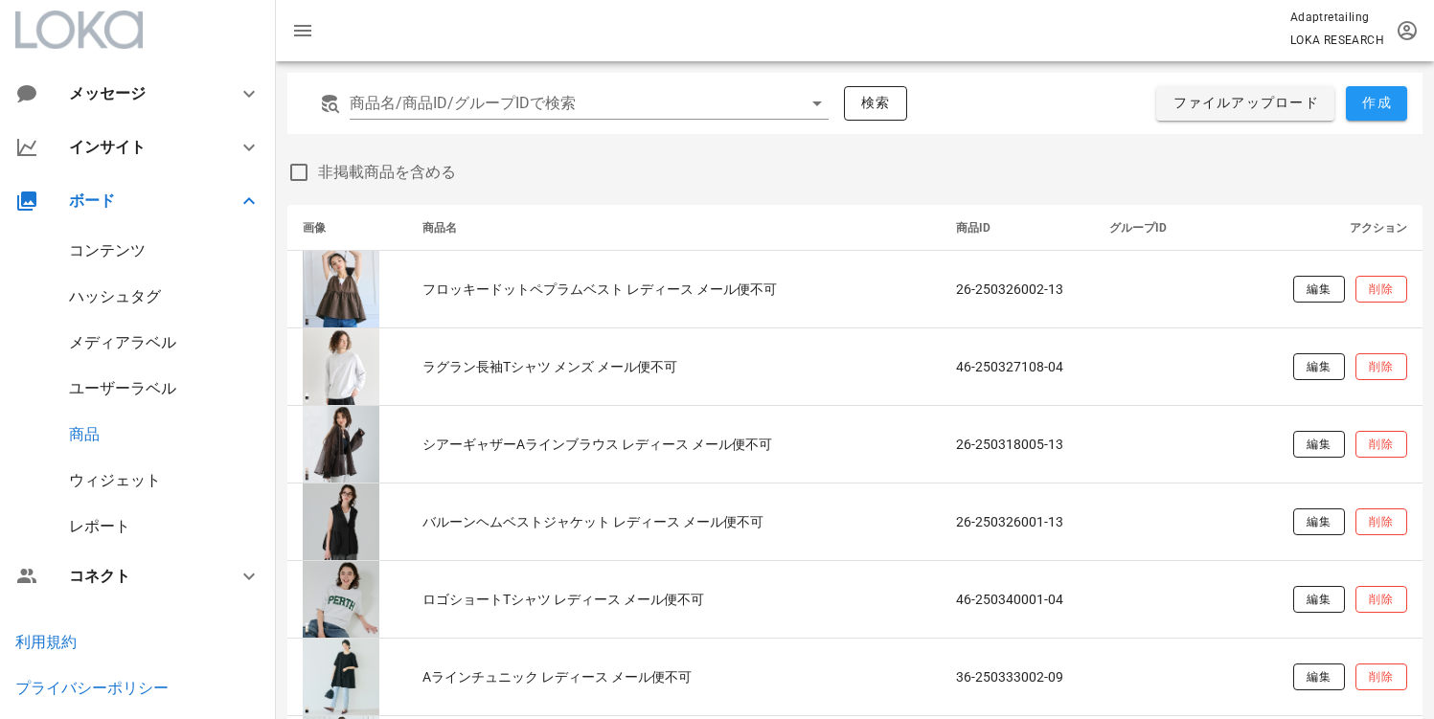
click at [98, 487] on div "ウィジェット" at bounding box center [115, 480] width 92 height 18
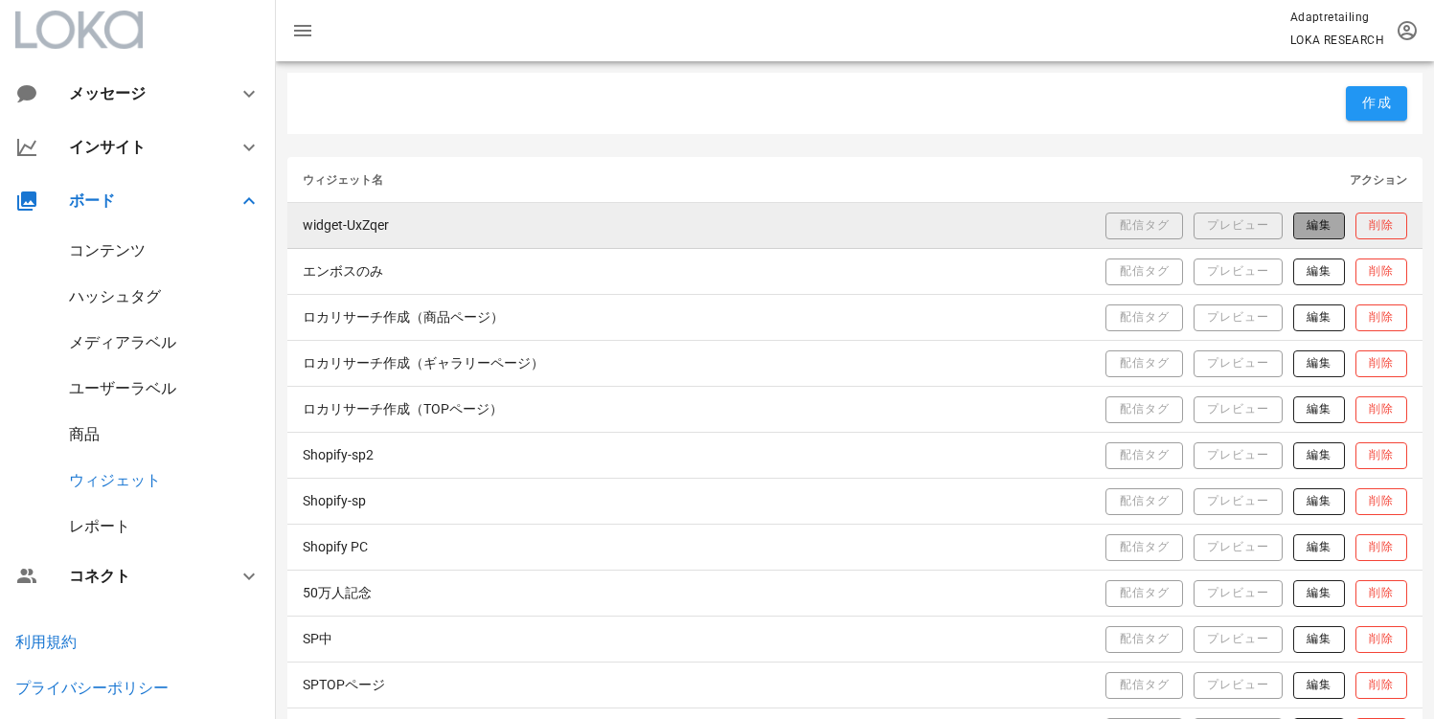
click at [1295, 228] on button "編集" at bounding box center [1319, 226] width 52 height 27
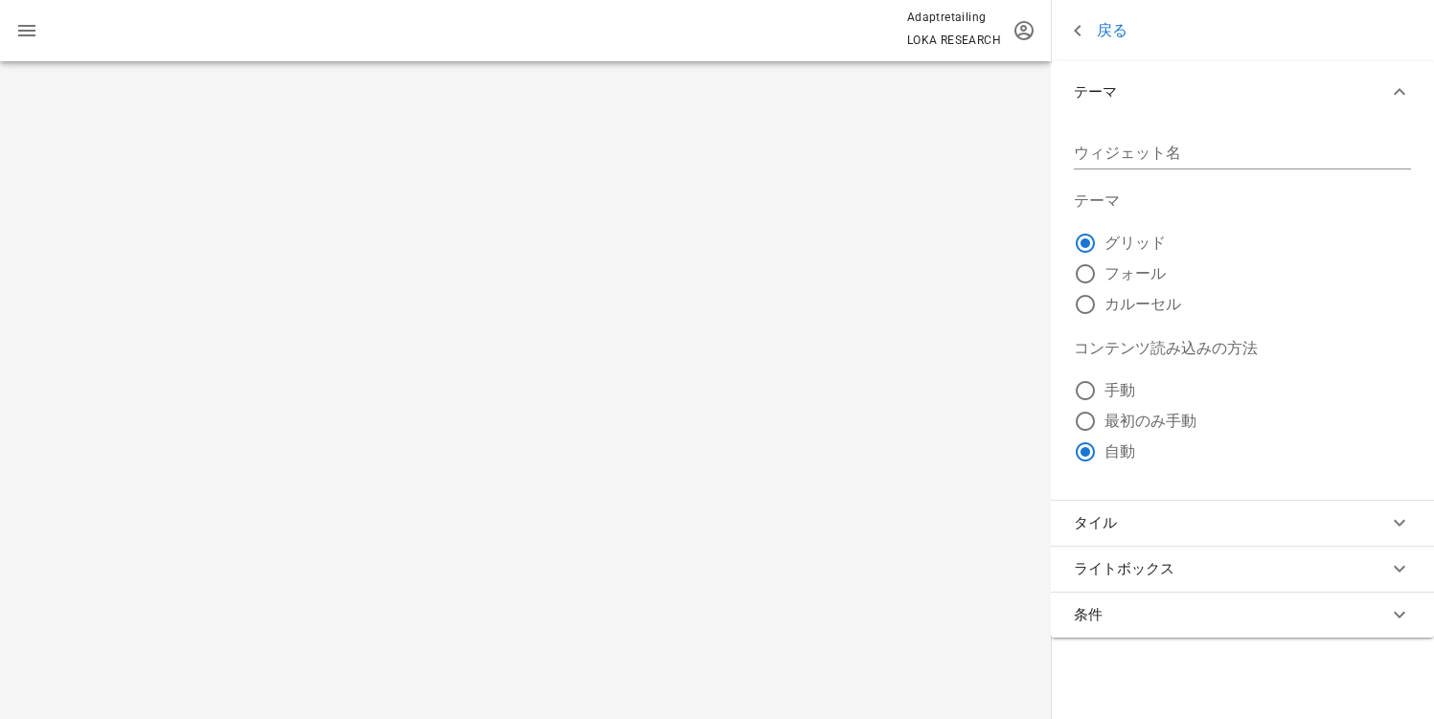
type input "widget-UxZqer"
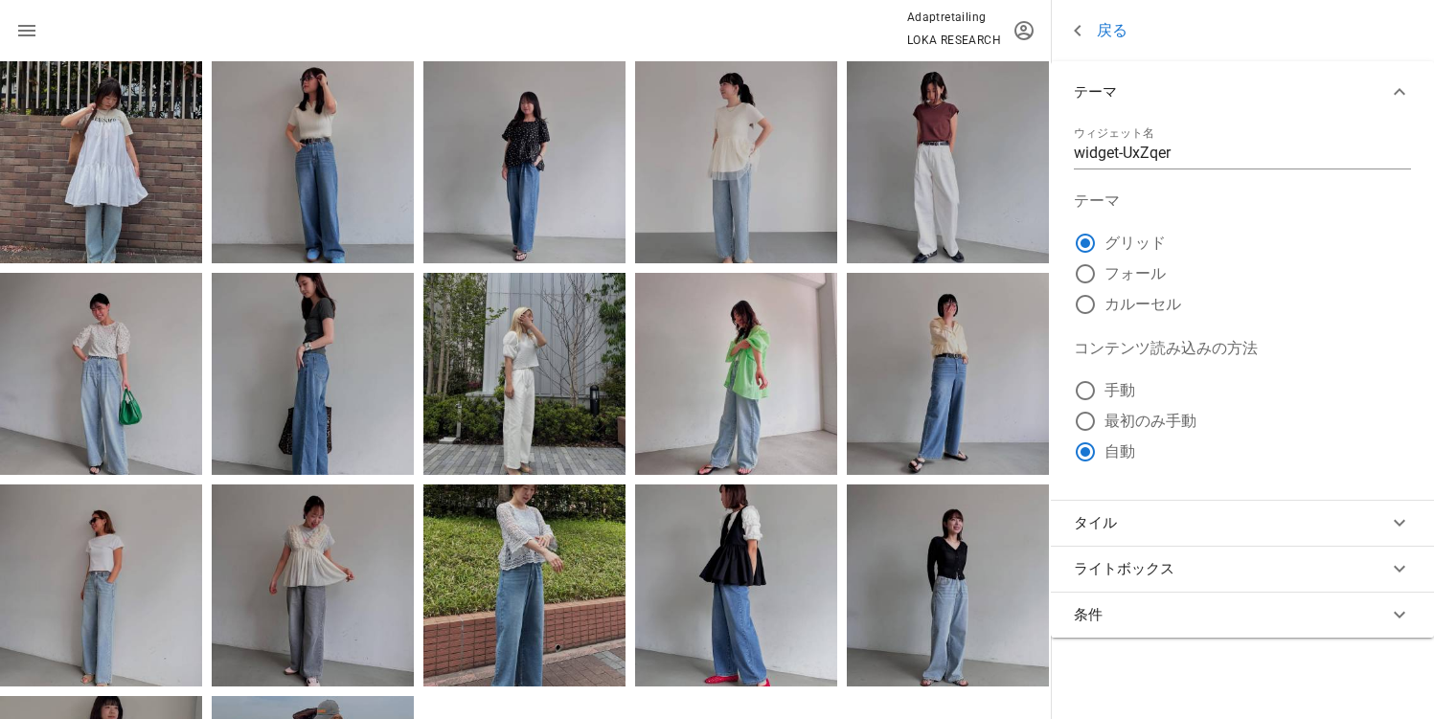
click at [1083, 23] on icon at bounding box center [1077, 30] width 23 height 23
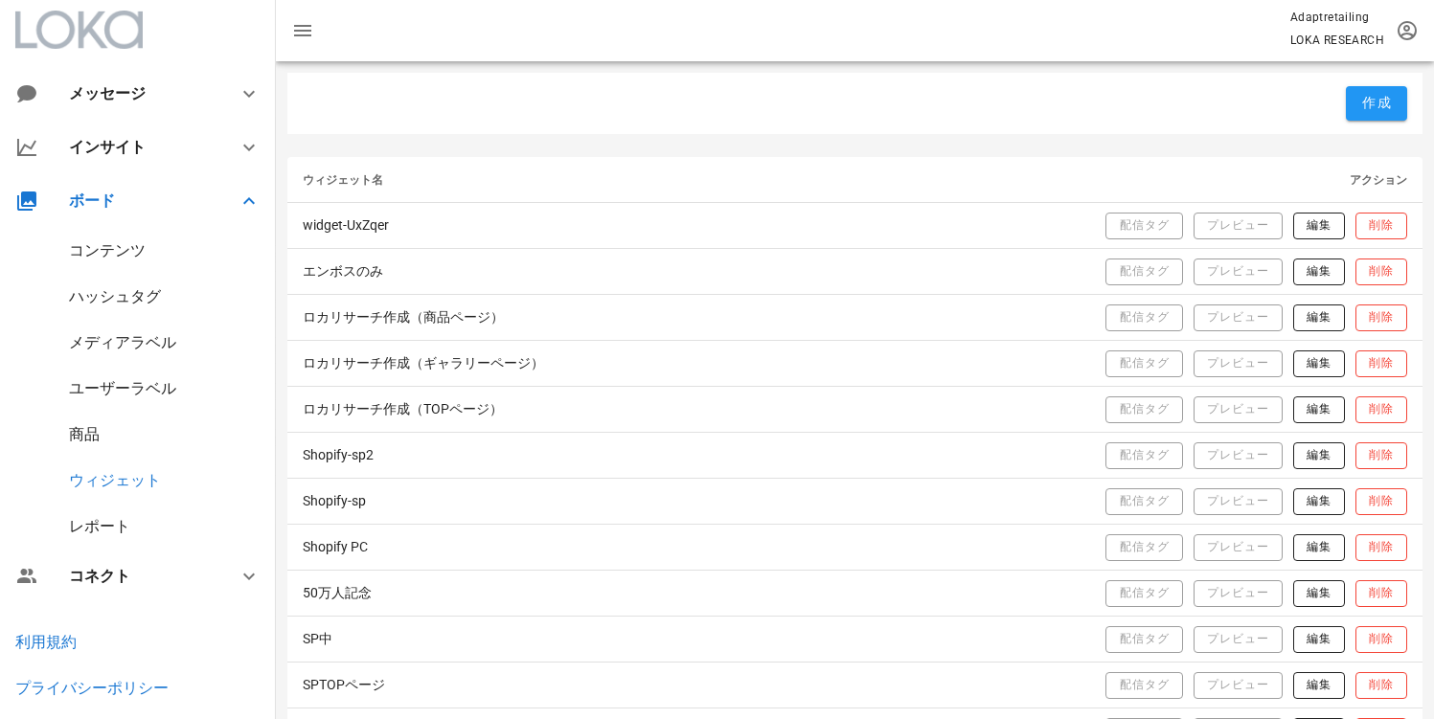
click at [96, 430] on div "商品" at bounding box center [84, 434] width 31 height 18
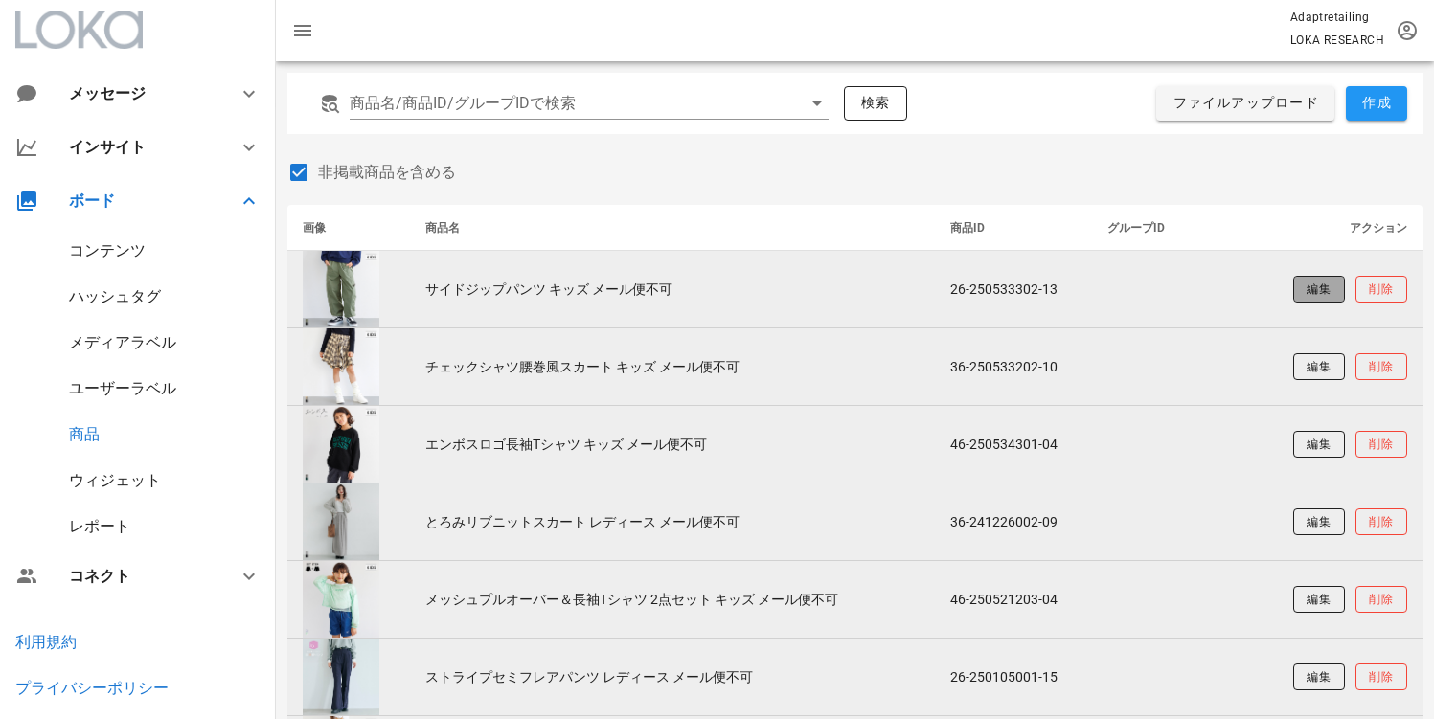
click at [1307, 285] on span "編集" at bounding box center [1319, 290] width 26 height 16
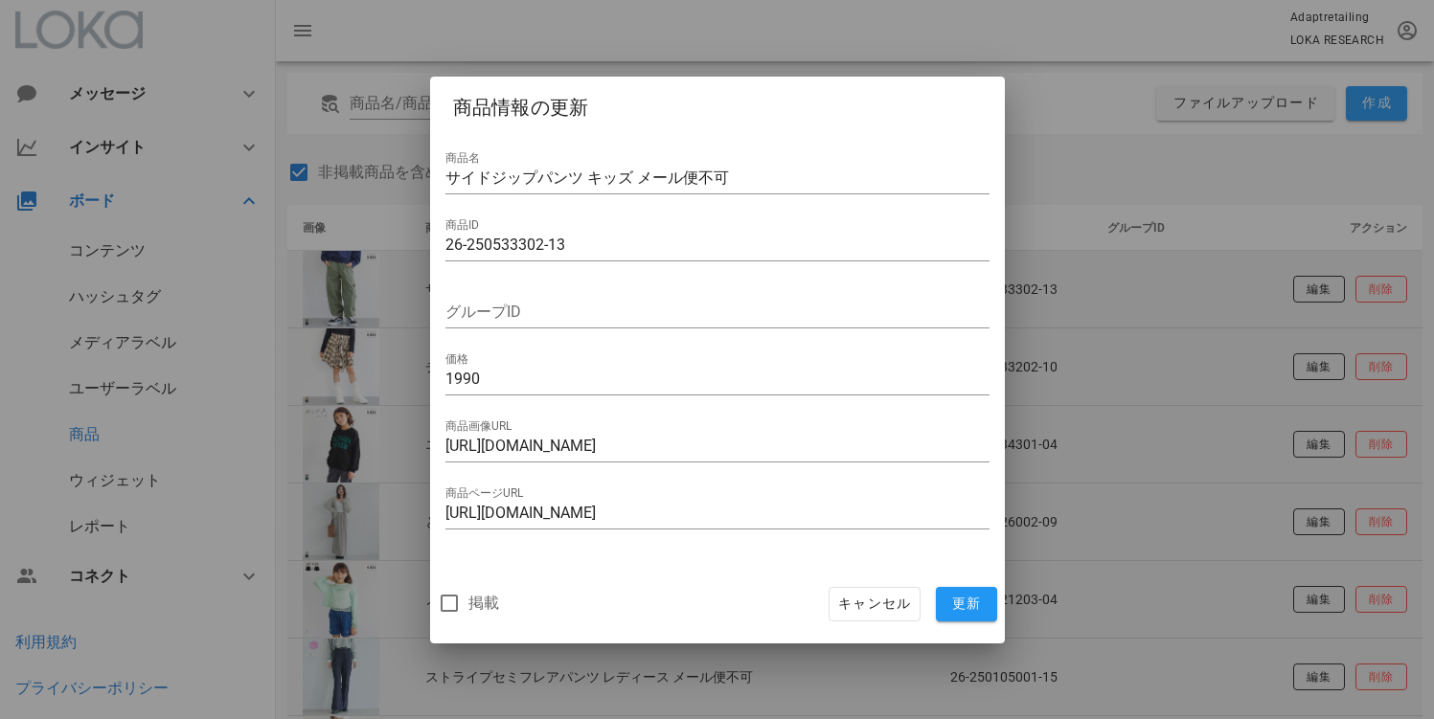
click at [1039, 171] on div at bounding box center [717, 359] width 1434 height 719
click at [845, 603] on span "キャンセル" at bounding box center [874, 604] width 74 height 17
